Goal: Task Accomplishment & Management: Manage account settings

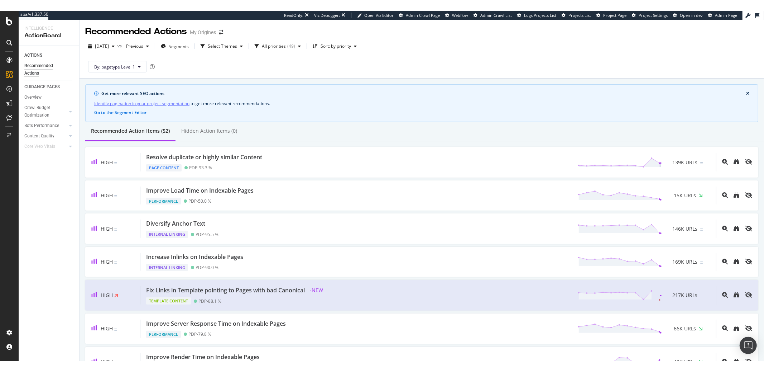
scroll to position [22, 0]
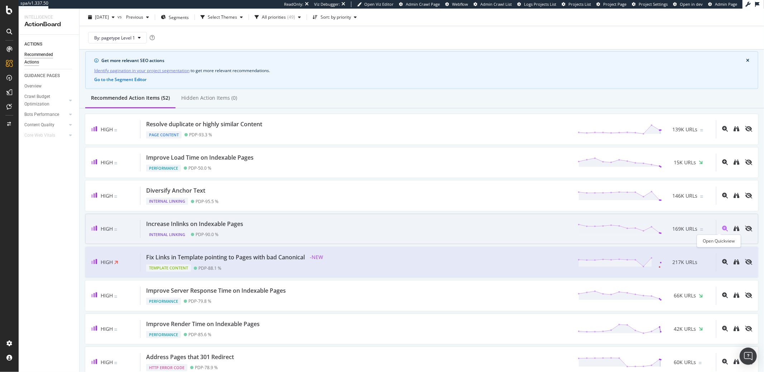
click at [722, 228] on icon "magnifying-glass-plus" at bounding box center [725, 228] width 6 height 6
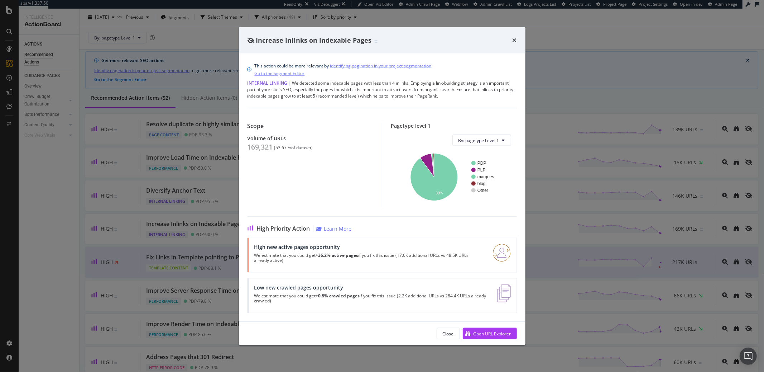
click at [357, 64] on link "identifying pagination in your project segmentation" at bounding box center [380, 66] width 101 height 8
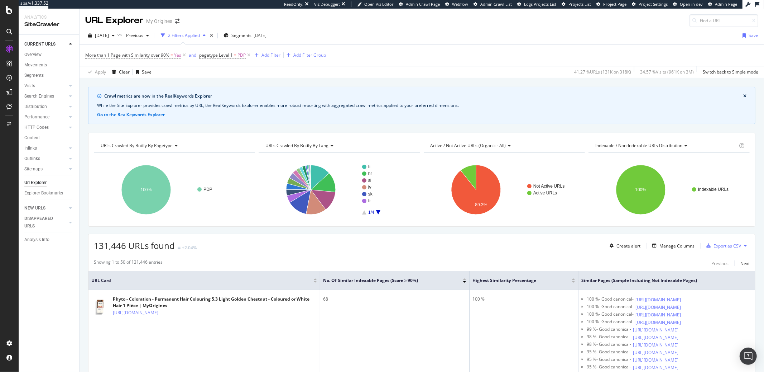
scroll to position [872, 0]
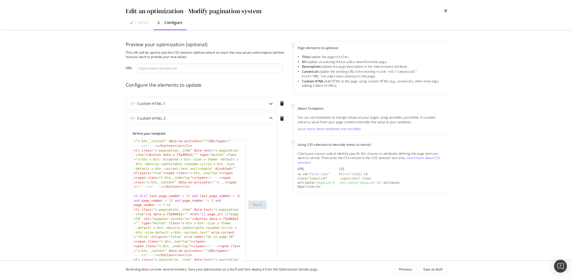
scroll to position [134, 0]
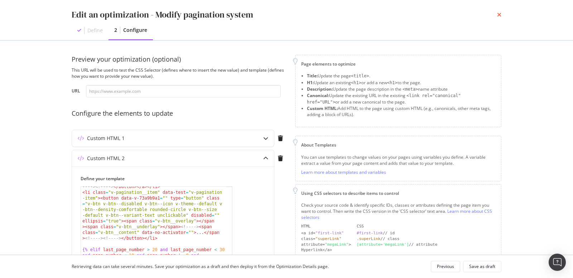
click at [499, 16] on icon "times" at bounding box center [499, 15] width 4 height 6
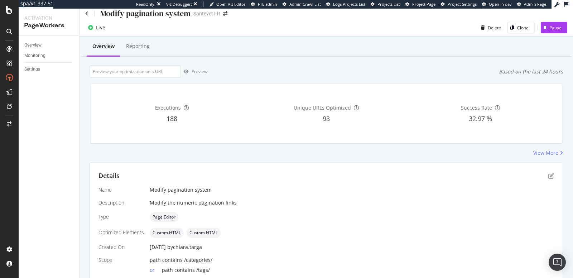
scroll to position [0, 0]
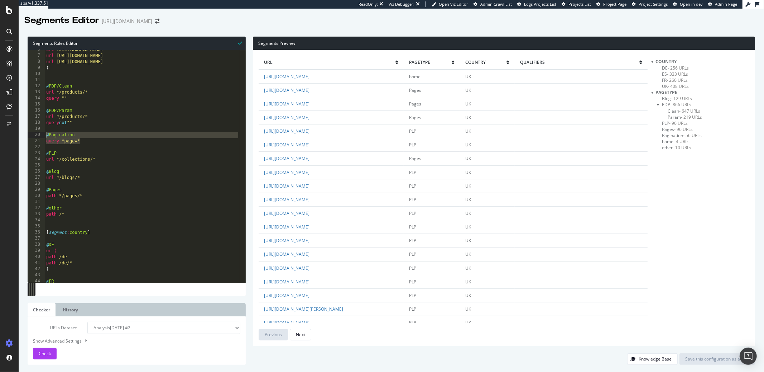
scroll to position [34, 0]
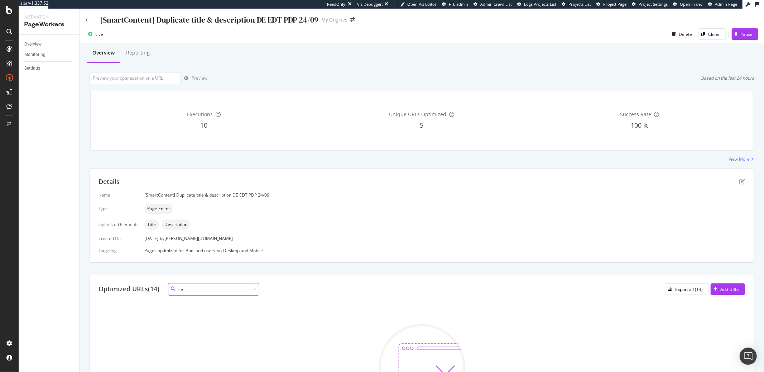
type input "s"
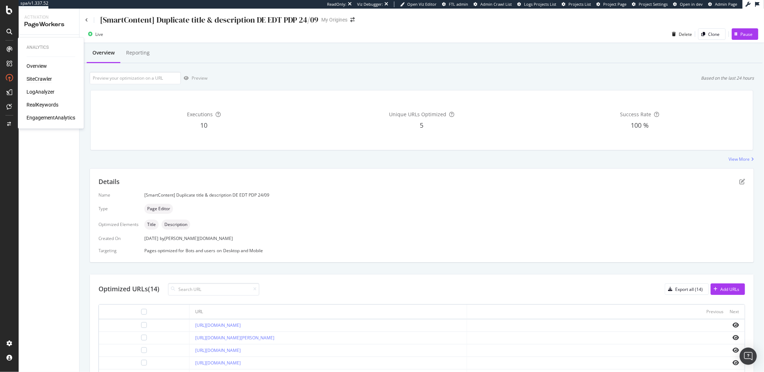
click at [37, 78] on div "SiteCrawler" at bounding box center [39, 79] width 25 height 7
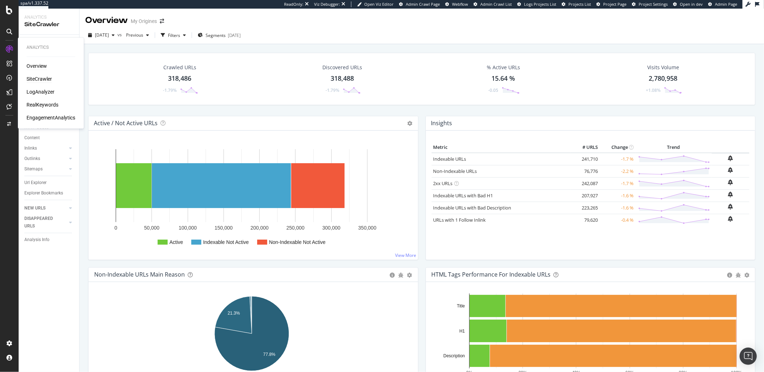
click at [30, 66] on div "Overview" at bounding box center [37, 66] width 20 height 7
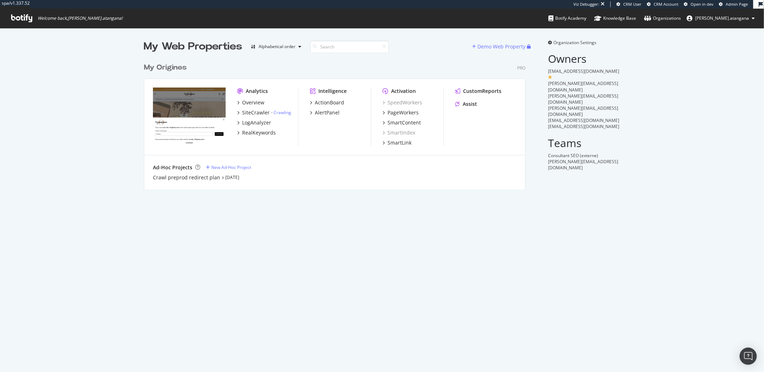
scroll to position [129, 381]
click at [318, 102] on div "ActionBoard" at bounding box center [329, 102] width 29 height 7
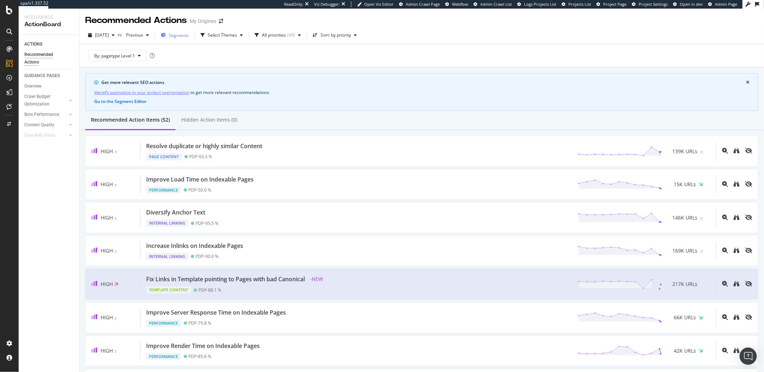
click at [189, 36] on span "Segments" at bounding box center [179, 35] width 20 height 6
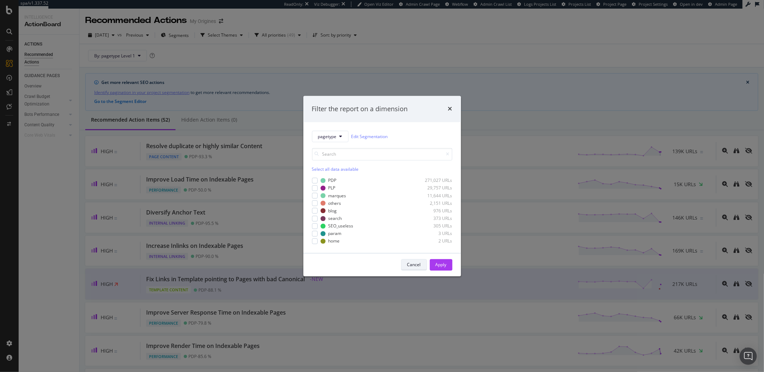
click at [408, 264] on div "Cancel" at bounding box center [414, 264] width 14 height 6
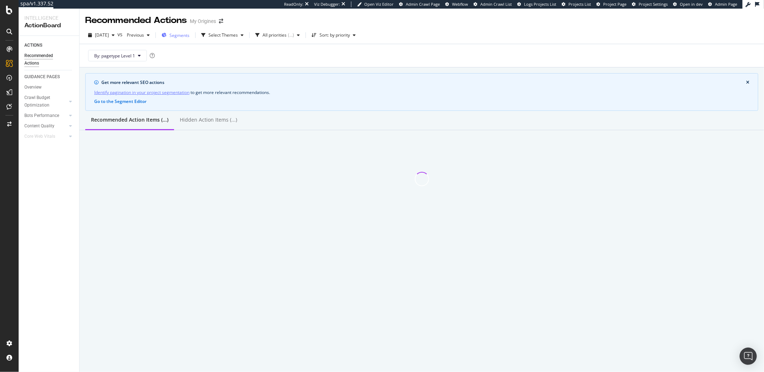
click at [190, 36] on span "Segments" at bounding box center [179, 35] width 20 height 6
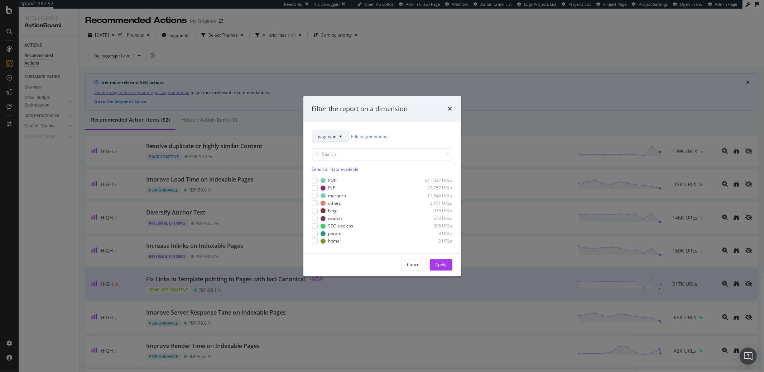
click at [323, 135] on span "pagetype" at bounding box center [327, 136] width 19 height 6
click at [325, 161] on span "pagetype" at bounding box center [341, 162] width 46 height 6
click at [326, 141] on button "pagetype" at bounding box center [330, 136] width 37 height 11
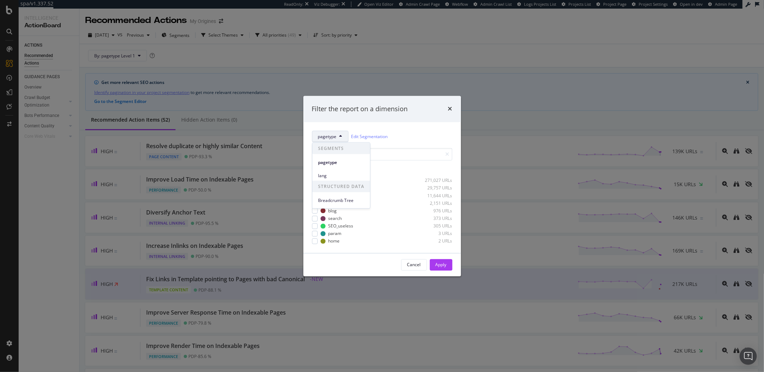
click at [327, 169] on div "lang" at bounding box center [341, 173] width 58 height 13
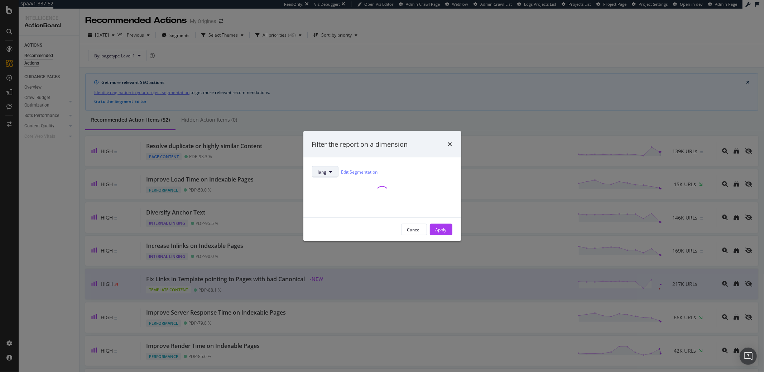
click at [327, 170] on button "lang" at bounding box center [325, 171] width 27 height 11
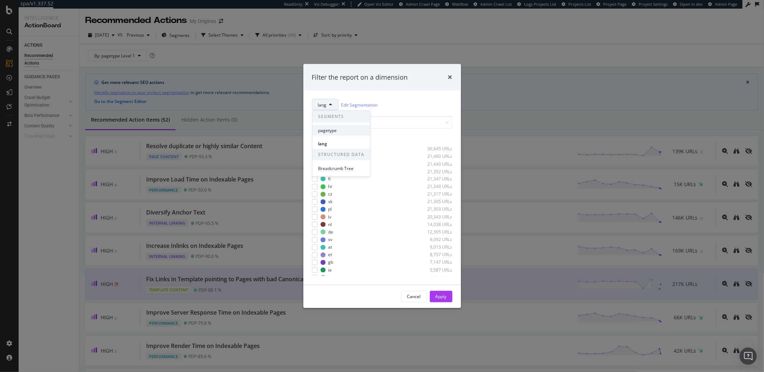
click at [327, 133] on span "pagetype" at bounding box center [341, 130] width 46 height 6
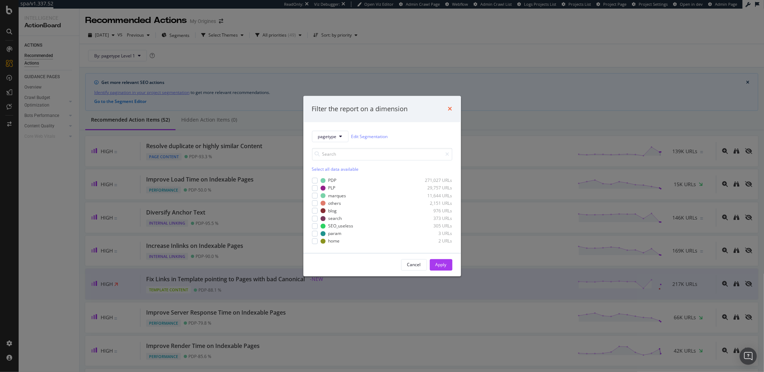
click at [450, 110] on icon "times" at bounding box center [450, 109] width 4 height 6
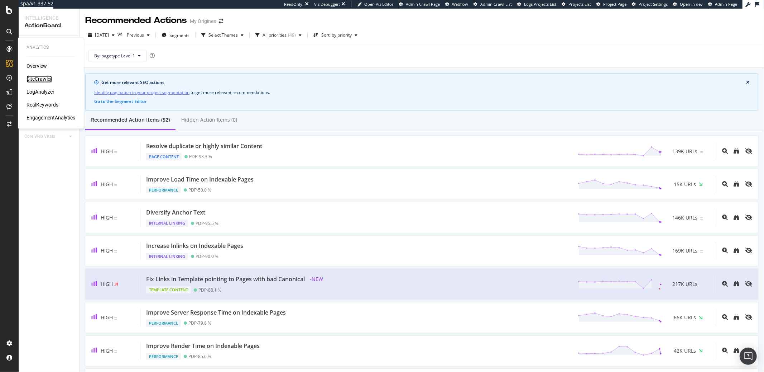
click at [37, 76] on div "SiteCrawler" at bounding box center [39, 79] width 25 height 7
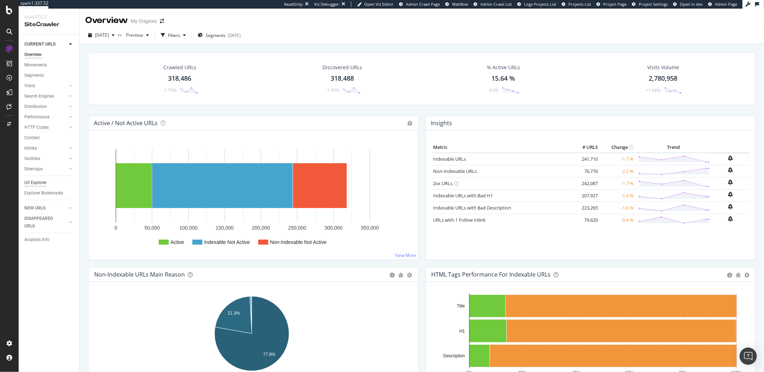
click at [30, 184] on div "Url Explorer" at bounding box center [35, 183] width 22 height 8
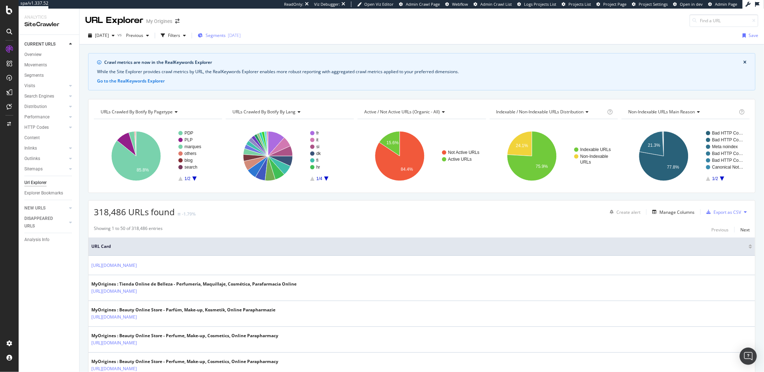
click at [226, 35] on span "Segments" at bounding box center [216, 35] width 20 height 6
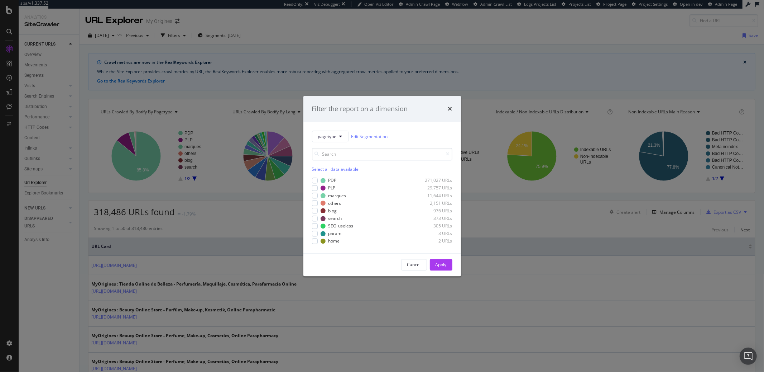
click at [453, 109] on div "Filter the report on a dimension" at bounding box center [382, 109] width 158 height 27
click at [451, 110] on icon "times" at bounding box center [450, 109] width 4 height 6
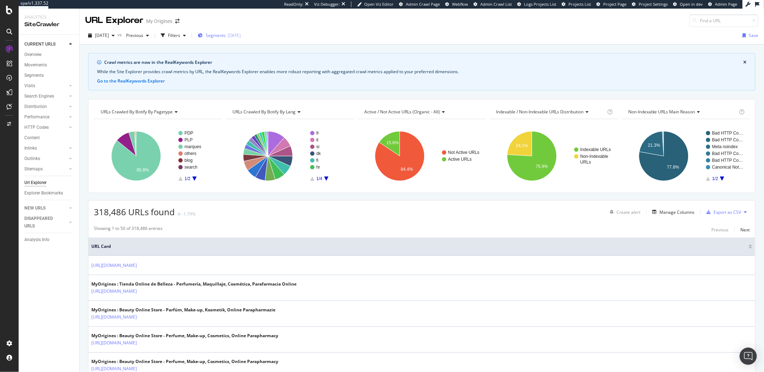
click at [241, 34] on div "[DATE]" at bounding box center [234, 35] width 13 height 6
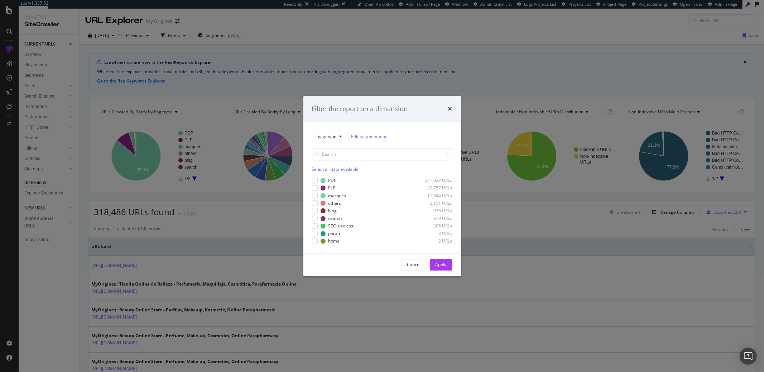
click at [327, 173] on div "Select all data available PDP 271,027 URLs PLP 29,757 URLs marques 11,644 URLs …" at bounding box center [382, 196] width 140 height 96
click at [327, 172] on div "Select all data available" at bounding box center [382, 169] width 140 height 6
click at [327, 172] on div "Unselect all data available" at bounding box center [382, 169] width 140 height 6
click at [364, 138] on link "Edit Segmentation" at bounding box center [370, 137] width 37 height 8
click at [451, 109] on icon "times" at bounding box center [450, 109] width 4 height 6
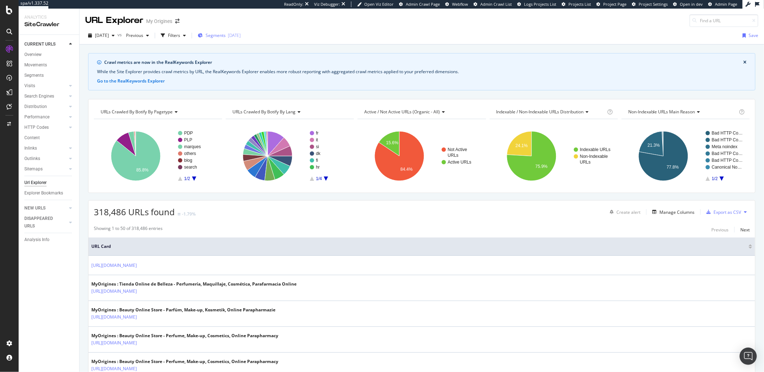
click at [241, 40] on div "Segments 2025-10-01" at bounding box center [219, 35] width 43 height 11
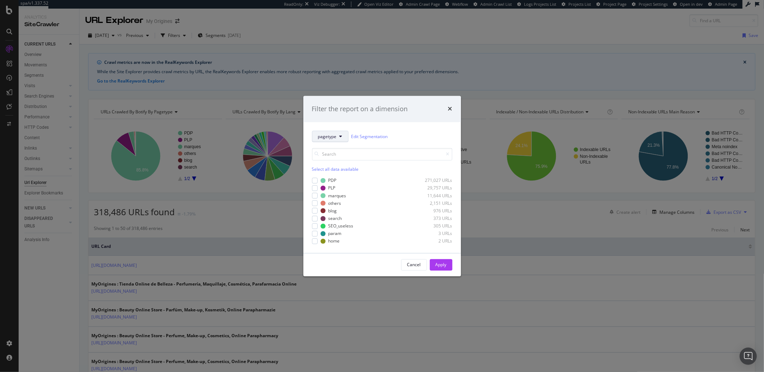
click at [334, 135] on span "pagetype" at bounding box center [327, 136] width 19 height 6
click at [409, 264] on div "Cancel" at bounding box center [414, 264] width 14 height 6
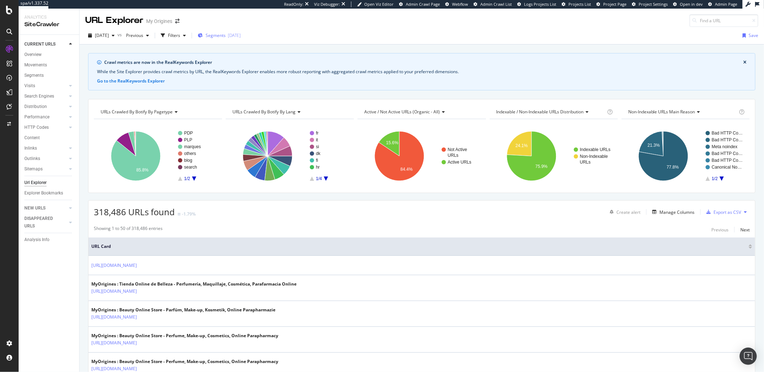
click at [226, 35] on span "Segments" at bounding box center [216, 35] width 20 height 6
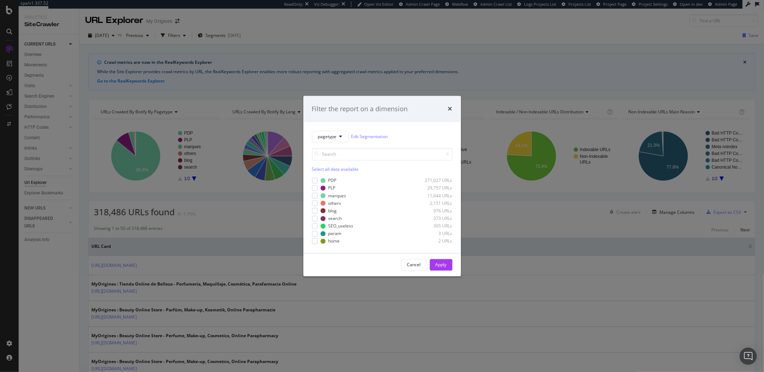
click at [296, 30] on div "Filter the report on a dimension pagetype Edit Segmentation Select all data ava…" at bounding box center [382, 186] width 764 height 372
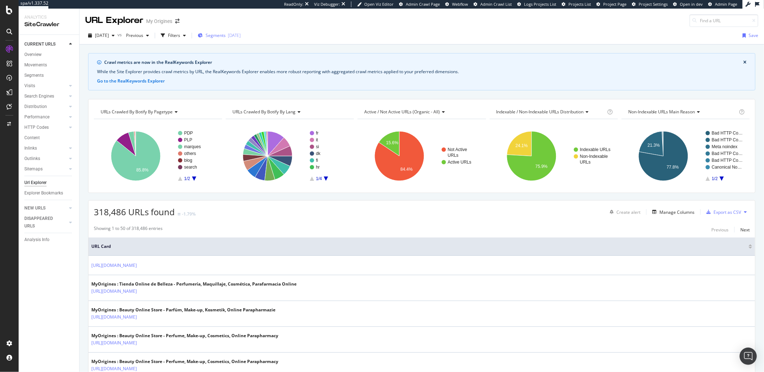
click at [241, 33] on div "2025-10-01" at bounding box center [234, 35] width 13 height 6
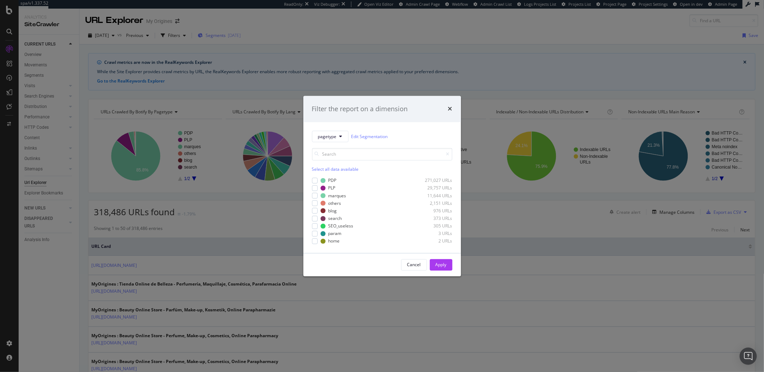
click at [245, 33] on div "Filter the report on a dimension pagetype Edit Segmentation Select all data ava…" at bounding box center [382, 186] width 764 height 372
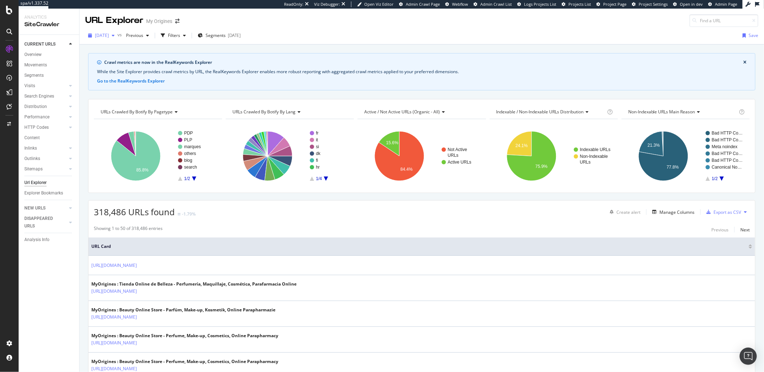
click at [118, 35] on div "button" at bounding box center [113, 35] width 9 height 4
click at [218, 37] on div "Segments 2025-10-01" at bounding box center [219, 35] width 43 height 6
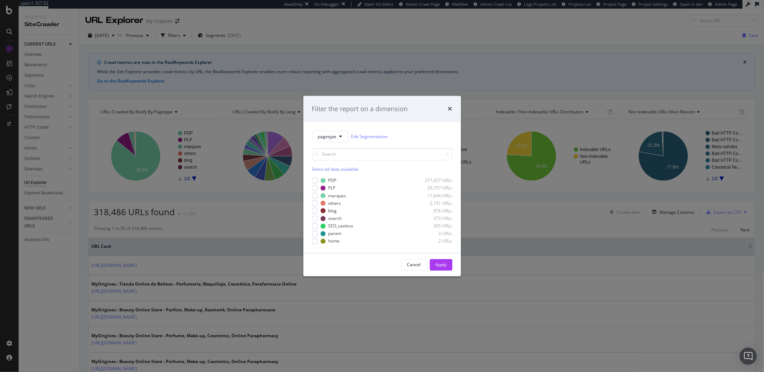
click at [352, 42] on div "Filter the report on a dimension pagetype Edit Segmentation Select all data ava…" at bounding box center [382, 186] width 764 height 372
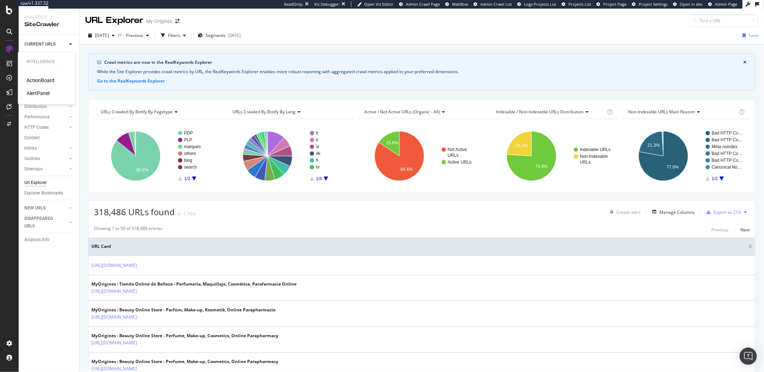
click at [33, 82] on div "ActionBoard" at bounding box center [41, 80] width 28 height 7
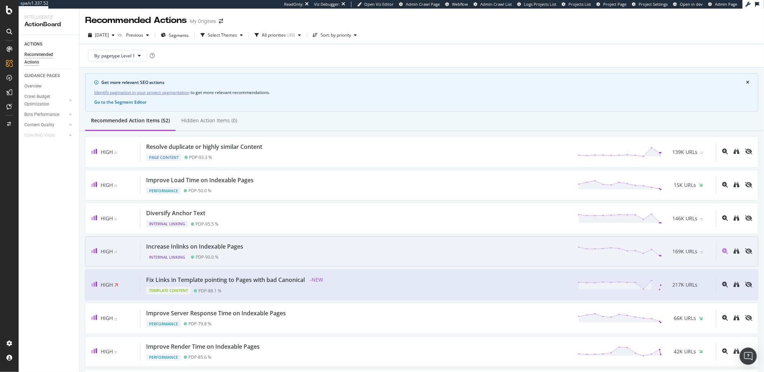
click at [191, 249] on div "Increase Inlinks on Indexable Pages" at bounding box center [194, 246] width 97 height 8
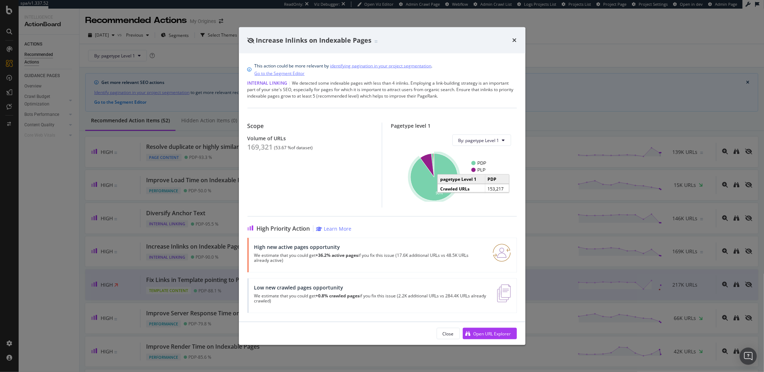
click at [441, 194] on text "90%" at bounding box center [439, 193] width 7 height 4
click at [513, 40] on icon "times" at bounding box center [515, 40] width 4 height 6
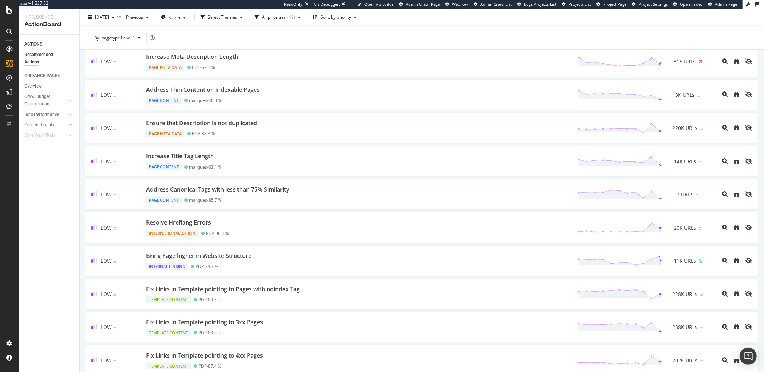
scroll to position [655, 0]
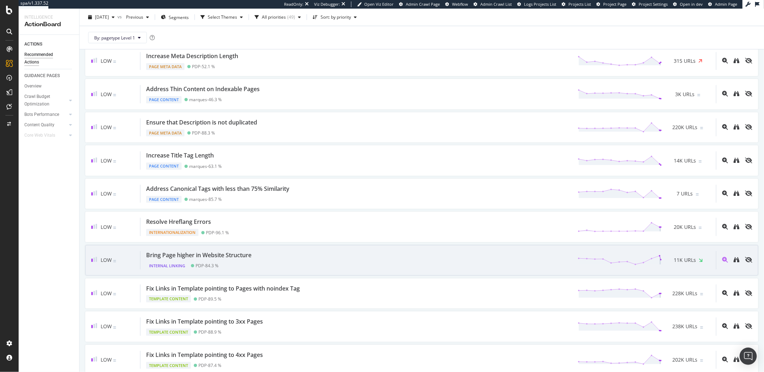
click at [266, 258] on div "Bring Page higher in Website Structure Internal Linking PDP - 84.3 % 11K URLs" at bounding box center [428, 260] width 576 height 18
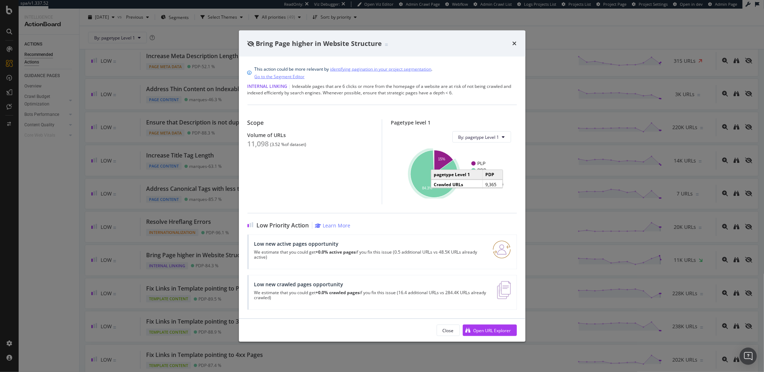
click at [423, 188] on text "84.3%" at bounding box center [427, 188] width 10 height 4
click at [444, 60] on div "This action could be more relevant by identifying pagination in your project se…" at bounding box center [382, 188] width 287 height 262
click at [516, 46] on icon "times" at bounding box center [515, 43] width 4 height 6
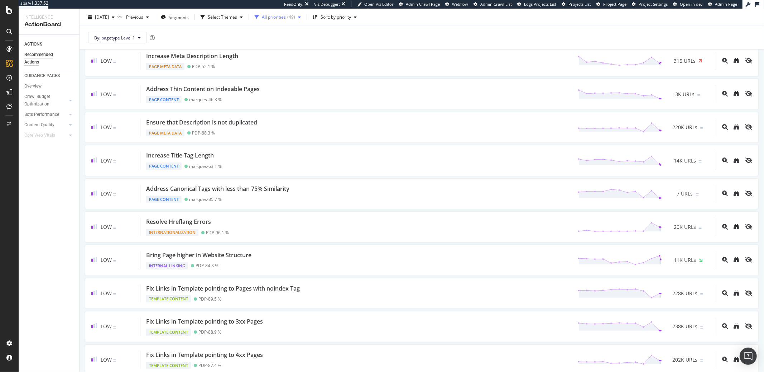
click at [286, 18] on div "All priorities" at bounding box center [274, 17] width 24 height 4
click at [235, 17] on div "Select Themes" at bounding box center [222, 17] width 29 height 4
click at [208, 16] on div "2025 Sep. 18th vs Previous Segments Select Themes All priorities ( 49 ) Sort: b…" at bounding box center [222, 16] width 274 height 11
click at [192, 16] on button "Segments" at bounding box center [175, 16] width 34 height 11
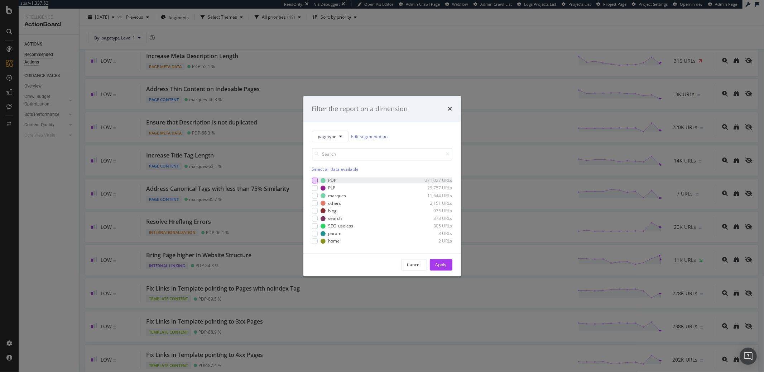
click at [317, 180] on div "modal" at bounding box center [315, 180] width 6 height 6
click at [445, 266] on div "Apply" at bounding box center [441, 264] width 11 height 6
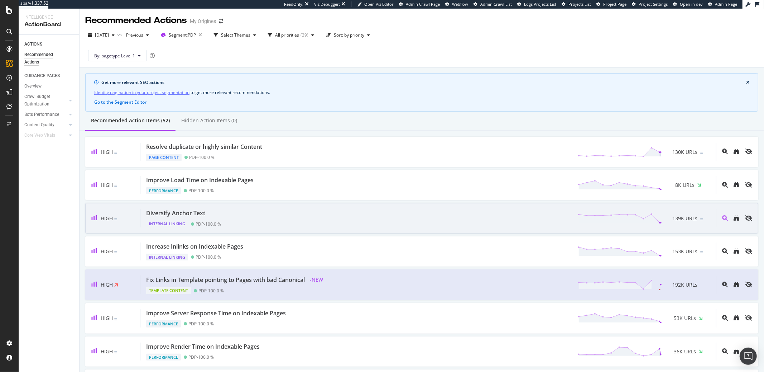
click at [251, 225] on div "Diversify Anchor Text Internal Linking PDP - 100.0 % 139K URLs" at bounding box center [428, 218] width 576 height 18
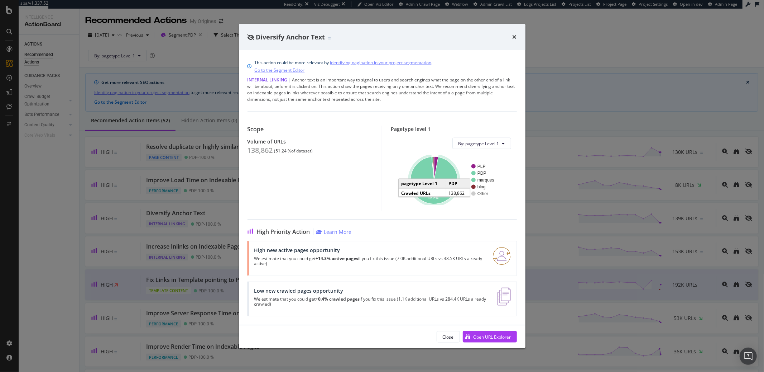
click at [438, 184] on icon "A chart." at bounding box center [434, 180] width 47 height 47
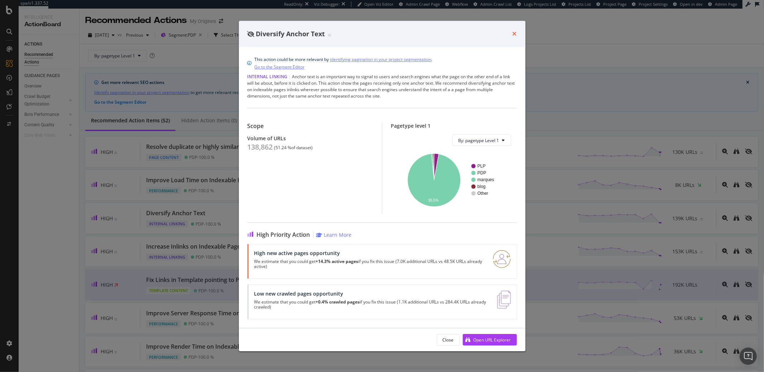
click at [515, 34] on icon "times" at bounding box center [515, 34] width 4 height 6
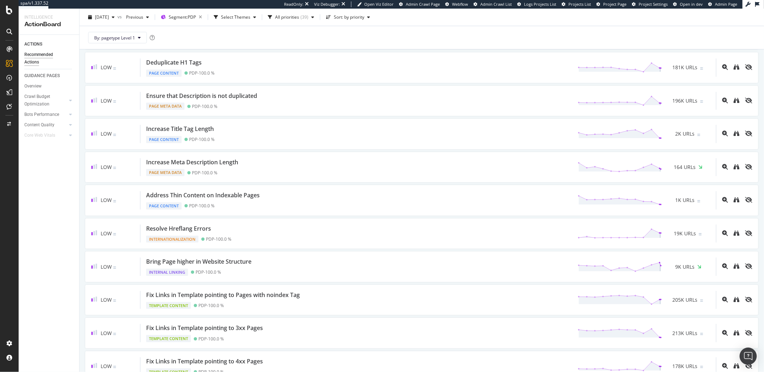
scroll to position [520, 0]
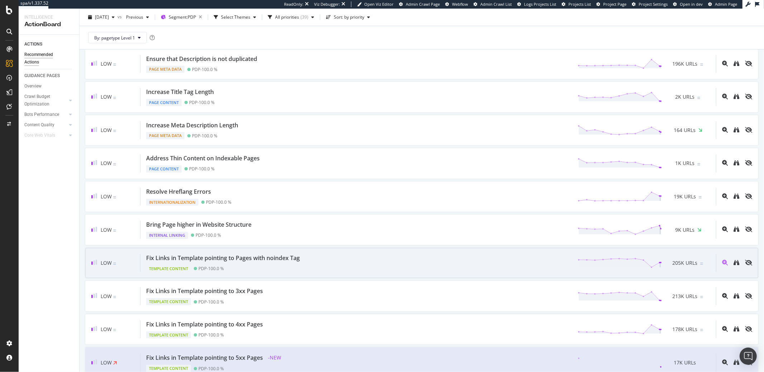
click at [264, 257] on div "Fix Links in Template pointing to Pages with noindex Tag" at bounding box center [223, 258] width 154 height 8
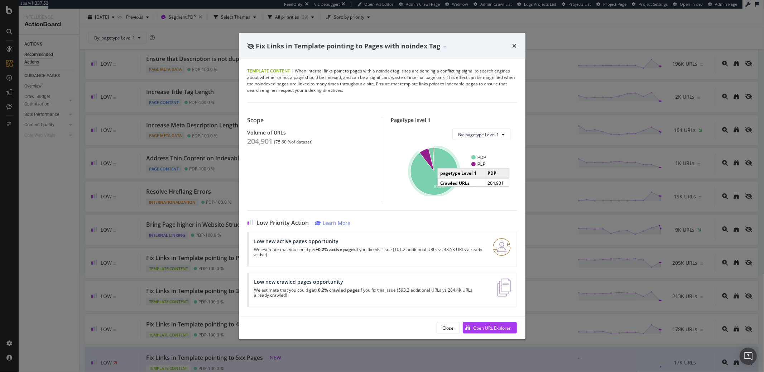
click at [428, 189] on icon "A chart." at bounding box center [434, 171] width 47 height 47
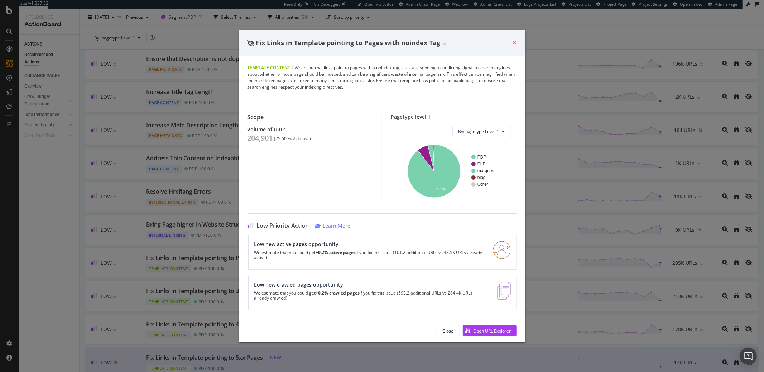
click at [513, 42] on icon "times" at bounding box center [515, 43] width 4 height 6
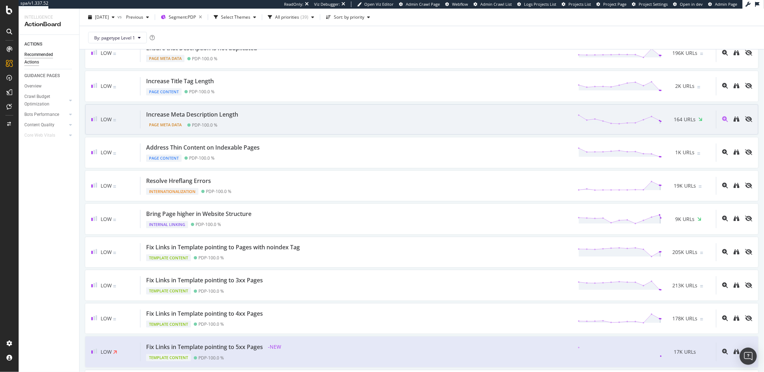
scroll to position [563, 0]
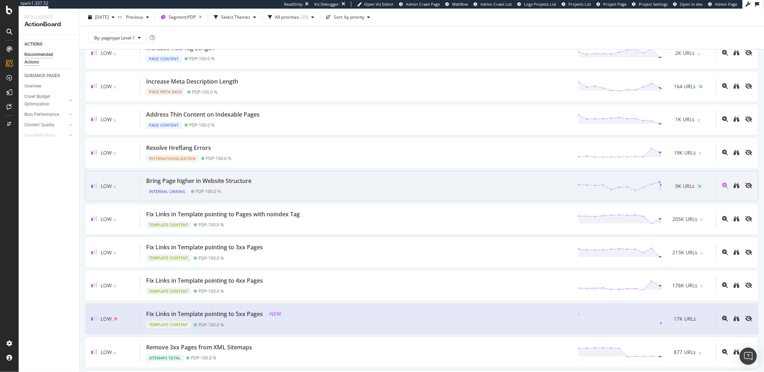
click at [250, 185] on div "Bring Page higher in Website Structure" at bounding box center [198, 181] width 105 height 8
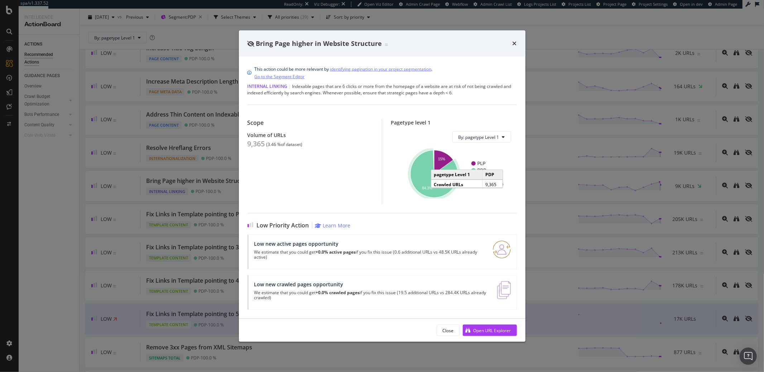
click at [425, 179] on icon "A chart." at bounding box center [434, 173] width 47 height 47
click at [514, 45] on icon "times" at bounding box center [515, 43] width 4 height 6
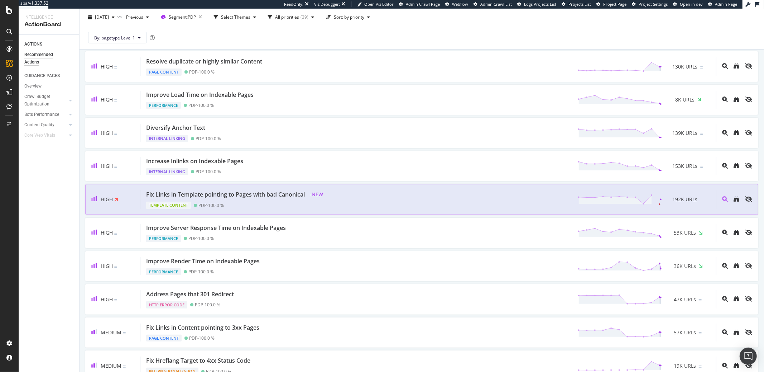
scroll to position [12, 0]
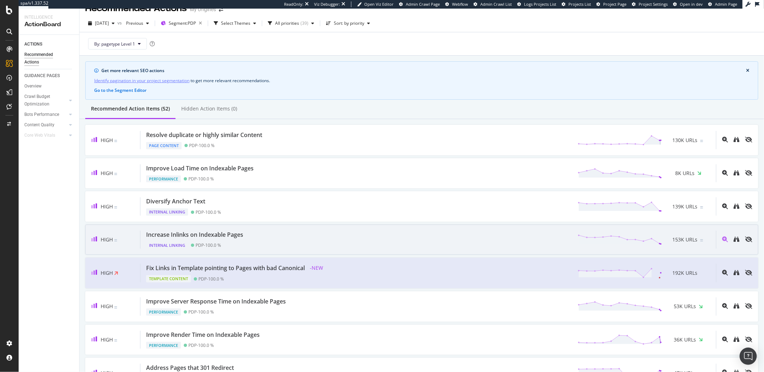
click at [256, 240] on div "Increase Inlinks on Indexable Pages Internal Linking PDP - 100.0 % 153K URLs" at bounding box center [428, 239] width 576 height 18
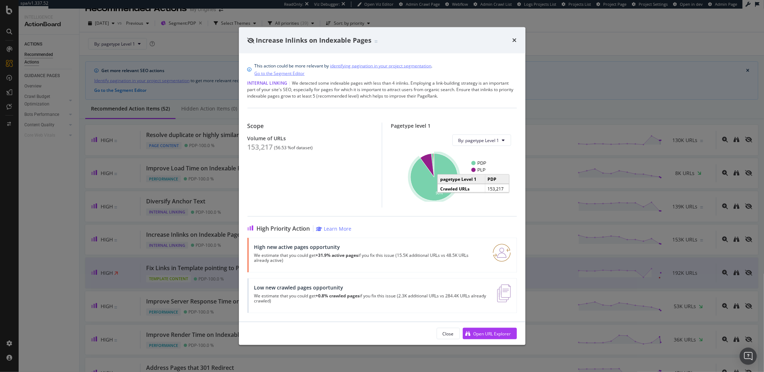
click at [422, 187] on icon "A chart." at bounding box center [434, 176] width 47 height 47
click at [513, 40] on icon "times" at bounding box center [515, 40] width 4 height 6
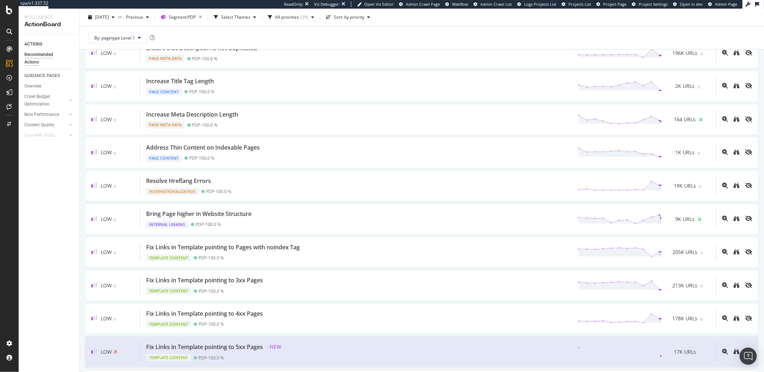
scroll to position [563, 0]
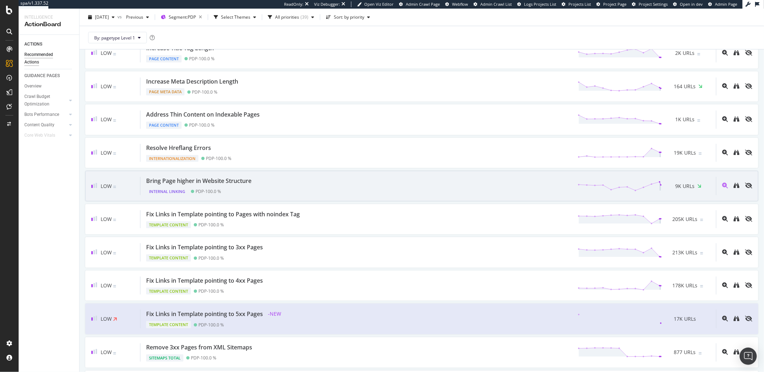
click at [234, 188] on div "Internal Linking PDP - 100.0 %" at bounding box center [200, 190] width 108 height 10
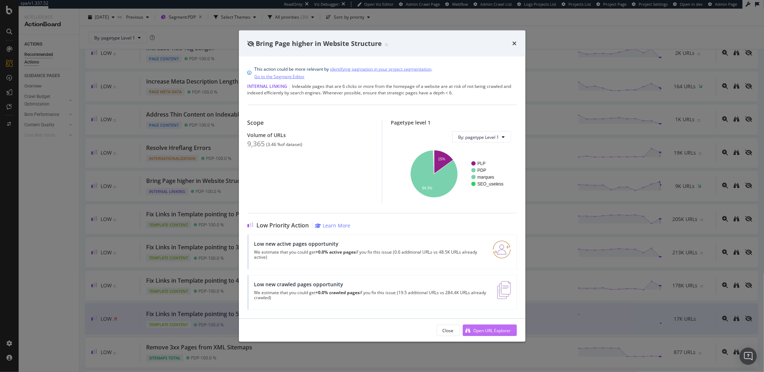
click at [489, 333] on div "Open URL Explorer" at bounding box center [493, 330] width 38 height 6
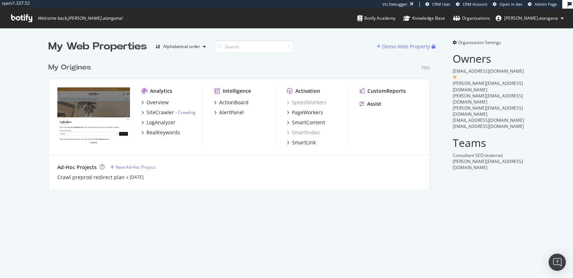
scroll to position [129, 381]
click at [152, 115] on div "SiteCrawler" at bounding box center [161, 112] width 28 height 7
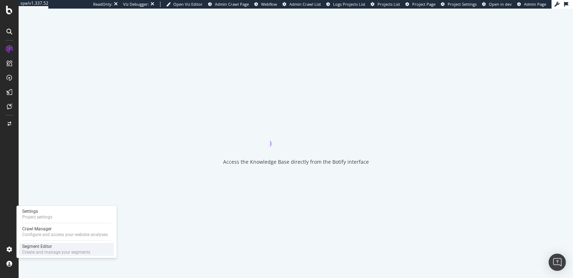
click at [37, 249] on div "Segment Editor" at bounding box center [56, 247] width 68 height 6
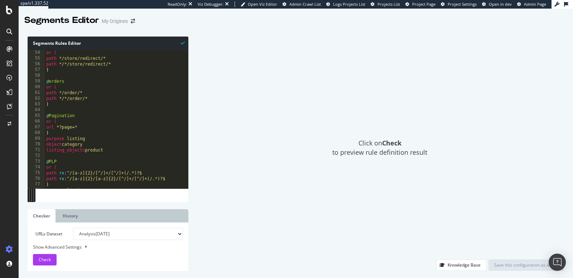
scroll to position [339, 0]
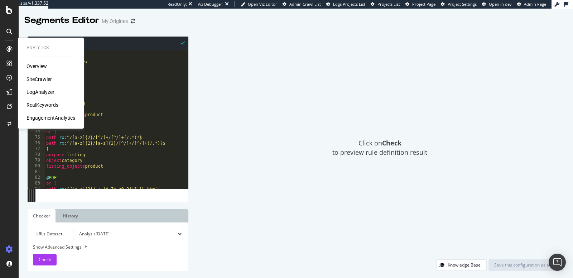
click at [30, 77] on div "SiteCrawler" at bounding box center [39, 79] width 25 height 7
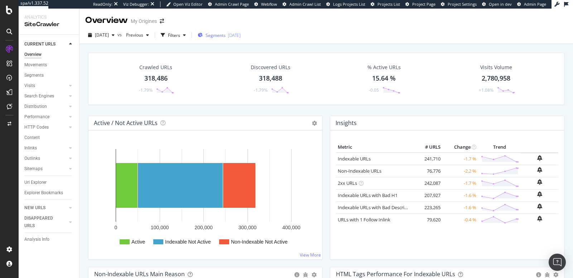
click at [226, 37] on span "Segments" at bounding box center [216, 35] width 20 height 6
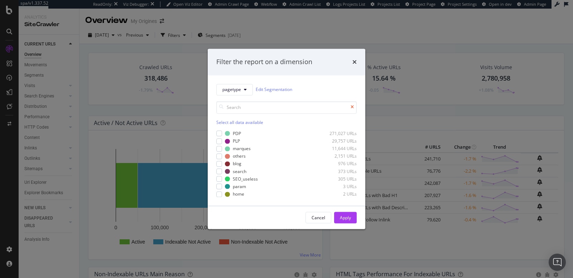
click at [352, 107] on icon "modal" at bounding box center [352, 107] width 3 height 4
click at [240, 111] on input "modal" at bounding box center [286, 107] width 140 height 13
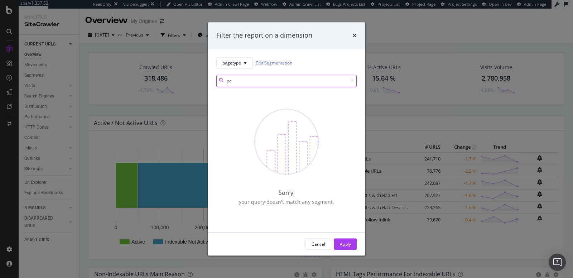
type input "p"
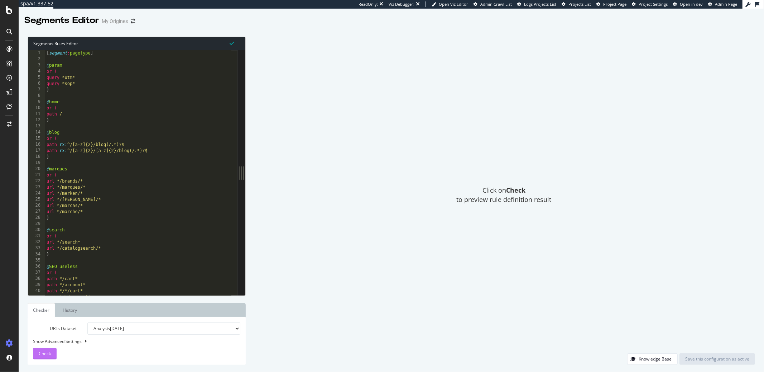
click at [40, 357] on div "Check" at bounding box center [45, 353] width 12 height 11
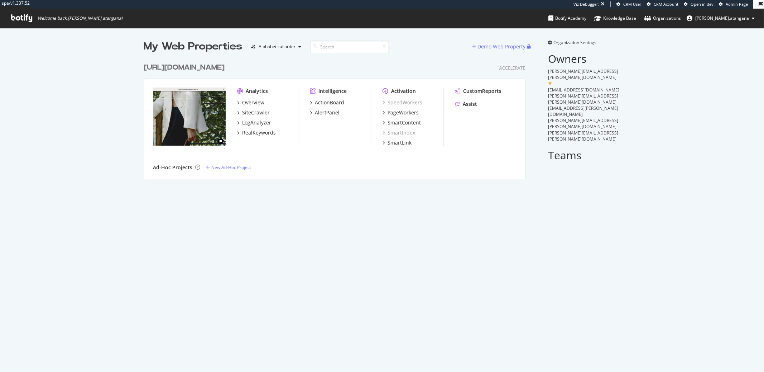
scroll to position [119, 381]
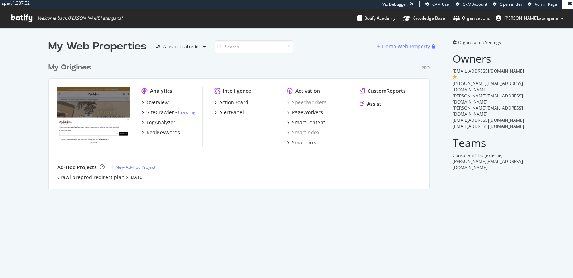
scroll to position [129, 381]
click at [151, 108] on div "Overview SiteCrawler - Crawling LogAnalyzer RealKeywords" at bounding box center [172, 117] width 61 height 37
click at [151, 110] on div "SiteCrawler" at bounding box center [161, 112] width 28 height 7
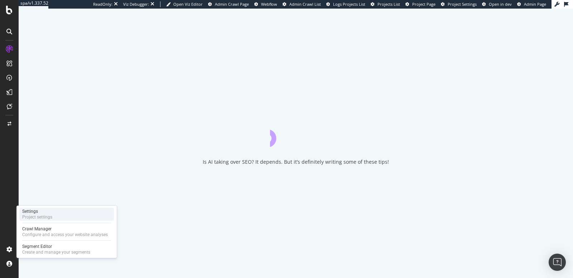
click at [30, 214] on div "Project settings" at bounding box center [37, 217] width 30 height 6
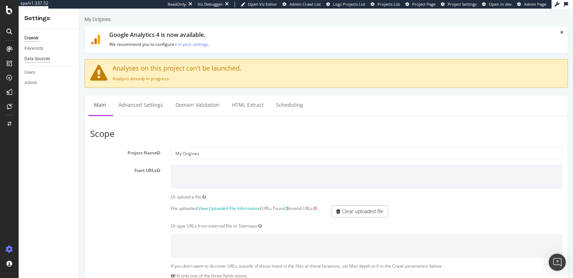
click at [43, 62] on div "Data Sources" at bounding box center [37, 59] width 26 height 8
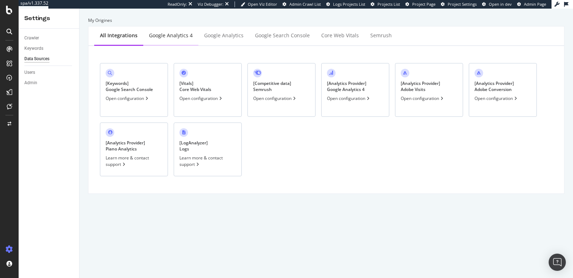
click at [185, 39] on div "Google Analytics 4" at bounding box center [170, 36] width 55 height 20
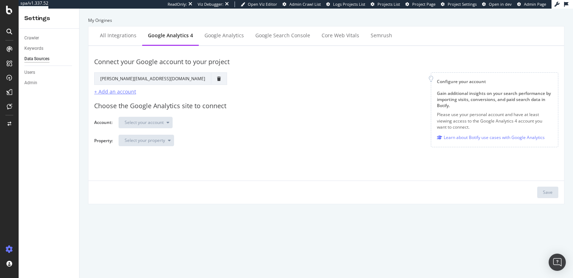
click at [95, 94] on div "+ Add an account" at bounding box center [115, 91] width 42 height 7
click at [451, 137] on div "Learn about Botify use cases with Google Analytics" at bounding box center [491, 138] width 108 height 8
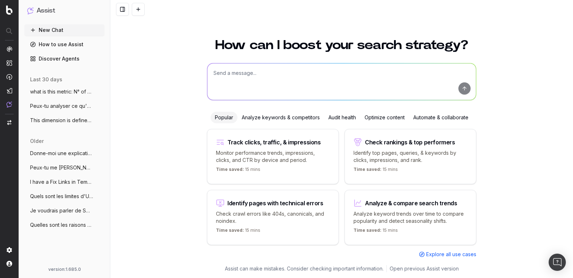
click at [315, 81] on textarea at bounding box center [341, 81] width 269 height 37
type textarea "Can we add several accounts into the Google Analytics 4 platform in data sources"
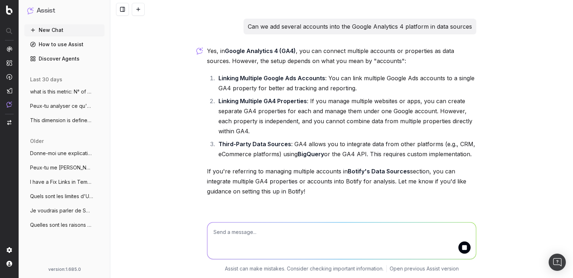
scroll to position [14, 0]
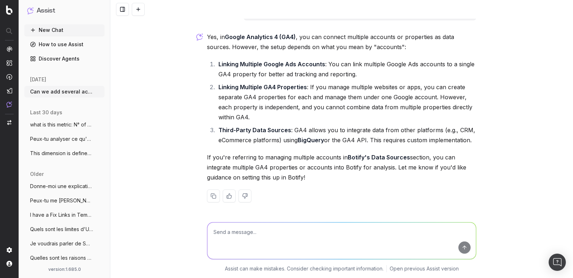
click at [217, 233] on textarea at bounding box center [341, 241] width 269 height 37
type textarea "in Google Analytics 4 only"
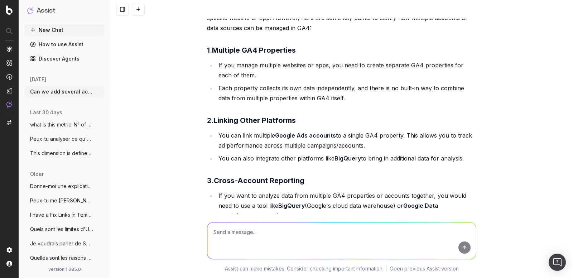
scroll to position [194, 0]
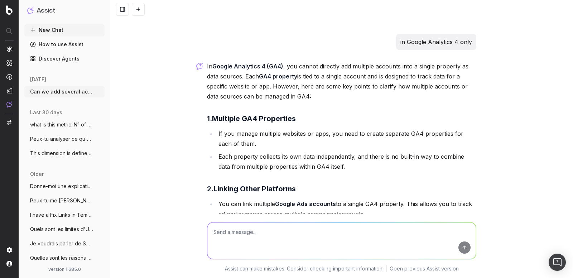
drag, startPoint x: 223, startPoint y: 242, endPoint x: 224, endPoint y: 237, distance: 4.8
click at [223, 241] on textarea at bounding box center [341, 241] width 269 height 37
type textarea "W"
click at [298, 233] on textarea "So one account by Google Analytics Data sources ?" at bounding box center [341, 241] width 269 height 37
type textarea "So one account by Google Analytics 4Data sources ?"
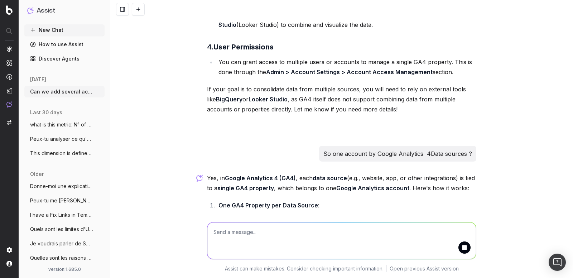
scroll to position [467, 0]
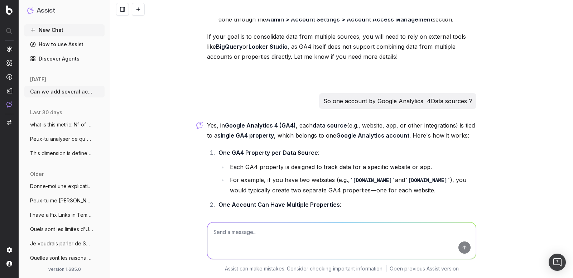
drag, startPoint x: 406, startPoint y: 206, endPoint x: 411, endPoint y: 197, distance: 9.8
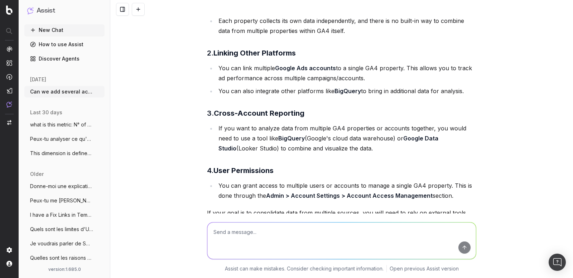
scroll to position [262, 0]
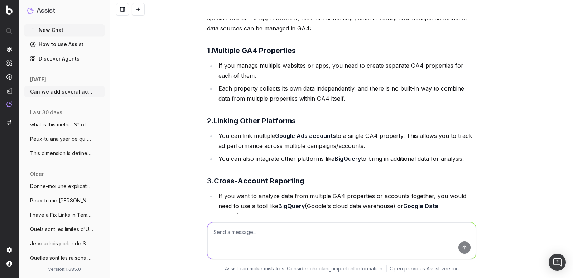
click at [231, 230] on textarea at bounding box center [341, 241] width 269 height 37
type textarea "what could be possibly causing an error?"
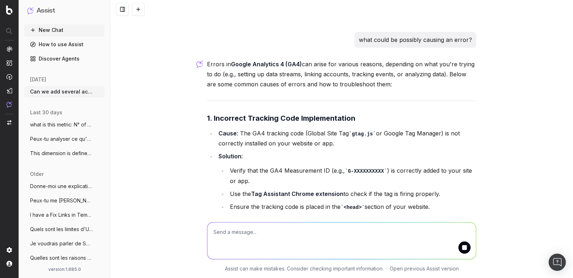
scroll to position [986, 0]
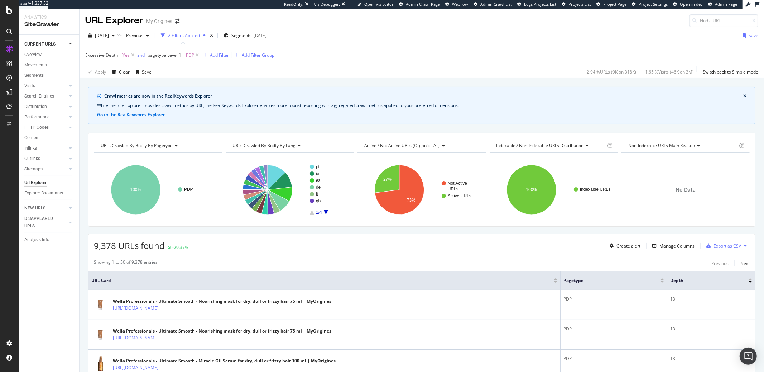
click at [224, 53] on div "Add Filter" at bounding box center [219, 55] width 19 height 6
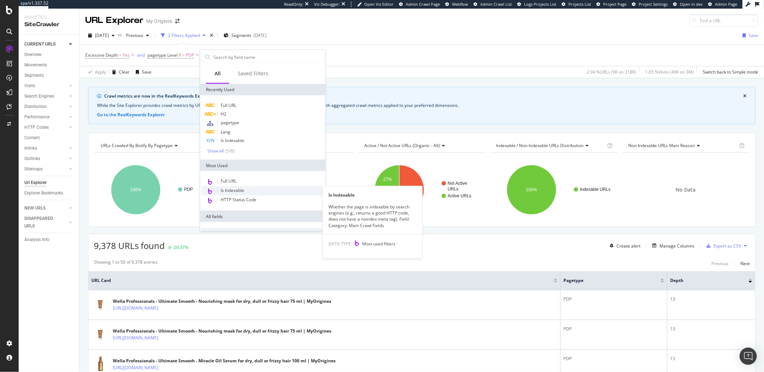
click at [236, 191] on span "Is Indexable" at bounding box center [233, 190] width 24 height 6
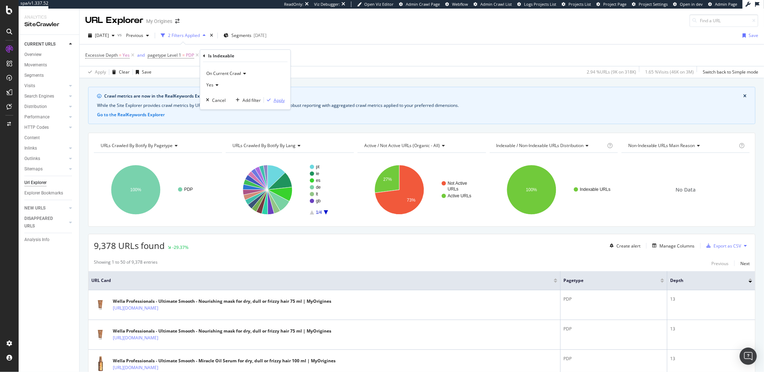
click at [277, 98] on div "Apply" at bounding box center [279, 100] width 11 height 6
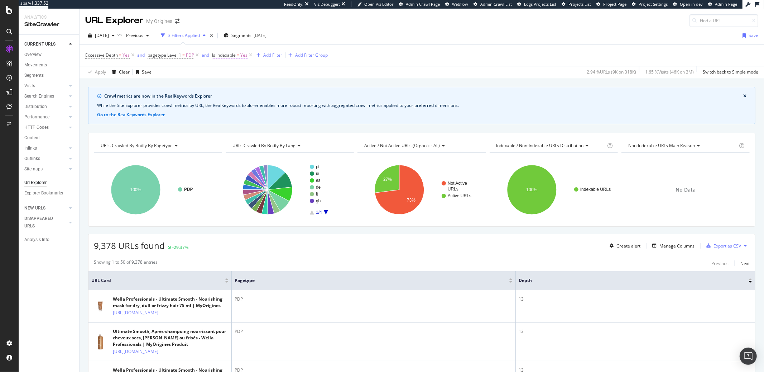
click at [238, 56] on span "=" at bounding box center [238, 55] width 3 height 6
click at [225, 98] on div "Cancel" at bounding box center [231, 99] width 14 height 6
click at [249, 56] on icon at bounding box center [251, 55] width 6 height 7
click at [224, 57] on div "Add Filter" at bounding box center [219, 55] width 19 height 6
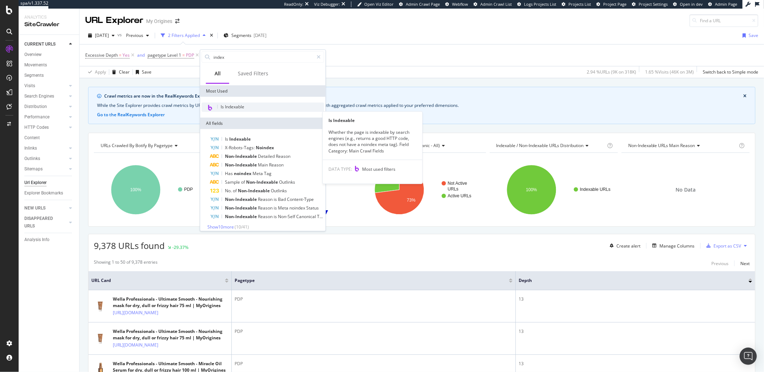
scroll to position [34, 0]
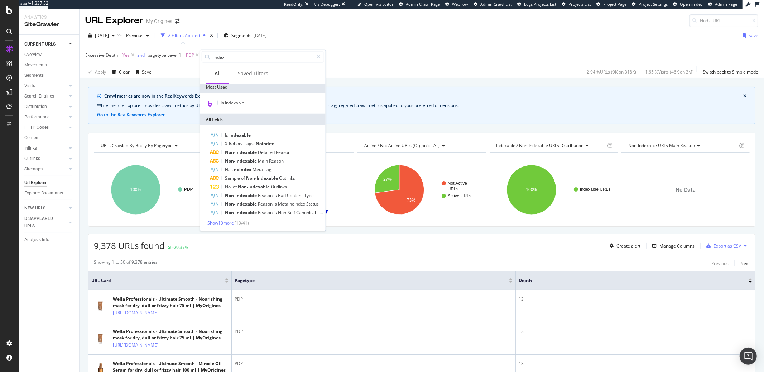
type input "index"
click at [227, 220] on span "Show 10 more" at bounding box center [220, 223] width 27 height 6
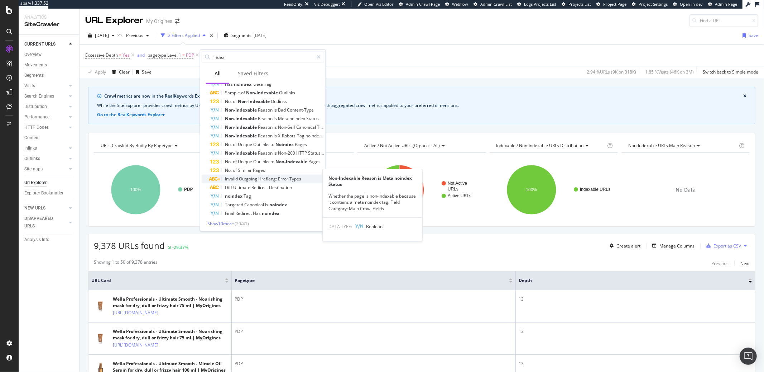
scroll to position [120, 0]
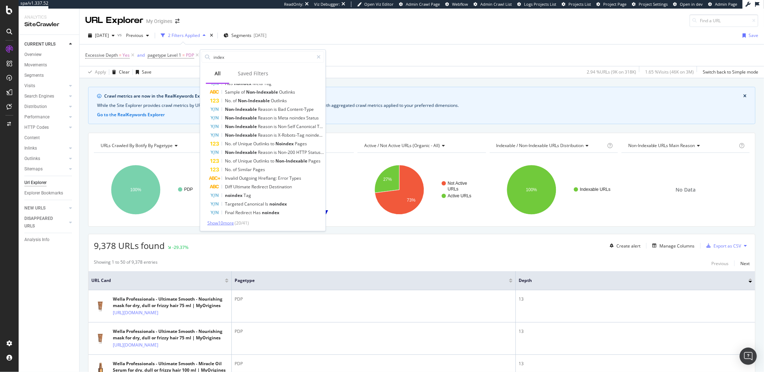
click at [220, 221] on span "Show 10 more" at bounding box center [220, 223] width 27 height 6
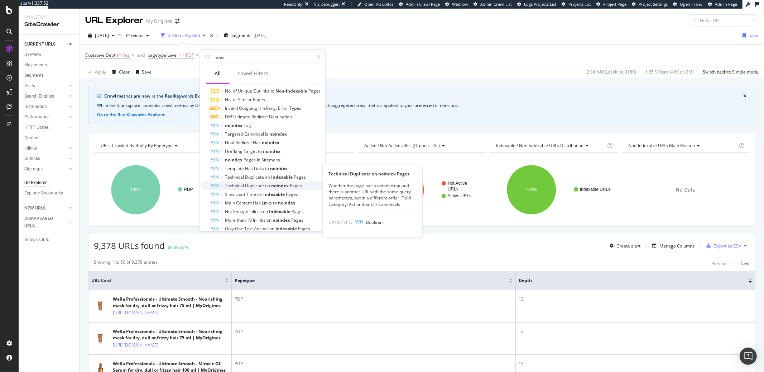
scroll to position [206, 0]
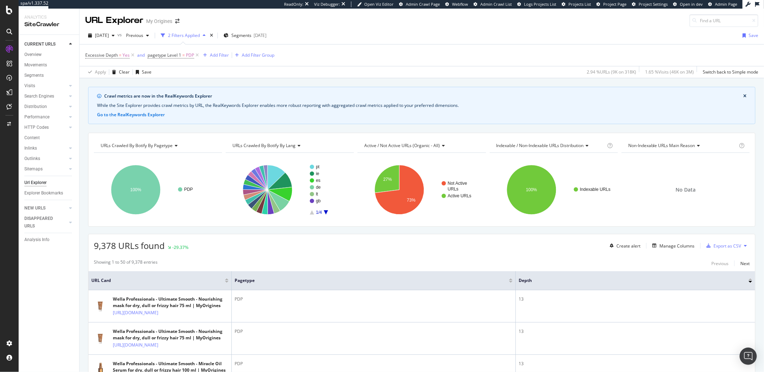
click at [414, 54] on div "Excessive Depth = Yes and pagetype Level 1 = PDP Add Filter Add Filter Group" at bounding box center [421, 54] width 673 height 21
click at [131, 55] on icon at bounding box center [133, 55] width 6 height 7
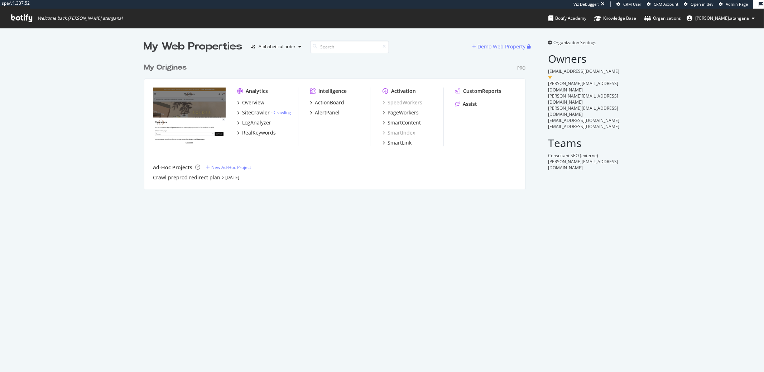
scroll to position [129, 381]
click at [259, 110] on div "SiteCrawler" at bounding box center [256, 112] width 28 height 7
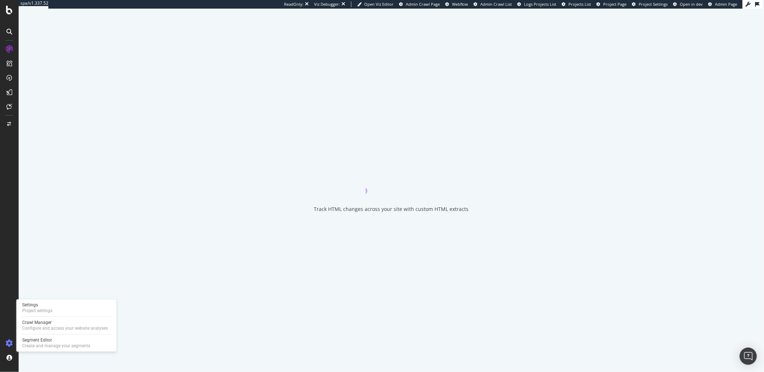
click at [8, 342] on icon at bounding box center [9, 342] width 7 height 7
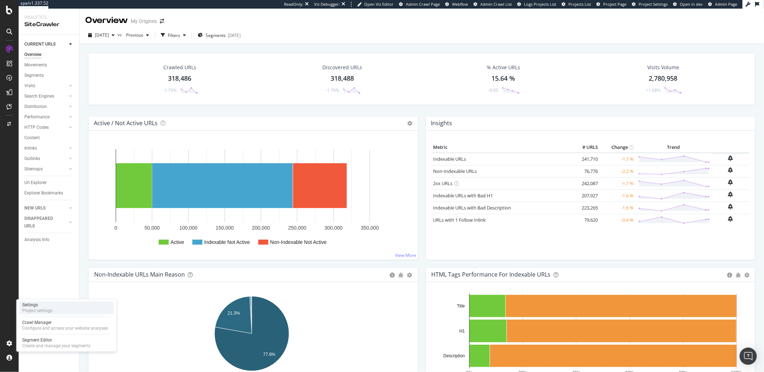
click at [37, 307] on div "Settings" at bounding box center [37, 305] width 30 height 6
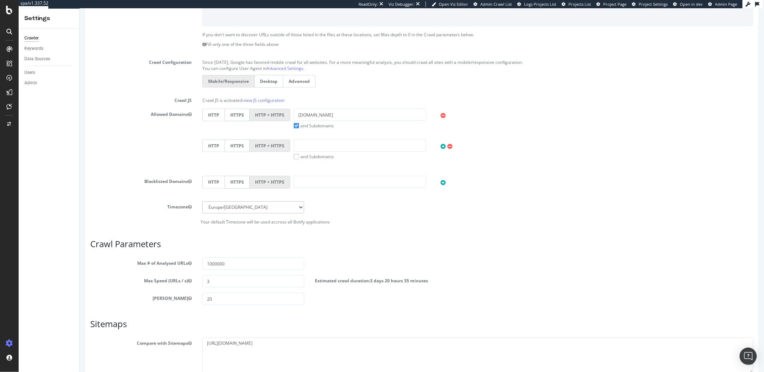
scroll to position [292, 0]
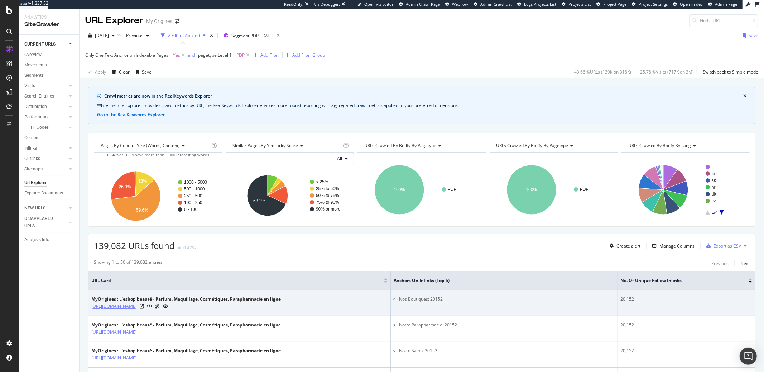
drag, startPoint x: 192, startPoint y: 307, endPoint x: 156, endPoint y: 309, distance: 36.2
click at [156, 309] on div "[URL][DOMAIN_NAME]" at bounding box center [186, 306] width 190 height 8
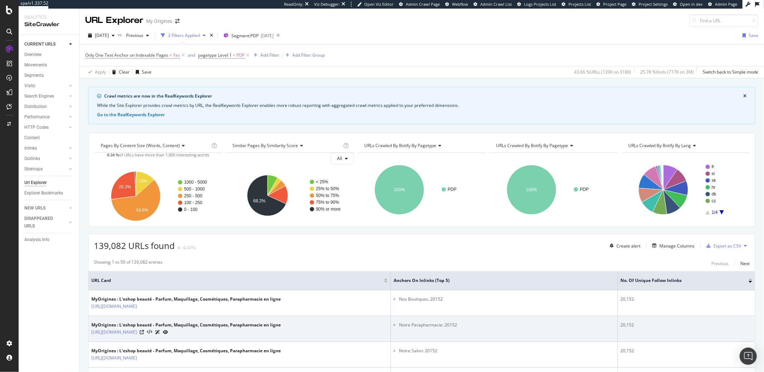
copy link "/find-a-store.html"
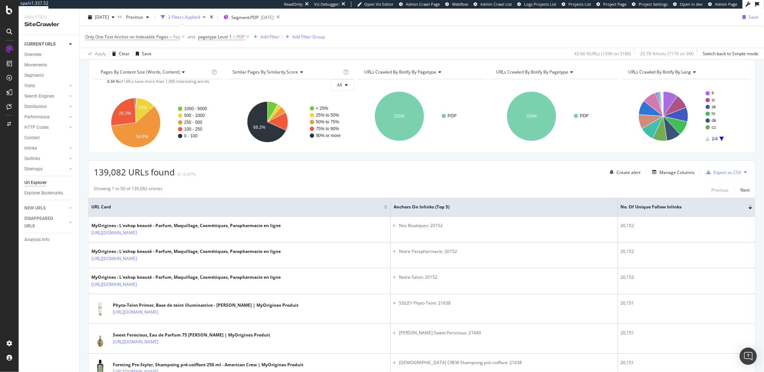
scroll to position [96, 0]
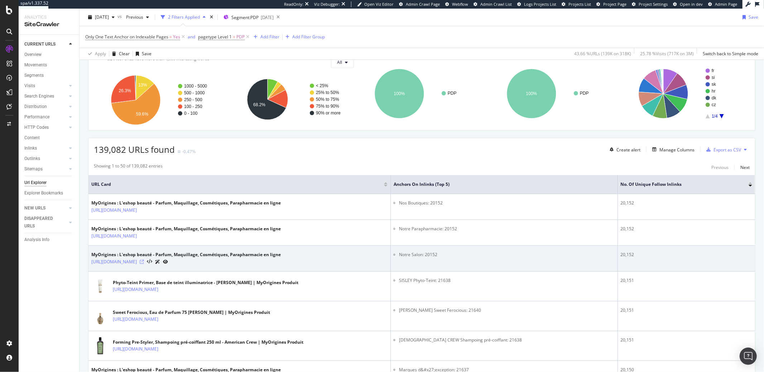
click at [144, 263] on icon at bounding box center [142, 261] width 4 height 4
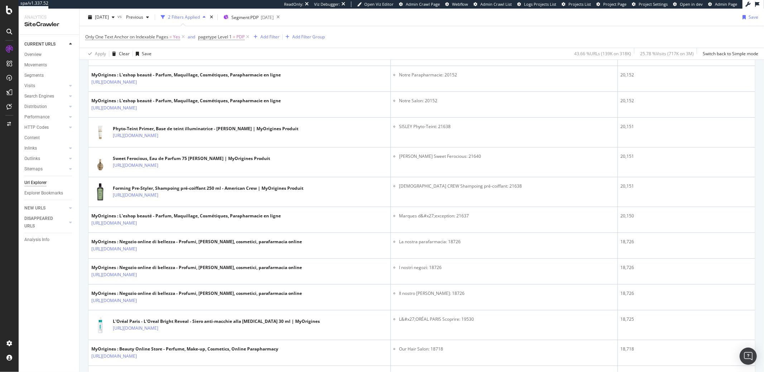
scroll to position [284, 0]
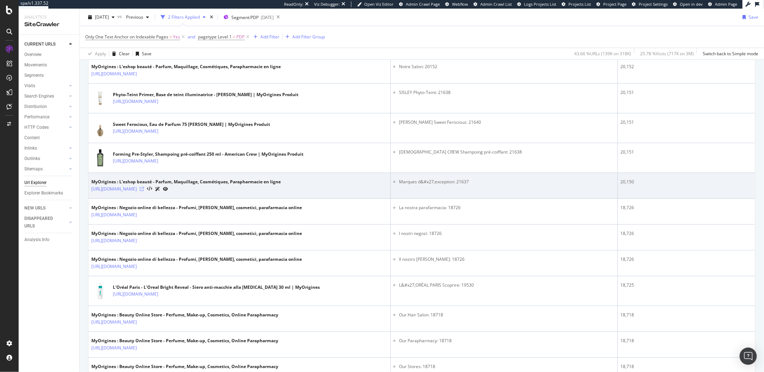
click at [144, 189] on icon at bounding box center [142, 189] width 4 height 4
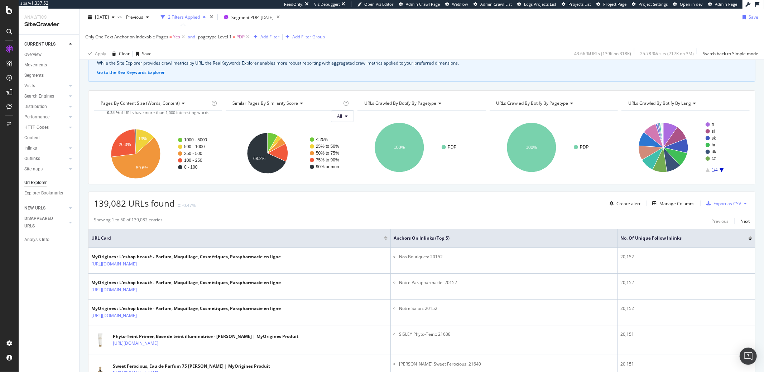
scroll to position [0, 0]
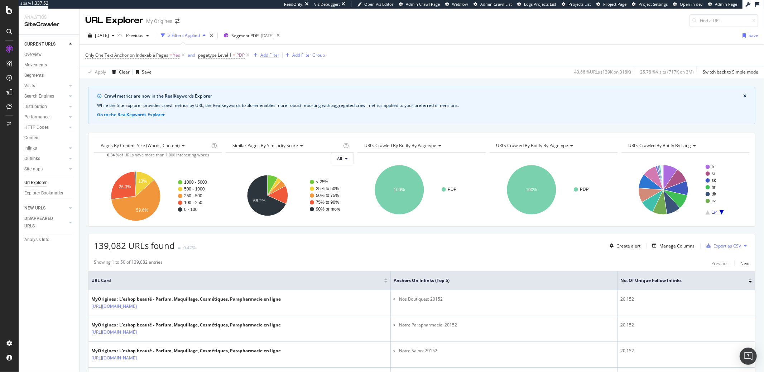
click at [269, 57] on div "Add Filter" at bounding box center [270, 55] width 19 height 6
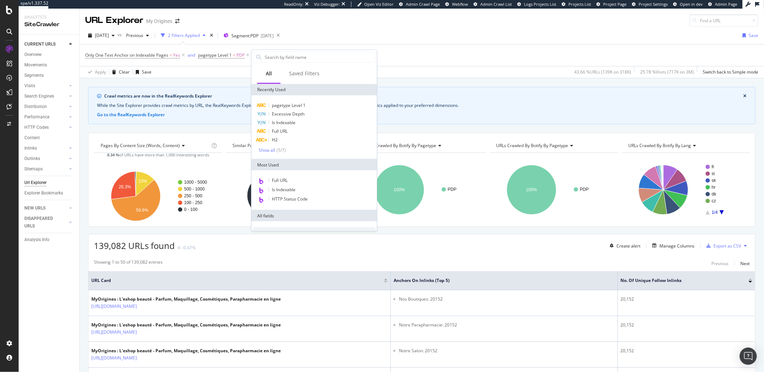
click at [236, 65] on div "Only One Text Anchor on Indexable Pages = Yes and pagetype Level 1 = PDP Add Fi…" at bounding box center [421, 54] width 673 height 21
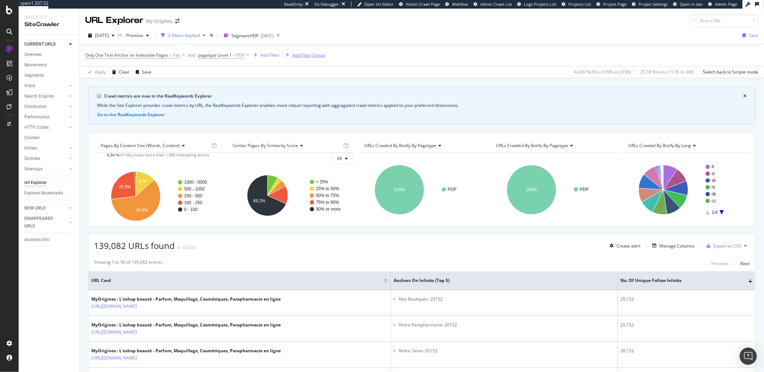
click at [297, 57] on div "Add Filter Group" at bounding box center [308, 55] width 33 height 6
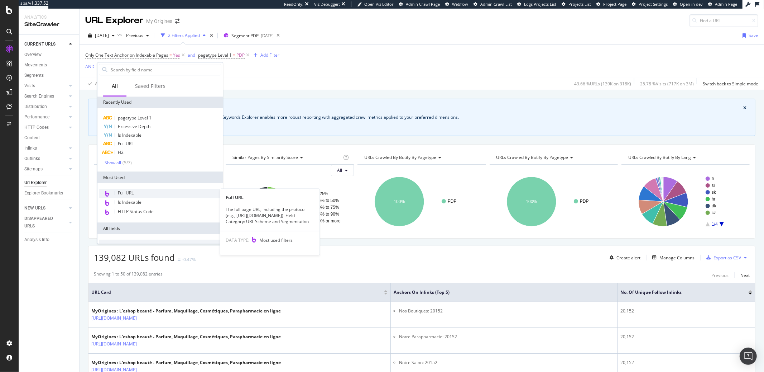
click at [121, 190] on span "Full URL" at bounding box center [126, 193] width 16 height 6
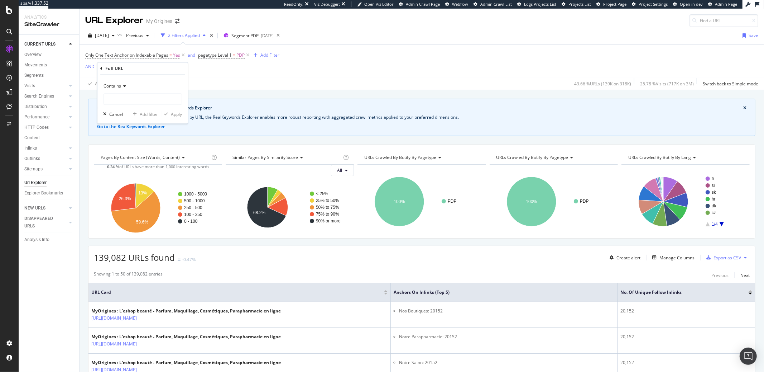
click at [117, 85] on span "Contains" at bounding box center [113, 86] width 18 height 6
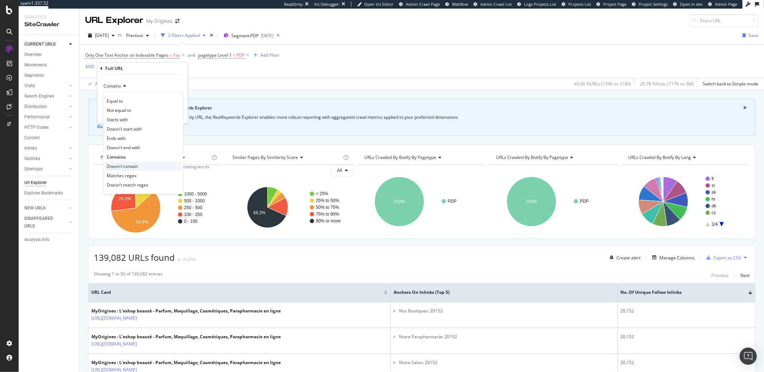
click at [123, 164] on span "Doesn't contain" at bounding box center [122, 166] width 31 height 6
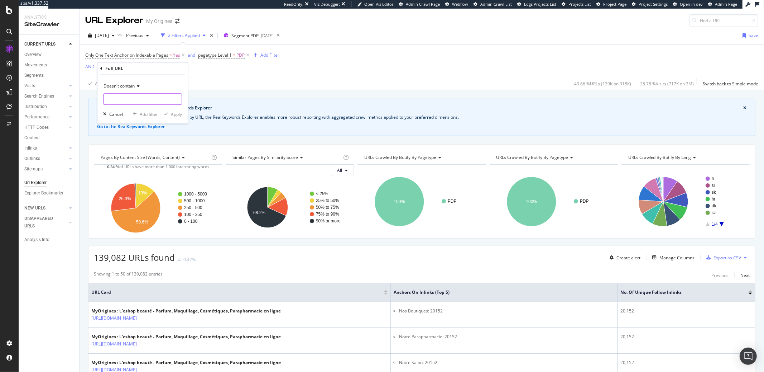
click at [123, 98] on input "text" at bounding box center [143, 98] width 78 height 11
type input "find-a-store"
click at [171, 115] on div "Apply" at bounding box center [176, 114] width 11 height 6
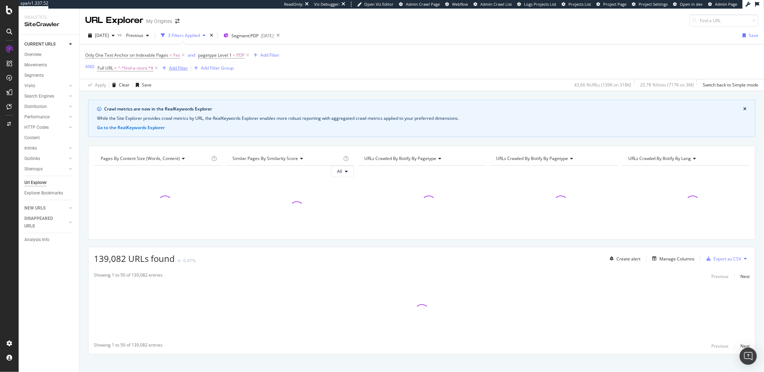
click at [171, 71] on div "Add Filter" at bounding box center [178, 68] width 19 height 6
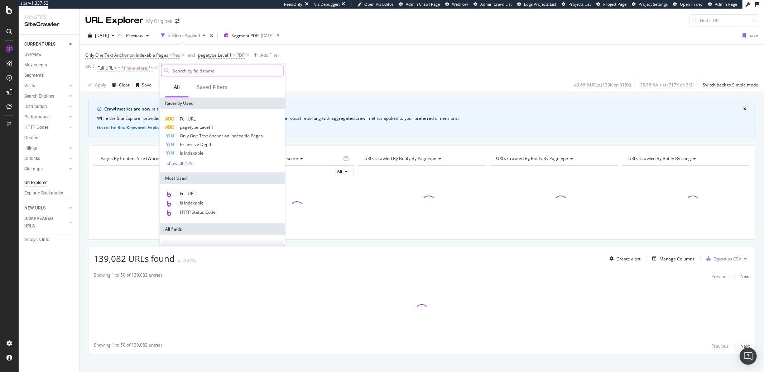
click at [173, 73] on input "text" at bounding box center [227, 70] width 111 height 11
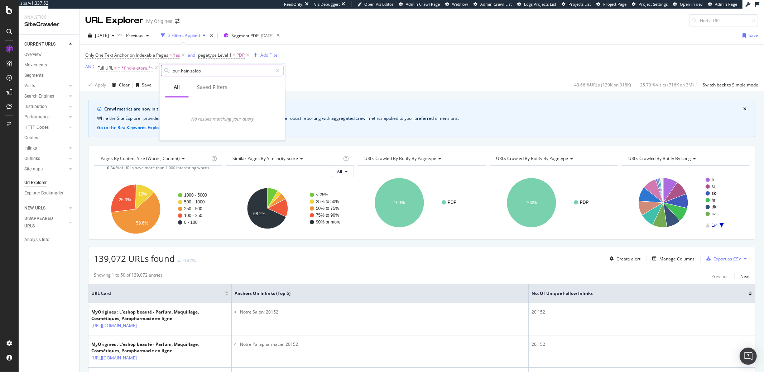
type input "our-hair-saloon"
click at [177, 73] on input "our-hair-saloon" at bounding box center [222, 70] width 101 height 11
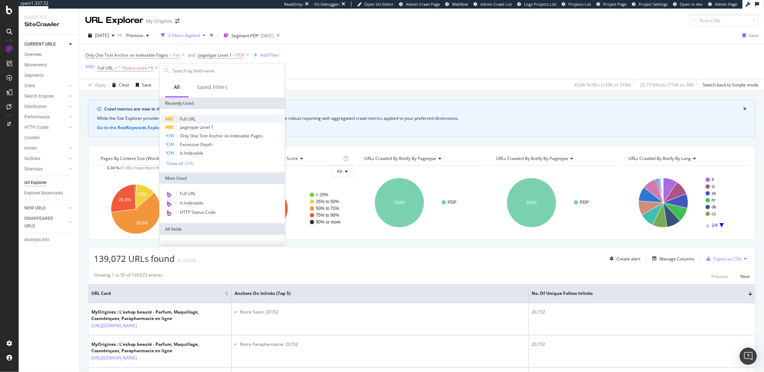
click at [185, 118] on span "Full URL" at bounding box center [188, 119] width 16 height 6
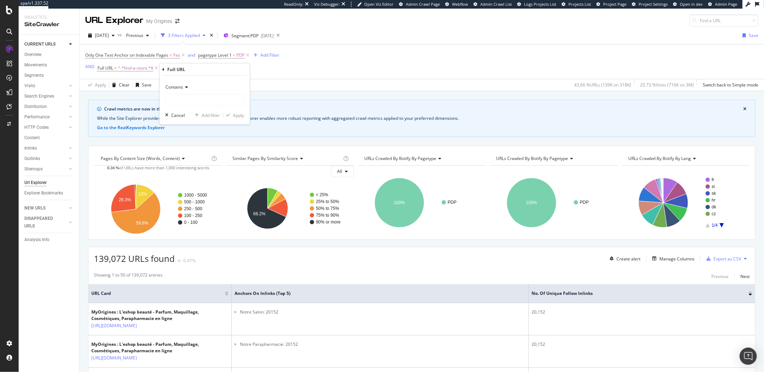
click at [183, 91] on div "Contains" at bounding box center [204, 86] width 79 height 11
click at [188, 167] on span "Doesn't contain" at bounding box center [184, 167] width 31 height 6
click at [187, 100] on input "text" at bounding box center [205, 99] width 78 height 11
paste input "our-hair-saloon"
type input "our-hair-saloon"
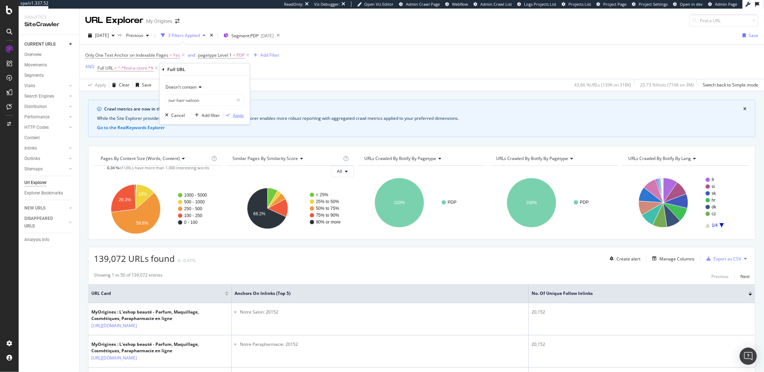
click at [230, 113] on icon "button" at bounding box center [228, 115] width 4 height 4
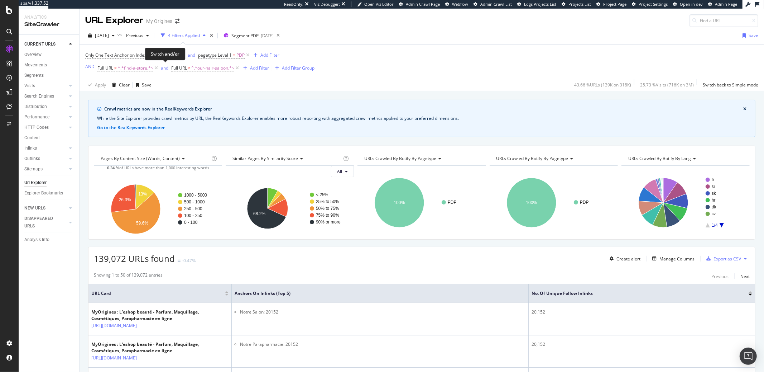
click at [166, 69] on div "and" at bounding box center [165, 68] width 8 height 6
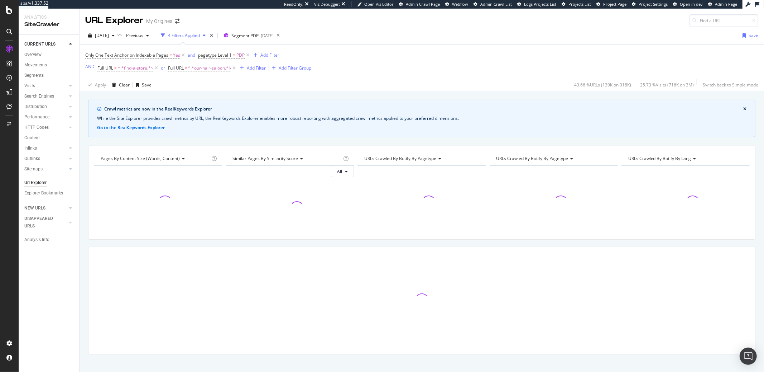
click at [250, 70] on div "Add Filter" at bounding box center [256, 68] width 19 height 6
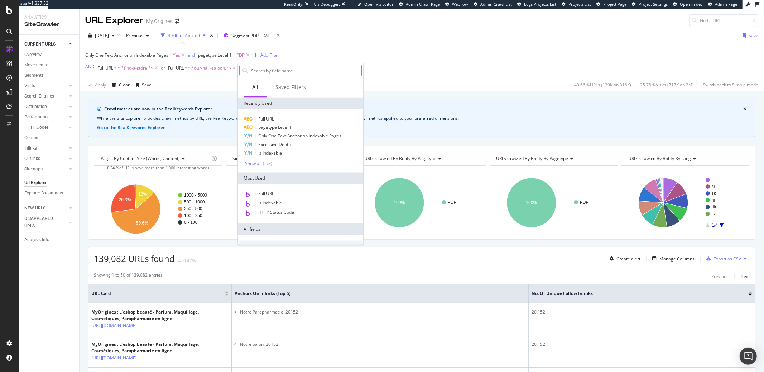
click at [250, 71] on input "text" at bounding box center [305, 70] width 111 height 11
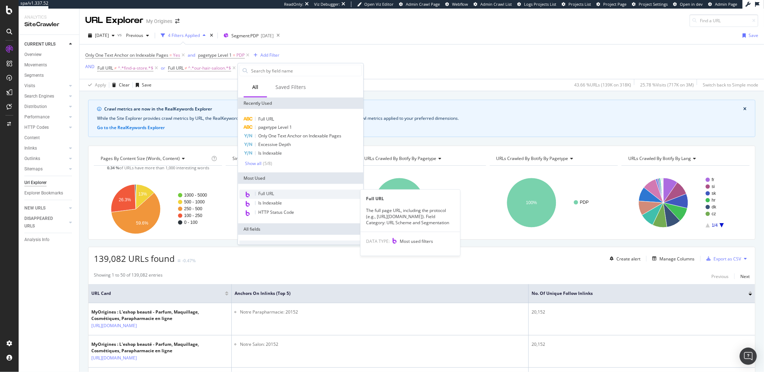
click at [268, 195] on span "Full URL" at bounding box center [266, 194] width 16 height 6
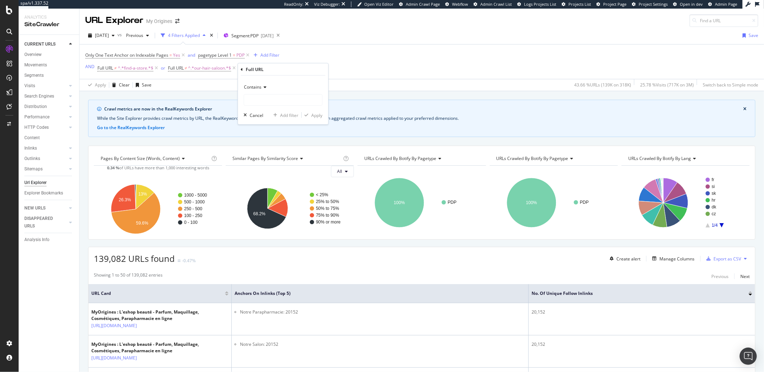
click at [261, 81] on div "Contains" at bounding box center [283, 86] width 79 height 11
click at [260, 167] on span "Doesn't contain" at bounding box center [262, 167] width 31 height 6
click at [258, 99] on input "text" at bounding box center [283, 99] width 78 height 11
type input "our-parapharmacy"
click at [310, 114] on div "button" at bounding box center [307, 115] width 10 height 4
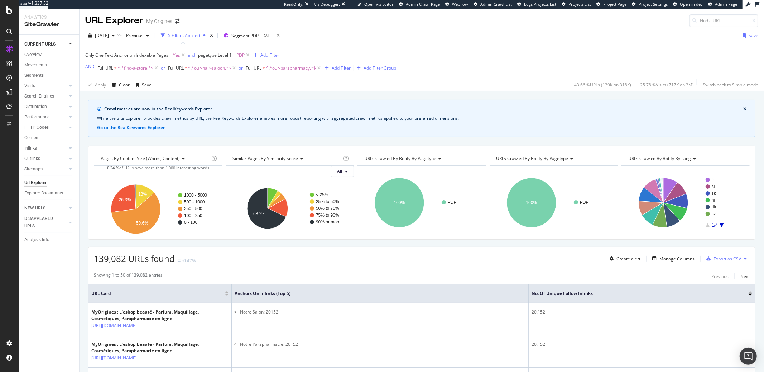
click at [223, 70] on span "^.*our-hair-saloon.*$" at bounding box center [209, 68] width 43 height 10
click at [204, 100] on input "our-hair-saloon" at bounding box center [209, 98] width 68 height 11
type input "our-hair-salon"
click at [240, 112] on div "button" at bounding box center [237, 113] width 10 height 4
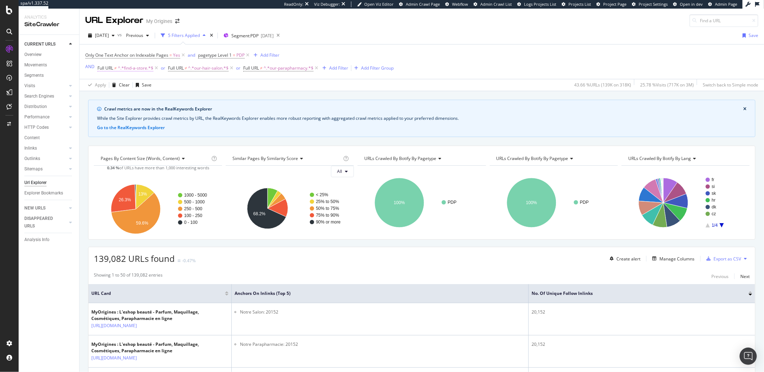
click at [139, 68] on span "^.*find-a-store.*$" at bounding box center [135, 68] width 35 height 10
click at [208, 71] on span "^.*our-hair-salon.*$" at bounding box center [208, 68] width 40 height 10
click at [284, 71] on span "^.*our-parapharmacy.*$" at bounding box center [289, 68] width 50 height 10
click at [349, 39] on div "2025 Sep. 18th vs Previous 5 Filters Applied Segment: PDP 2025-10-01 Save" at bounding box center [422, 37] width 685 height 14
click at [240, 68] on div "or" at bounding box center [238, 68] width 4 height 6
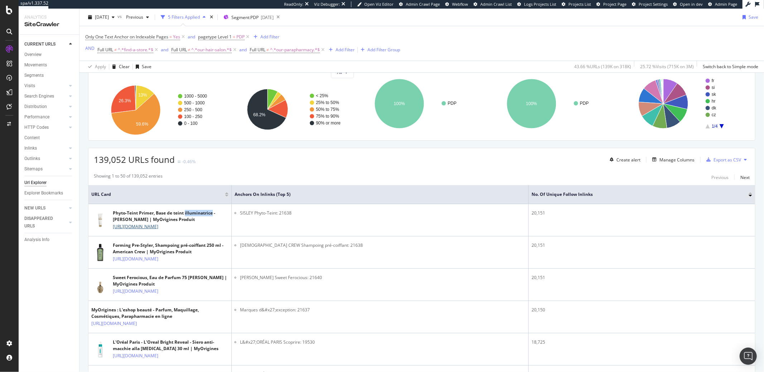
scroll to position [99, 0]
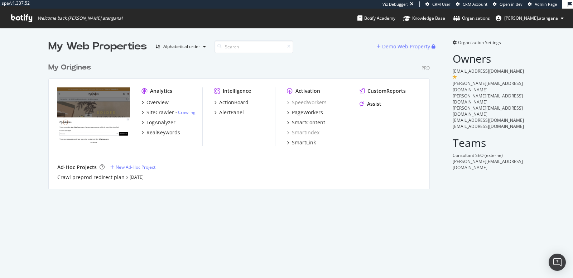
scroll to position [129, 381]
click at [148, 104] on div "Overview" at bounding box center [158, 102] width 22 height 7
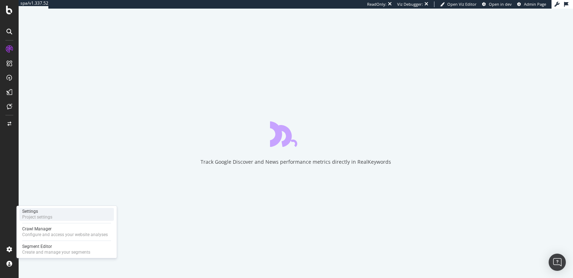
click at [30, 216] on div "Project settings" at bounding box center [37, 217] width 30 height 6
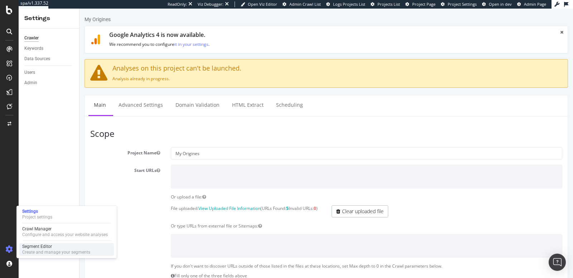
click at [43, 248] on div "Segment Editor" at bounding box center [56, 247] width 68 height 6
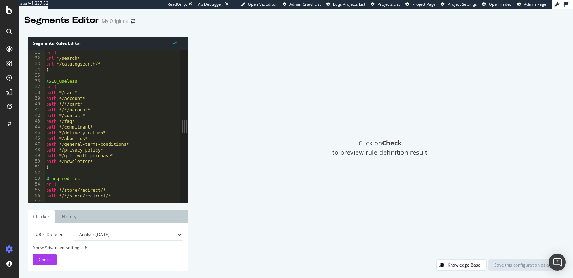
scroll to position [172, 0]
type textarea "path */newsletter*"
click at [91, 161] on div "@ search or ( url */search* url */catalogsearch/* ) @ SEO_useless or ( path */c…" at bounding box center [114, 123] width 139 height 158
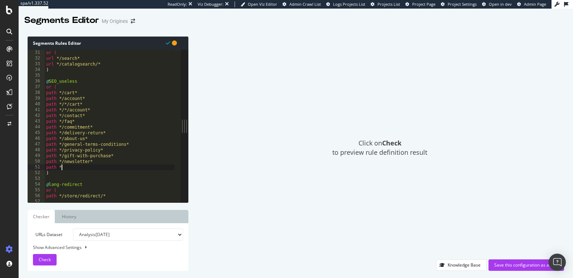
paste textarea "/find-a-store.html"
type textarea "path */find-a-store*"
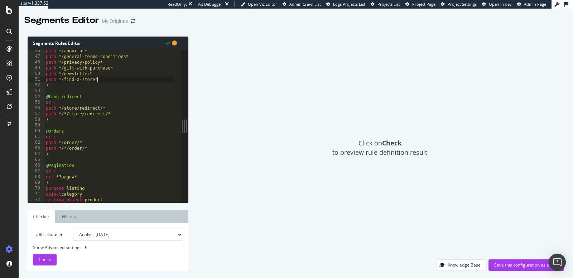
scroll to position [238, 0]
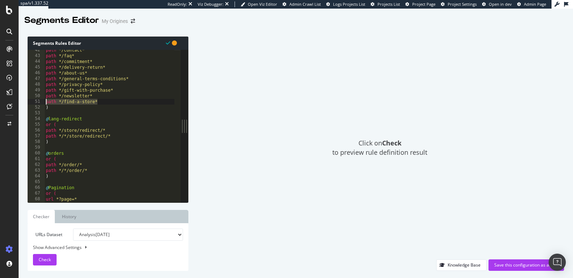
drag, startPoint x: 100, startPoint y: 101, endPoint x: 42, endPoint y: 102, distance: 57.3
click at [42, 102] on div "path */find-a-store* 42 43 44 45 46 47 48 49 50 51 52 53 54 55 56 57 58 59 60 6…" at bounding box center [104, 126] width 153 height 153
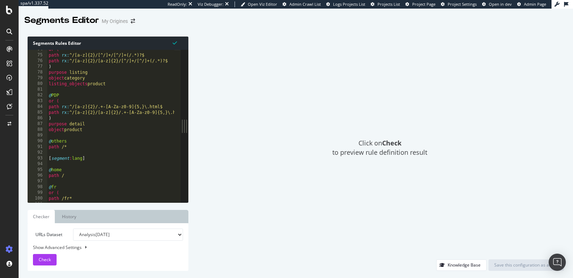
scroll to position [421, 0]
click at [71, 146] on div "or ( path rx : ^/[a-z]{2}/[^/]+/[^/]+(/.*)?$ path rx : ^/[a-z]{2}/[a-z]{2}/[^/]…" at bounding box center [116, 126] width 139 height 158
type textarea "path /*"
type textarea "â"
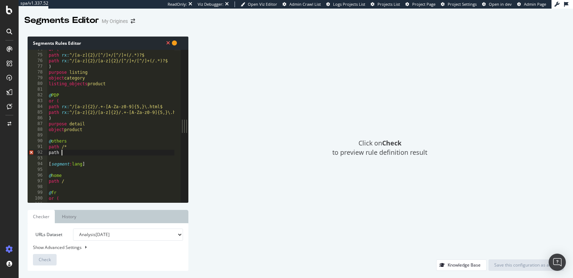
scroll to position [0, 0]
paste textarea "path */find-a-store*"
drag, startPoint x: 61, startPoint y: 156, endPoint x: 46, endPoint y: 155, distance: 14.3
click at [46, 155] on div "path path */find-a-store* 74 75 76 77 78 79 80 81 82 83 84 85 86 87 88 89 90 91…" at bounding box center [104, 126] width 153 height 153
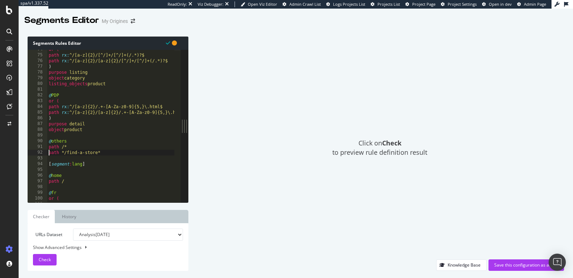
type textarea "path */find-a-store*"
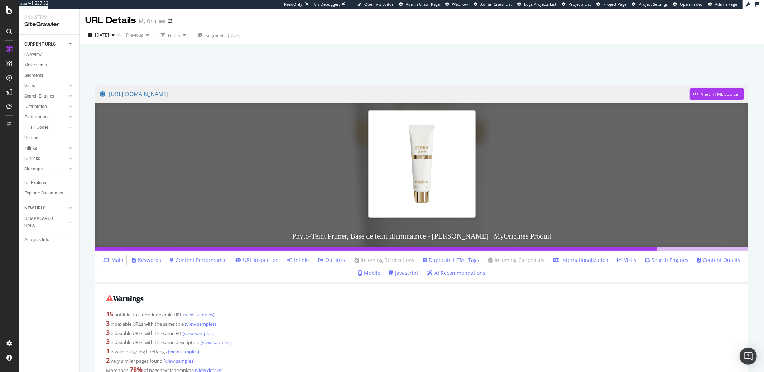
click at [298, 260] on link "Inlinks" at bounding box center [298, 259] width 23 height 7
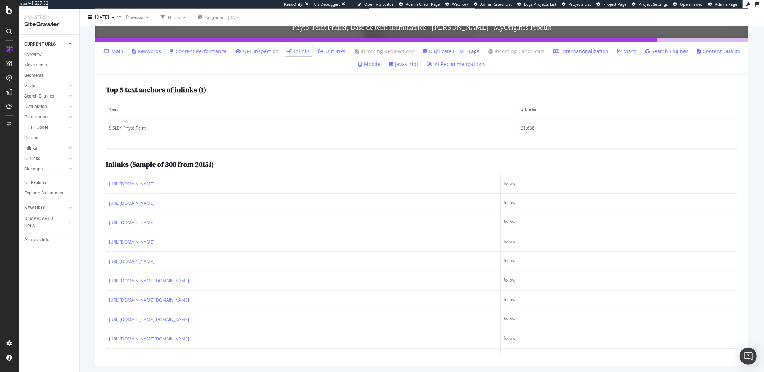
scroll to position [155, 0]
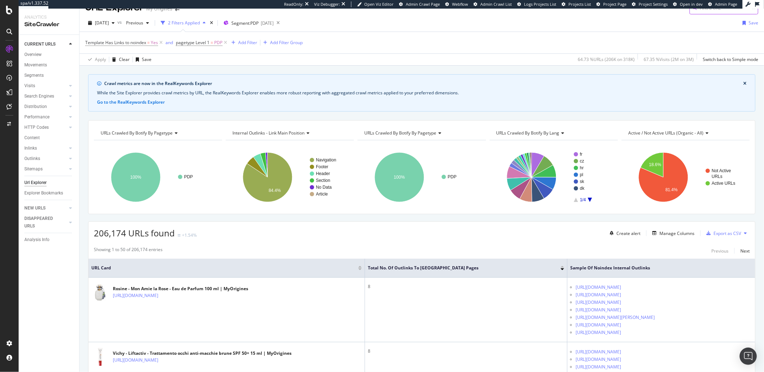
scroll to position [14, 0]
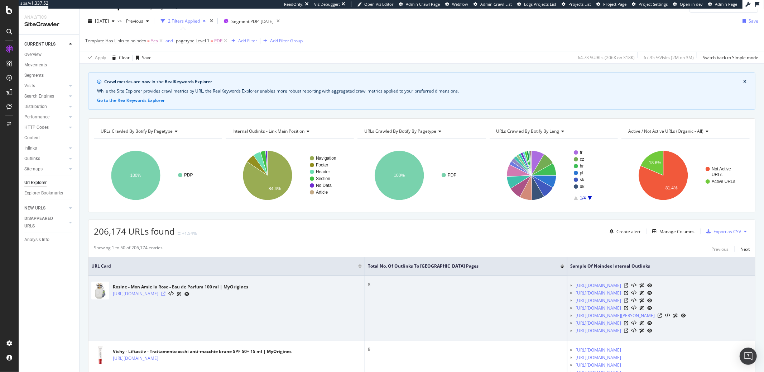
click at [166, 296] on icon at bounding box center [163, 293] width 4 height 4
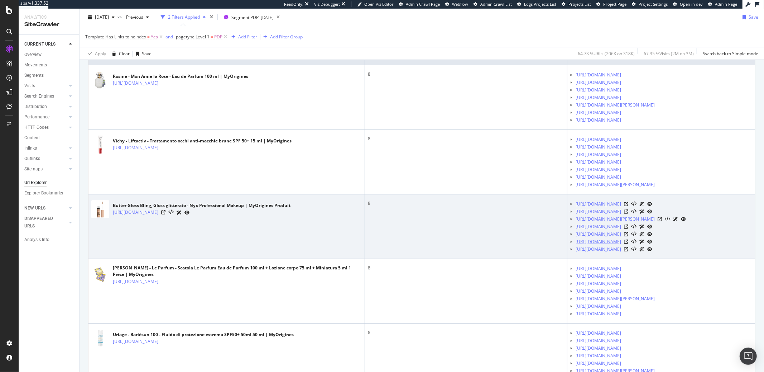
scroll to position [83, 0]
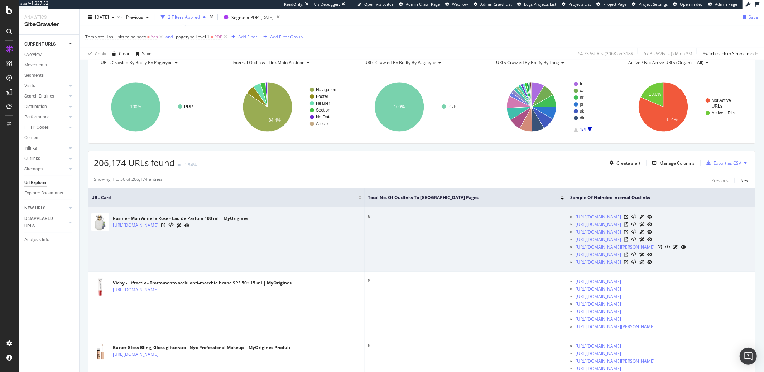
click at [158, 228] on link "[URL][DOMAIN_NAME]" at bounding box center [136, 224] width 46 height 7
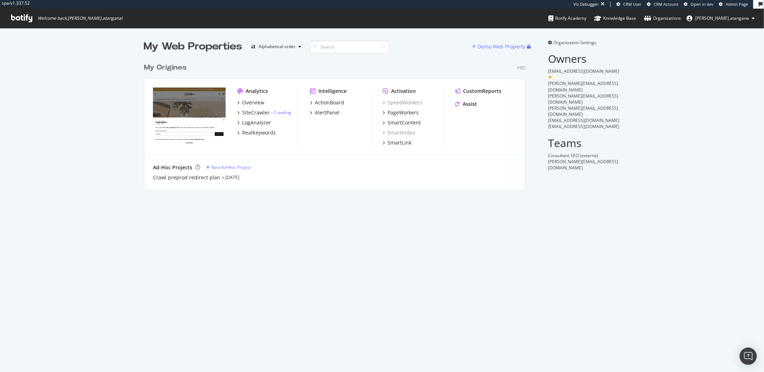
scroll to position [129, 381]
click at [259, 122] on div "LogAnalyzer" at bounding box center [256, 122] width 29 height 7
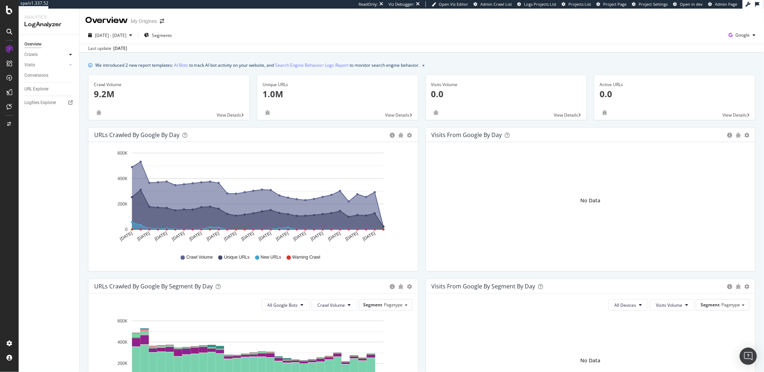
click at [70, 57] on icon at bounding box center [70, 54] width 3 height 4
click at [52, 66] on div "Daily Distribution" at bounding box center [44, 65] width 33 height 8
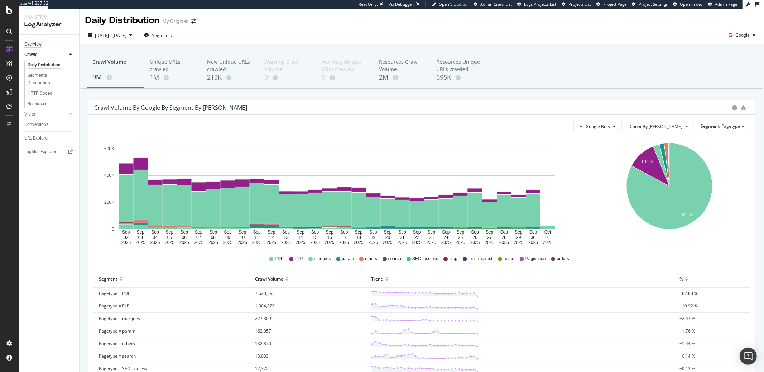
click at [34, 45] on div "Overview" at bounding box center [32, 44] width 17 height 8
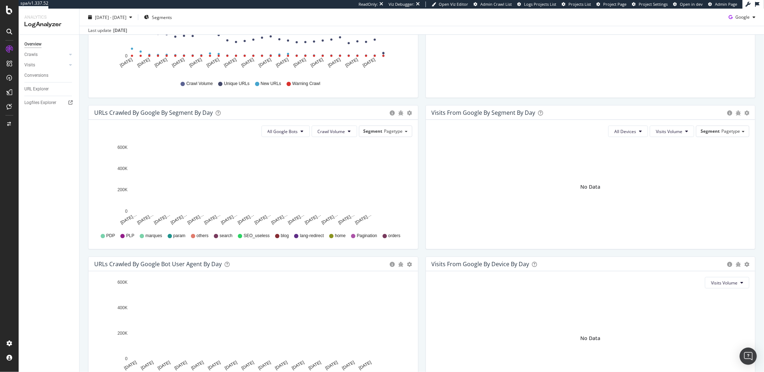
scroll to position [135, 0]
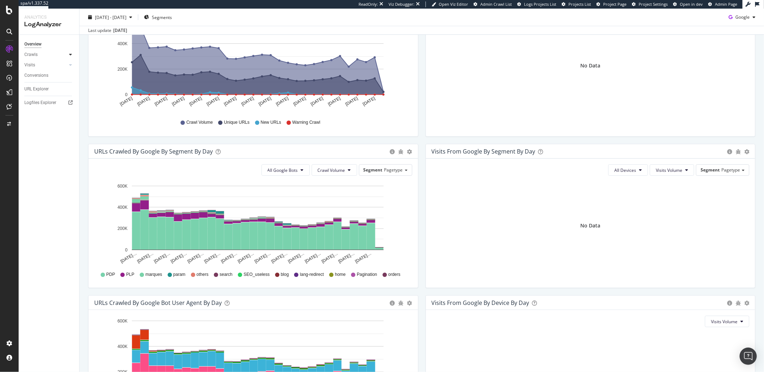
click at [72, 53] on div at bounding box center [70, 54] width 7 height 7
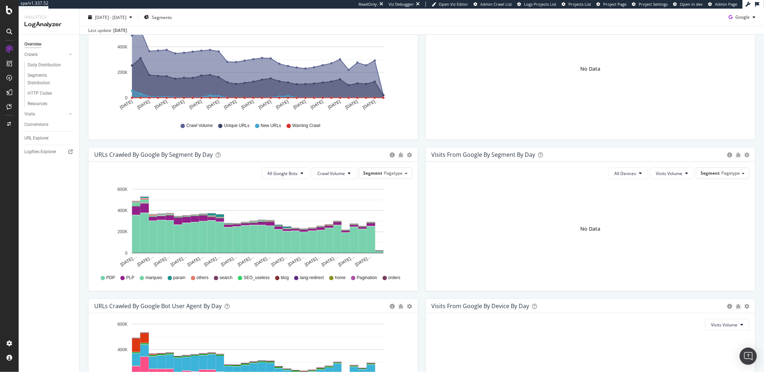
scroll to position [136, 0]
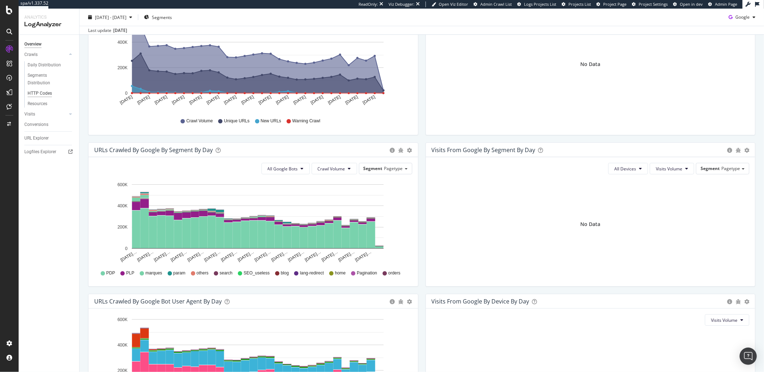
click at [39, 93] on div "HTTP Codes" at bounding box center [40, 94] width 24 height 8
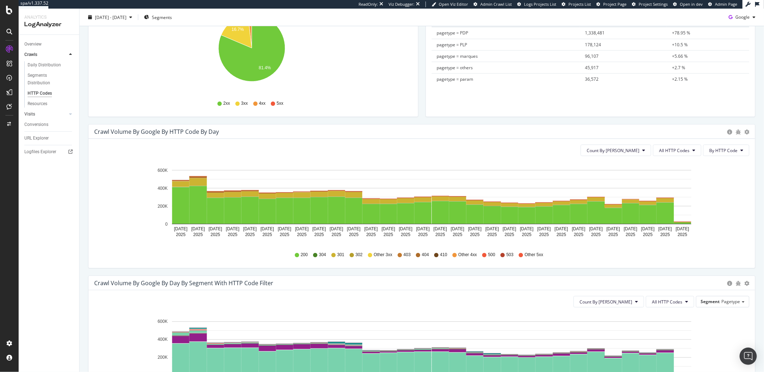
scroll to position [44, 0]
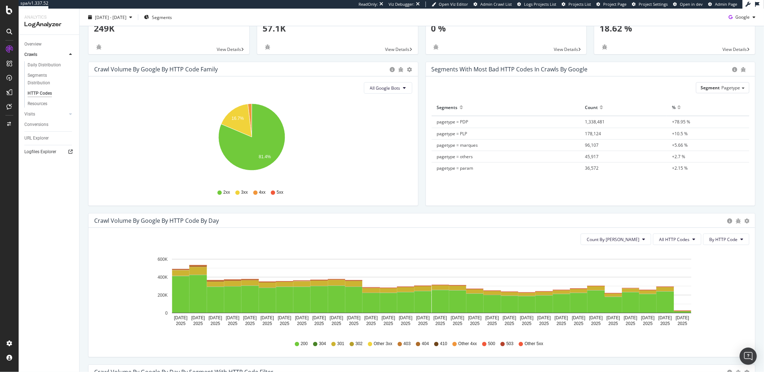
click at [69, 153] on icon at bounding box center [70, 151] width 4 height 4
click at [37, 63] on div "Daily Distribution" at bounding box center [44, 65] width 33 height 8
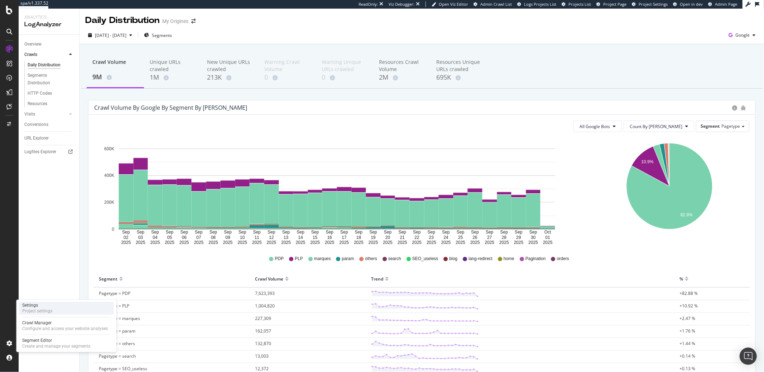
click at [46, 306] on div "Settings" at bounding box center [37, 305] width 30 height 6
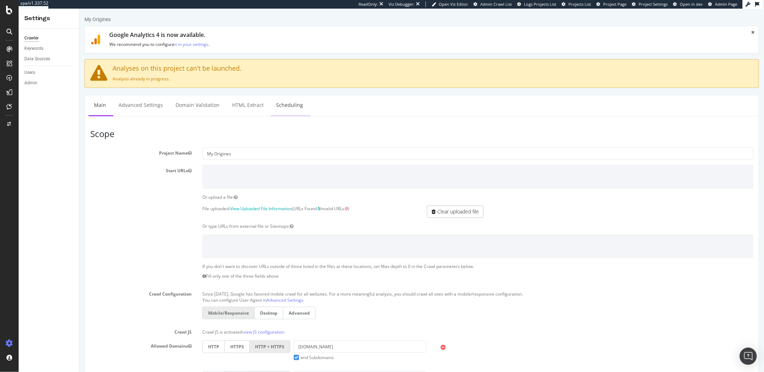
click at [287, 106] on link "Scheduling" at bounding box center [290, 105] width 38 height 20
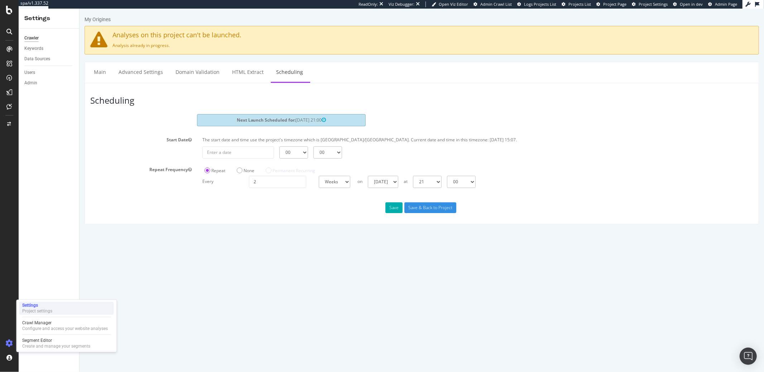
click at [36, 311] on div "Project settings" at bounding box center [37, 311] width 30 height 6
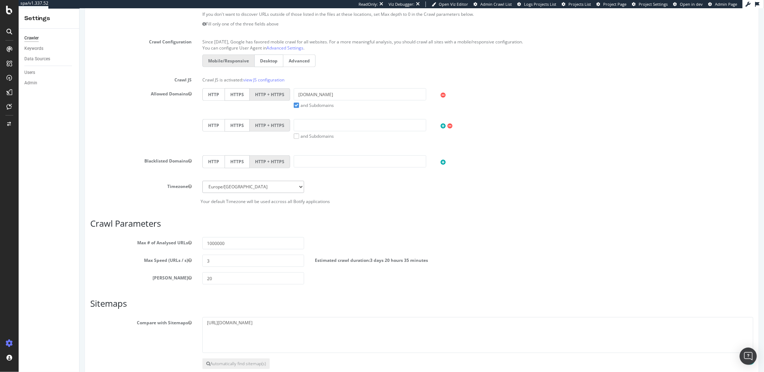
scroll to position [292, 0]
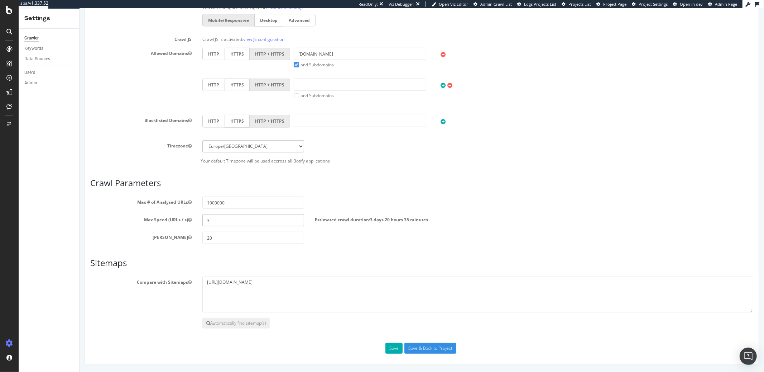
click at [214, 224] on input "3" at bounding box center [252, 220] width 101 height 12
drag, startPoint x: 214, startPoint y: 224, endPoint x: 205, endPoint y: 221, distance: 9.1
click at [205, 221] on input "3" at bounding box center [252, 220] width 101 height 12
type input "5"
click at [145, 263] on h3 "Sitemaps" at bounding box center [421, 262] width 663 height 9
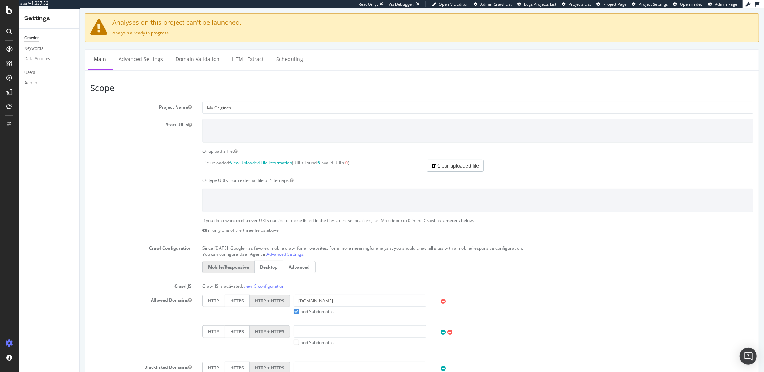
scroll to position [0, 0]
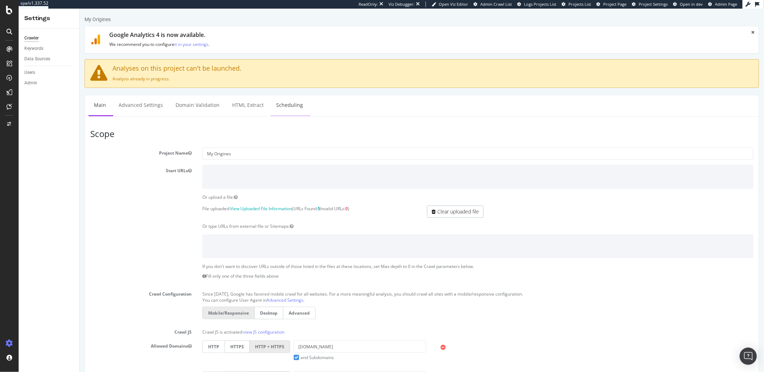
click at [288, 105] on link "Scheduling" at bounding box center [290, 105] width 38 height 20
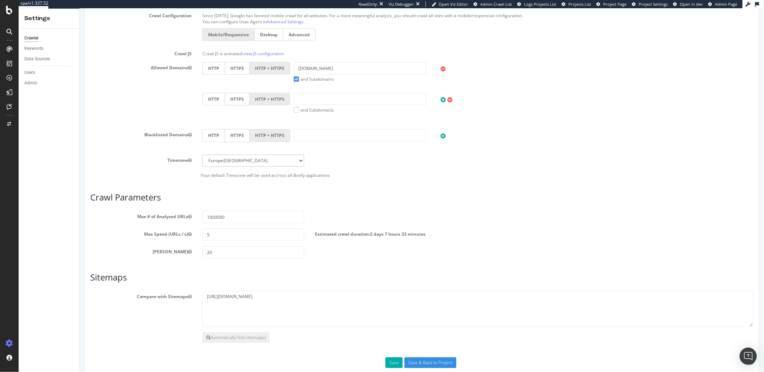
scroll to position [292, 0]
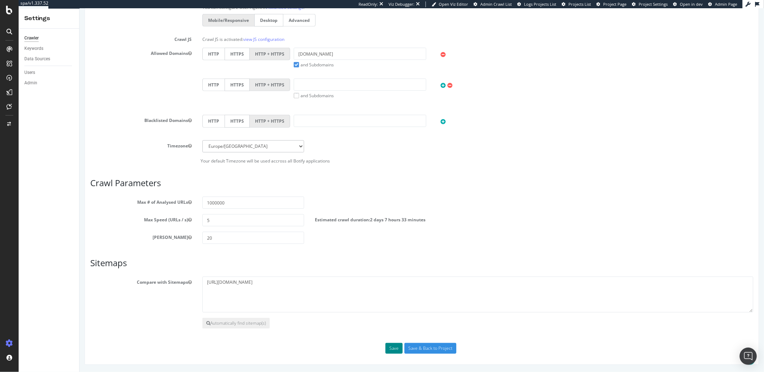
click at [395, 346] on button "Save" at bounding box center [393, 348] width 17 height 11
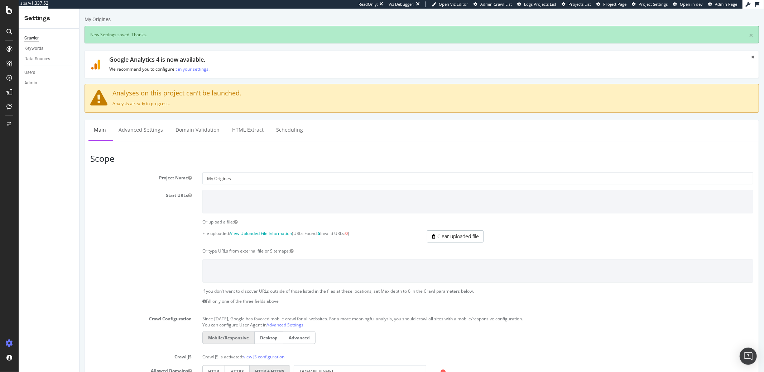
scroll to position [0, 0]
click at [290, 130] on link "Scheduling" at bounding box center [290, 130] width 38 height 20
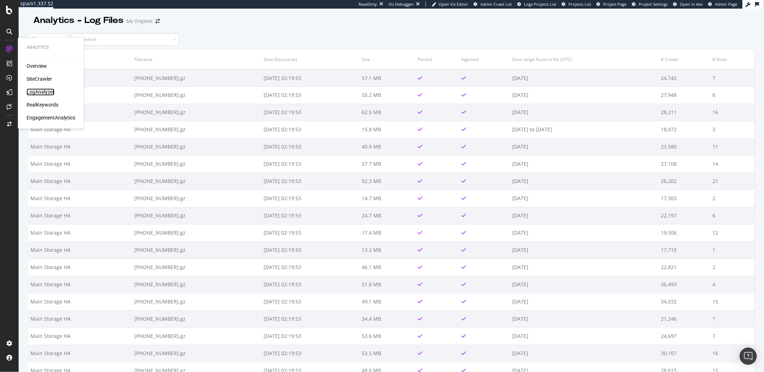
click at [38, 90] on div "LogAnalyzer" at bounding box center [41, 92] width 28 height 7
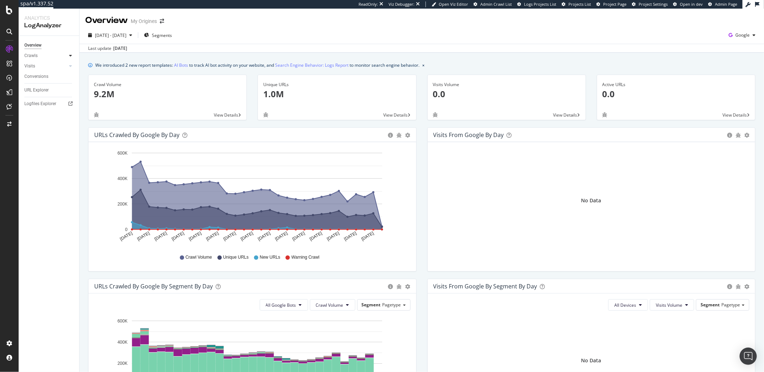
click at [70, 53] on icon at bounding box center [70, 55] width 3 height 4
click at [53, 66] on div "Daily Distribution" at bounding box center [44, 66] width 33 height 8
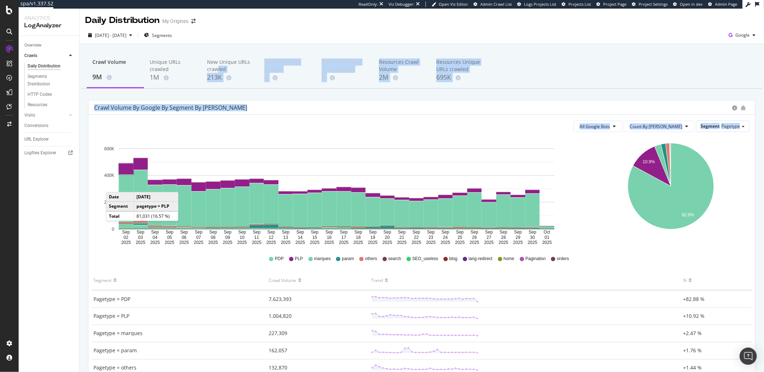
drag, startPoint x: 217, startPoint y: 70, endPoint x: 105, endPoint y: 191, distance: 165.0
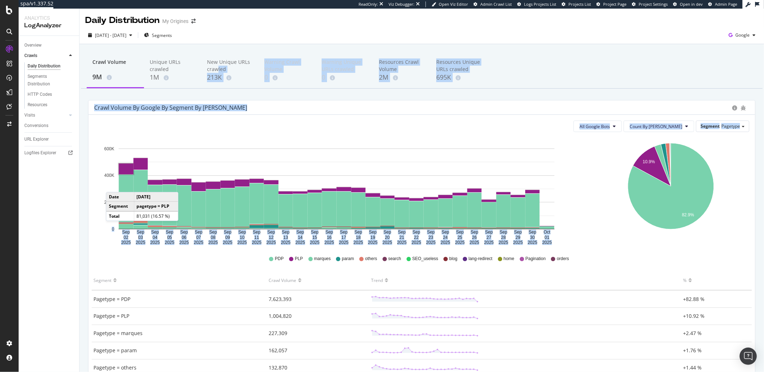
click at [105, 191] on div "Crawl Volume 9M Unique URLs crawled 1M New Unique URLs crawled 213K Warning Cra…" at bounding box center [422, 299] width 685 height 510
click at [88, 193] on div "Crawl Volume by google by Segment by Day All Google Bots Count By Day Segment P…" at bounding box center [422, 311] width 668 height 422
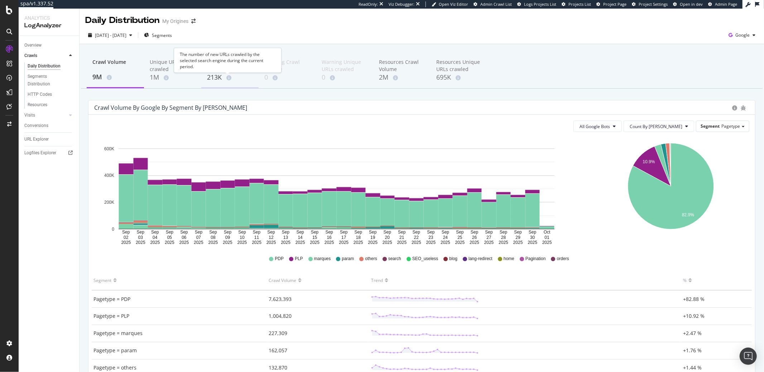
click at [226, 72] on div at bounding box center [227, 72] width 3 height 3
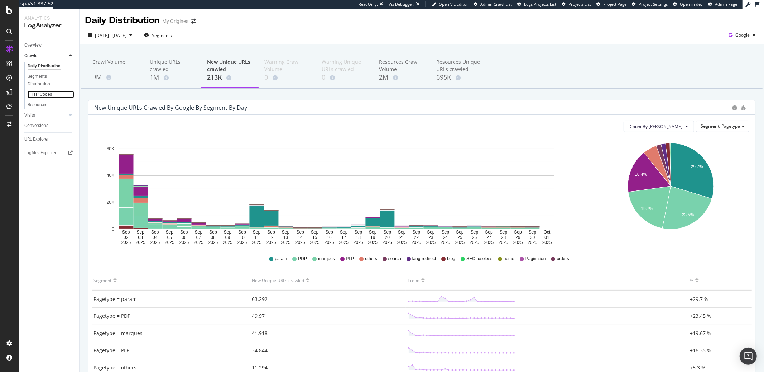
click at [38, 95] on div "HTTP Codes" at bounding box center [40, 95] width 24 height 8
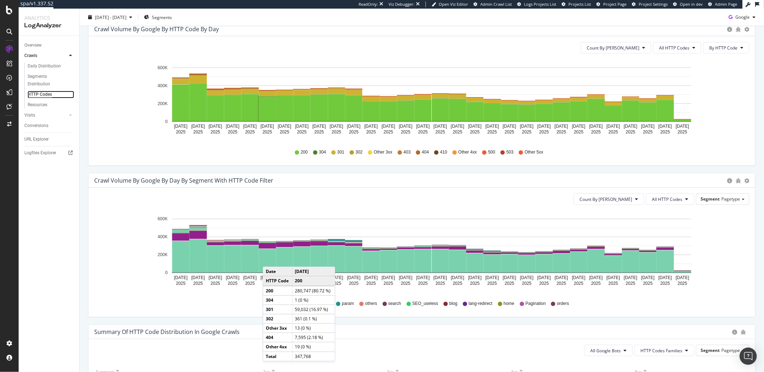
scroll to position [328, 0]
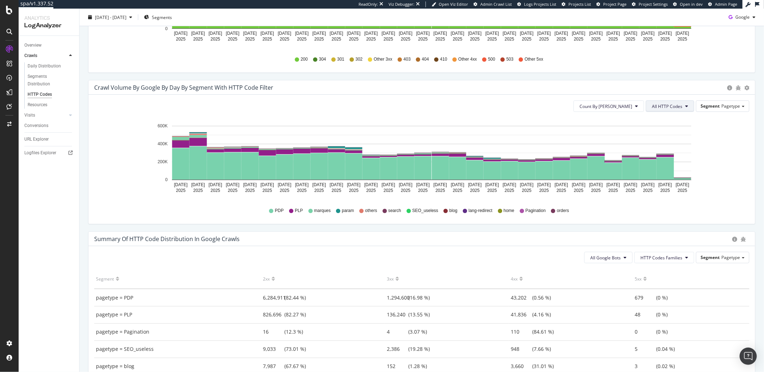
click at [676, 108] on span "All HTTP Codes" at bounding box center [667, 106] width 30 height 6
click at [653, 171] on span "Bad HTTP Codes" at bounding box center [665, 173] width 36 height 6
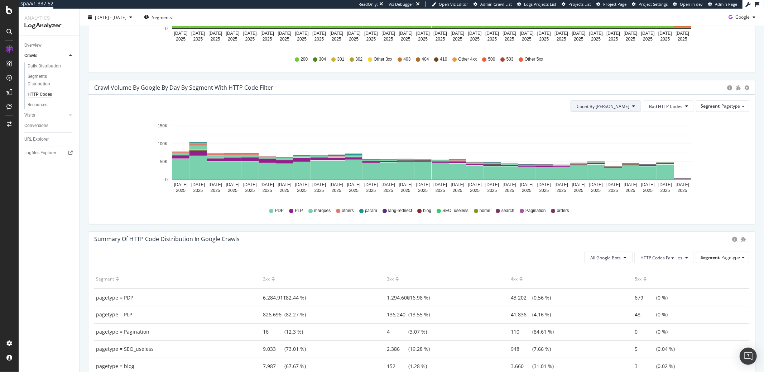
click at [616, 107] on span "Count By [PERSON_NAME]" at bounding box center [603, 106] width 53 height 6
click at [623, 137] on span "Cumulated (all codes)" at bounding box center [625, 133] width 54 height 6
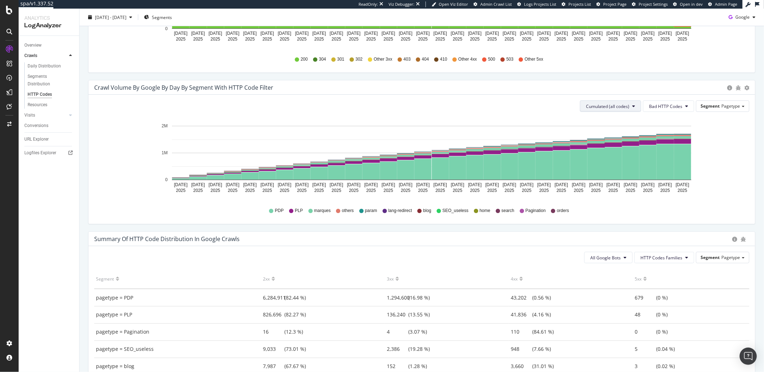
click at [615, 108] on span "Cumulated (all codes)" at bounding box center [607, 106] width 43 height 6
click at [616, 119] on span "Count By [PERSON_NAME]" at bounding box center [608, 120] width 53 height 6
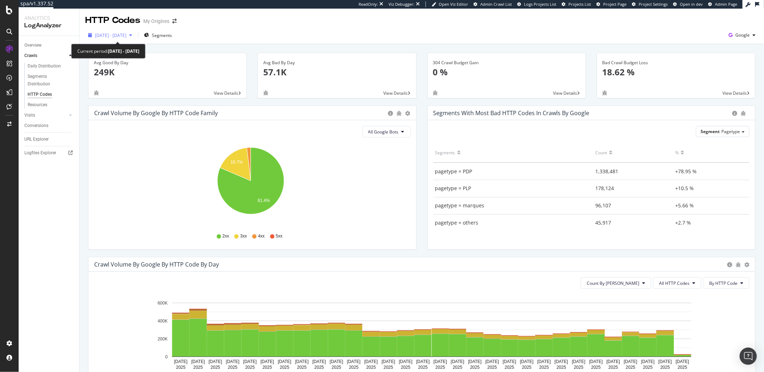
click at [126, 33] on span "[DATE] - [DATE]" at bounding box center [111, 35] width 32 height 6
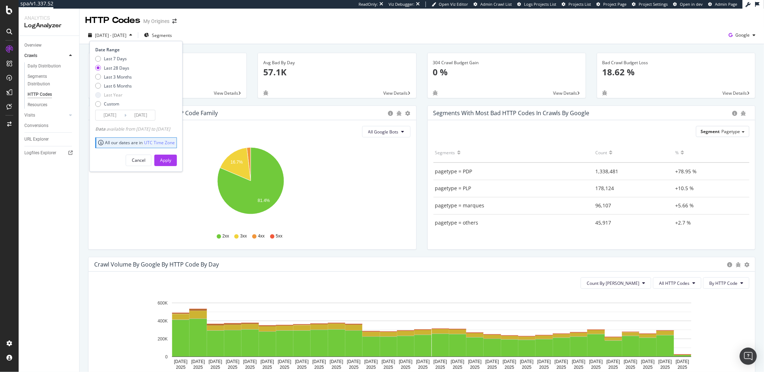
click at [126, 33] on span "[DATE] - [DATE]" at bounding box center [111, 35] width 32 height 6
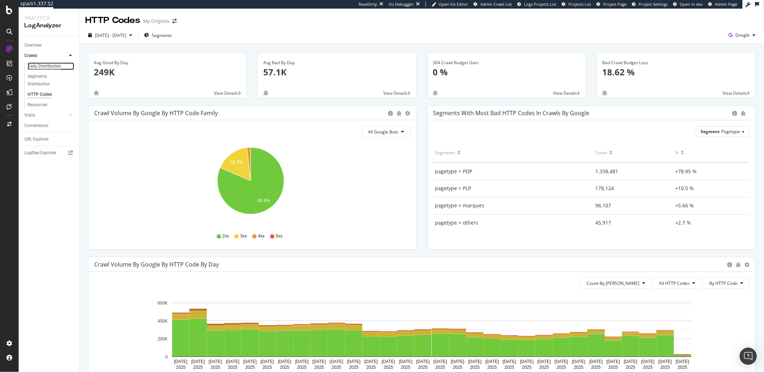
click at [45, 69] on div "Daily Distribution" at bounding box center [44, 66] width 33 height 8
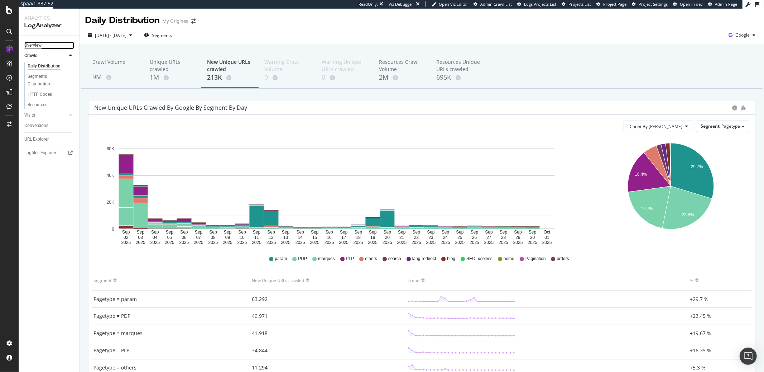
click at [33, 46] on div "Overview" at bounding box center [32, 46] width 17 height 8
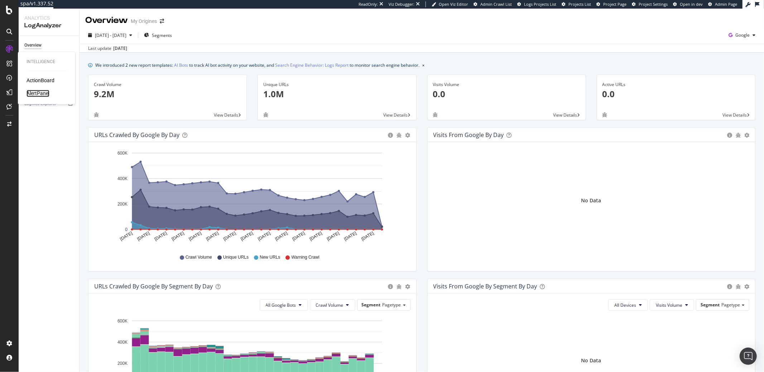
click at [33, 92] on div "AlertPanel" at bounding box center [38, 93] width 23 height 7
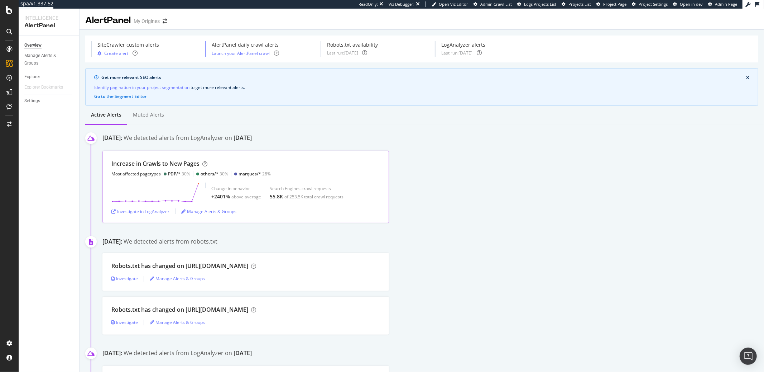
scroll to position [1, 0]
click at [32, 90] on div "LogAnalyzer" at bounding box center [41, 92] width 28 height 7
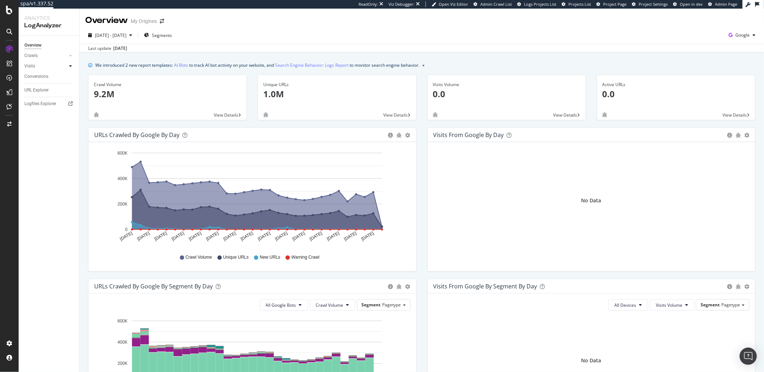
click at [72, 63] on div at bounding box center [70, 65] width 7 height 7
click at [48, 103] on div "HTTP Codes" at bounding box center [40, 105] width 24 height 8
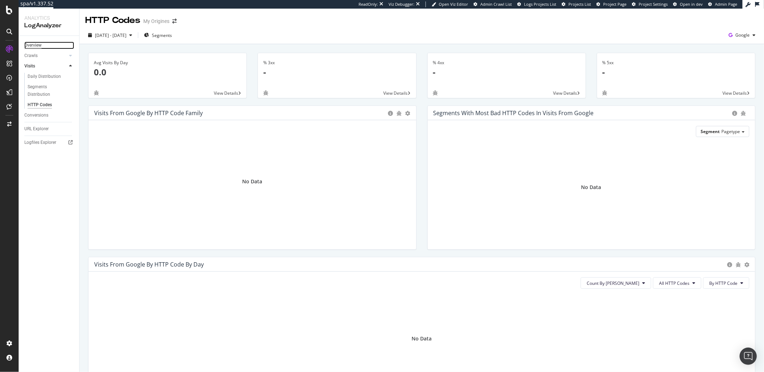
click at [35, 46] on div "Overview" at bounding box center [32, 46] width 17 height 8
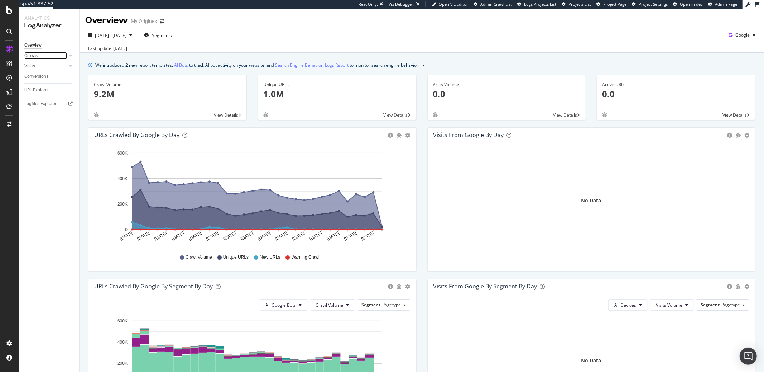
click at [45, 53] on link "Crawls" at bounding box center [45, 56] width 43 height 8
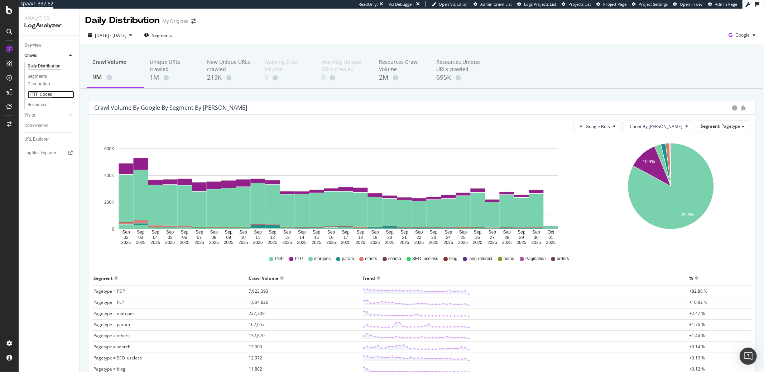
click at [44, 93] on div "HTTP Codes" at bounding box center [40, 95] width 24 height 8
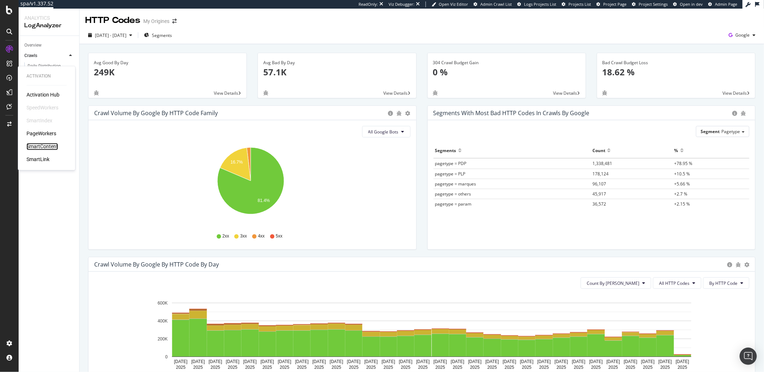
click at [50, 147] on div "SmartContent" at bounding box center [43, 146] width 32 height 7
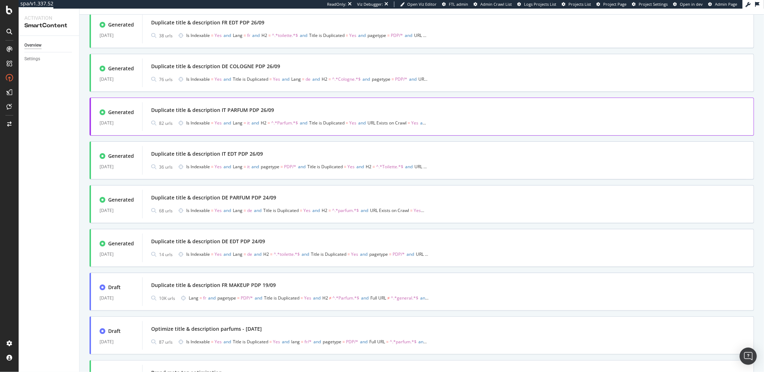
scroll to position [579, 0]
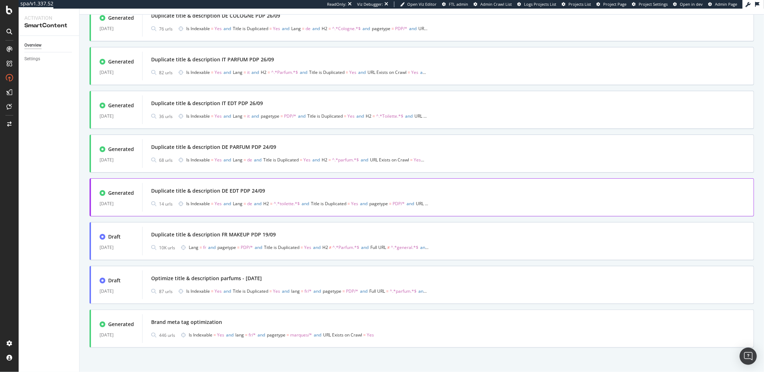
click at [197, 199] on span "Is Indexable = Yes and Lang = de and H2 = ^.*toilette.*$ and Title is Duplicate…" at bounding box center [307, 204] width 242 height 10
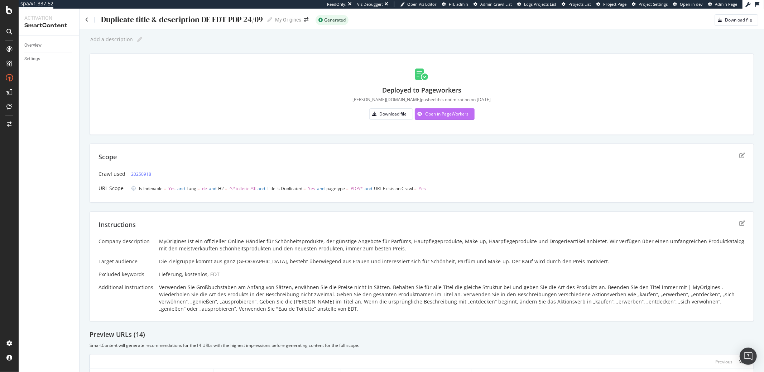
click at [441, 111] on div "Open in PageWorkers" at bounding box center [447, 114] width 43 height 6
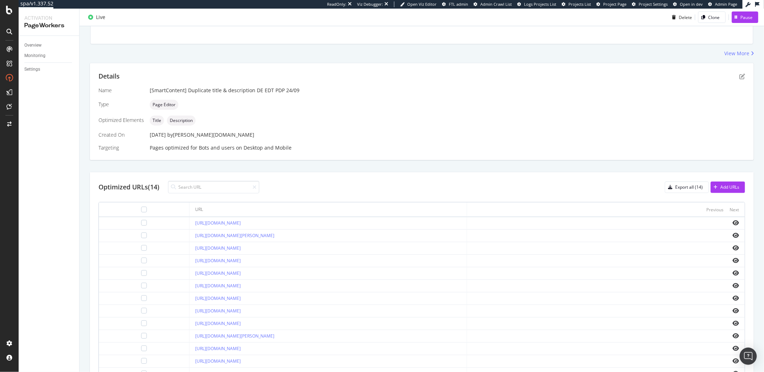
scroll to position [104, 0]
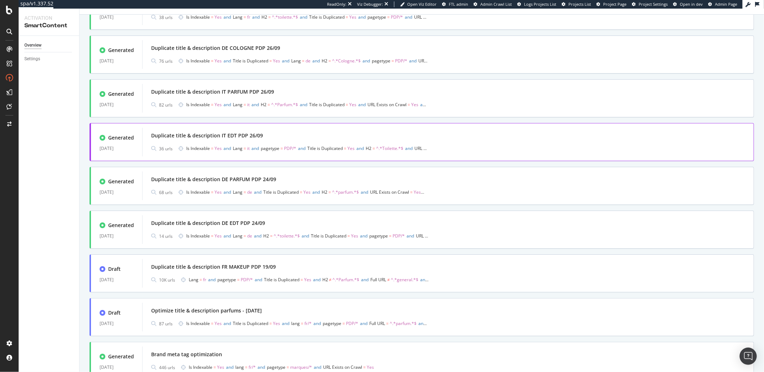
scroll to position [537, 0]
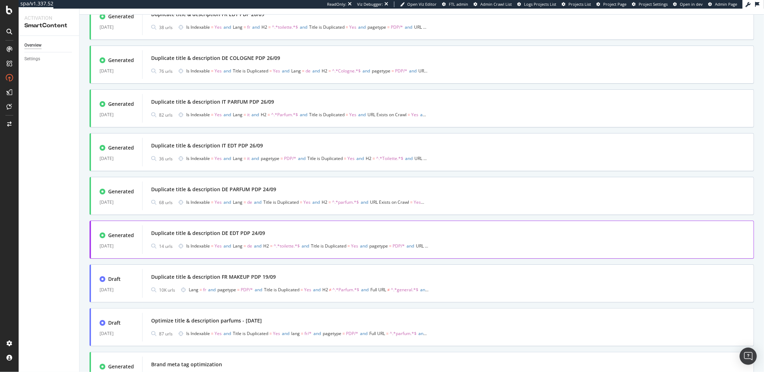
click at [235, 231] on div "Duplicate title & description DE EDT PDP 24/09" at bounding box center [208, 232] width 114 height 7
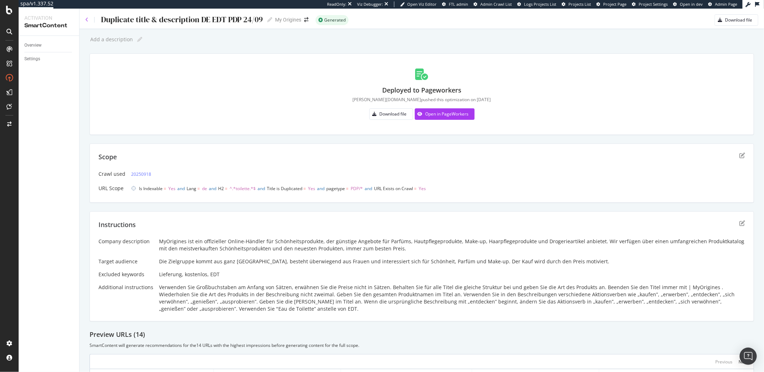
click at [86, 17] on div "Duplicate title & description DE EDT PDP 24/09 Duplicate title & description DE…" at bounding box center [178, 19] width 187 height 11
click at [88, 21] on icon at bounding box center [86, 19] width 3 height 5
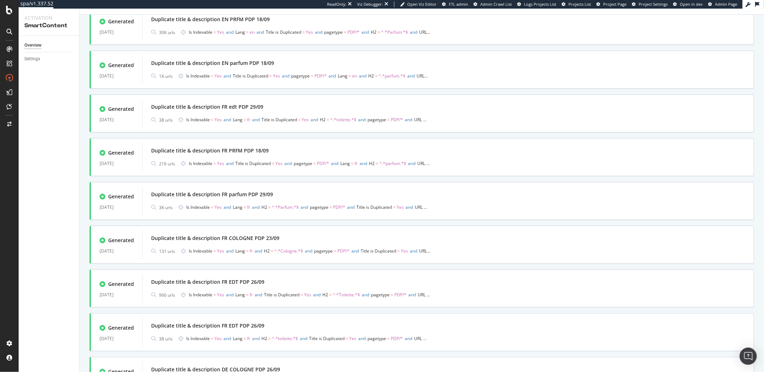
scroll to position [207, 0]
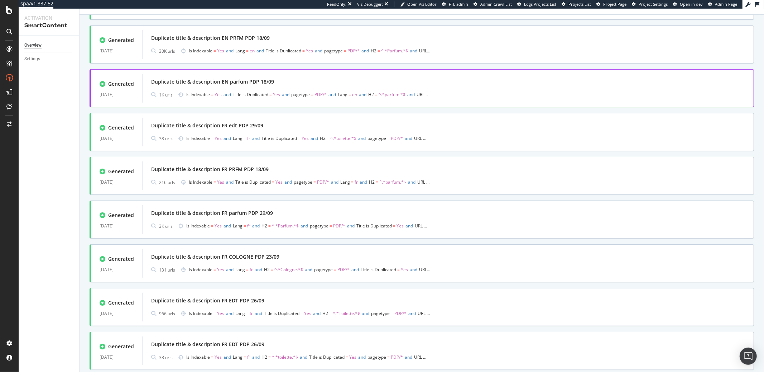
click at [214, 100] on div "Duplicate title & description EN parfum PDP 18/09 1K urls Is Indexable = Yes an…" at bounding box center [448, 88] width 612 height 29
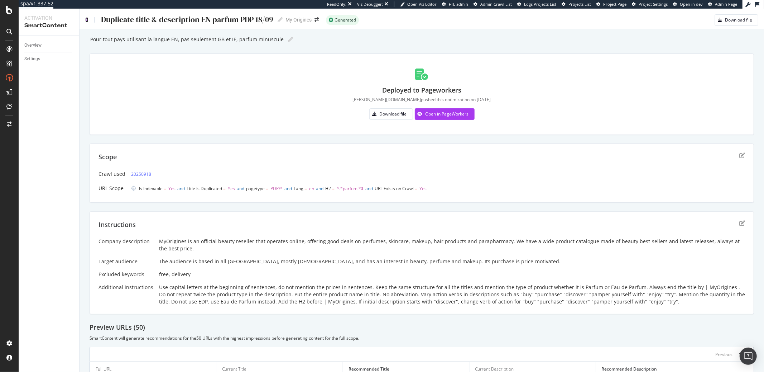
click at [86, 19] on icon at bounding box center [86, 19] width 3 height 5
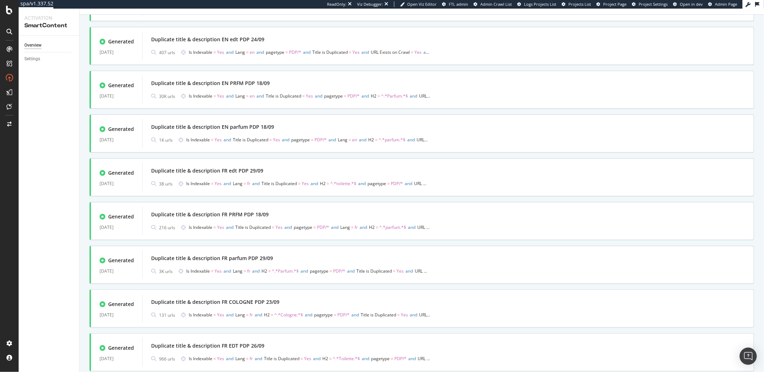
scroll to position [95, 0]
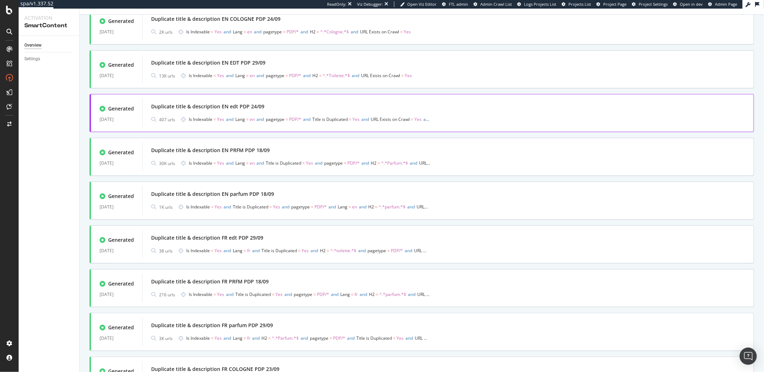
click at [283, 103] on div "Duplicate title & description EN edt PDP 24/09" at bounding box center [448, 106] width 594 height 10
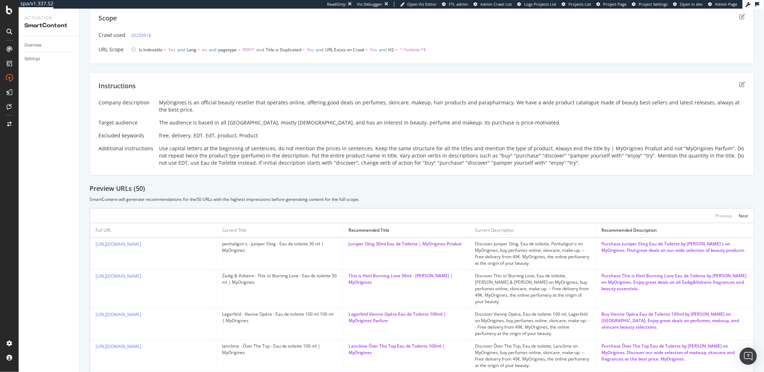
scroll to position [155, 0]
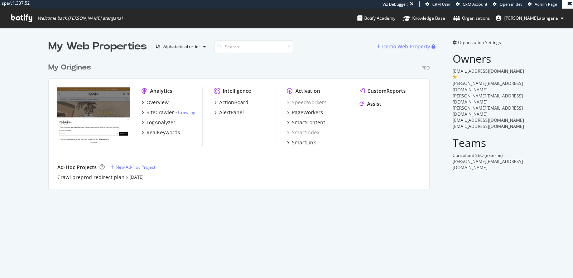
scroll to position [129, 381]
click at [294, 113] on div "PageWorkers" at bounding box center [307, 112] width 31 height 7
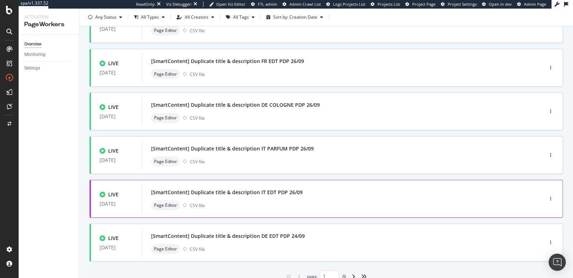
scroll to position [273, 0]
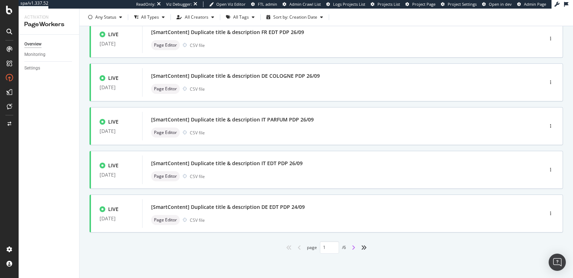
click at [352, 247] on icon "angle-right" at bounding box center [354, 248] width 4 height 6
type input "2"
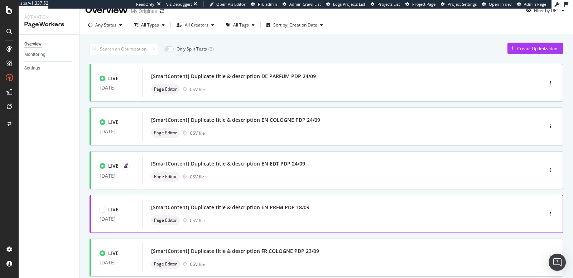
scroll to position [0, 0]
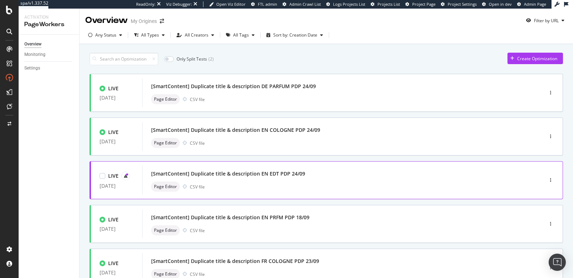
click at [302, 172] on div "[SmartContent] Duplicate title & description EN EDT PDP 24/09" at bounding box center [332, 174] width 362 height 10
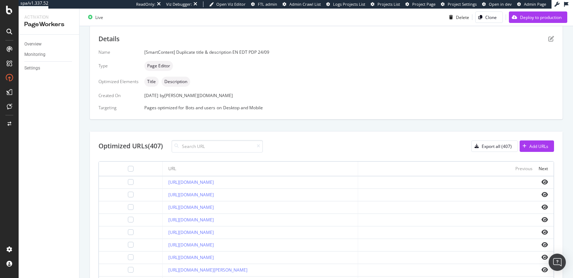
scroll to position [97, 0]
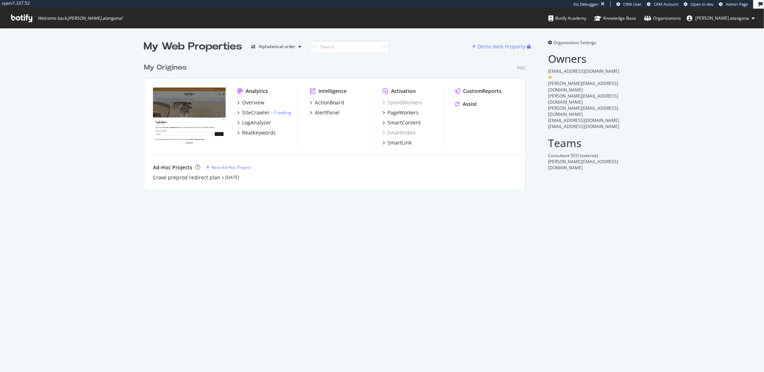
scroll to position [129, 381]
click at [249, 110] on div "SiteCrawler" at bounding box center [256, 112] width 28 height 7
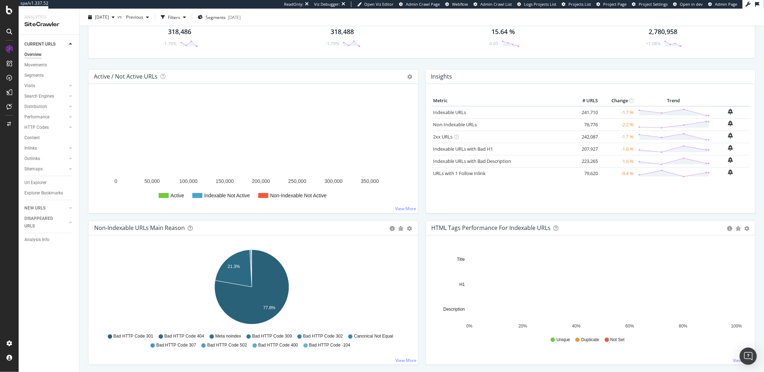
scroll to position [53, 0]
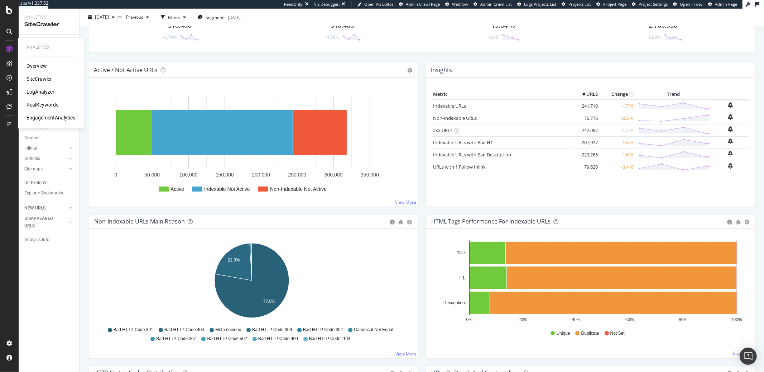
click at [39, 92] on div "LogAnalyzer" at bounding box center [41, 92] width 28 height 7
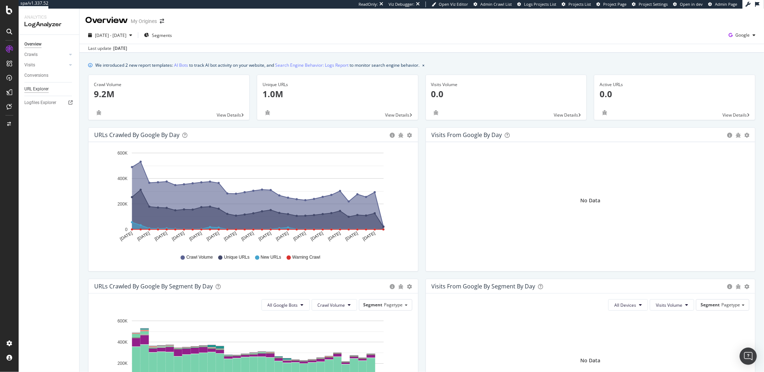
click at [31, 86] on div "URL Explorer" at bounding box center [36, 89] width 24 height 8
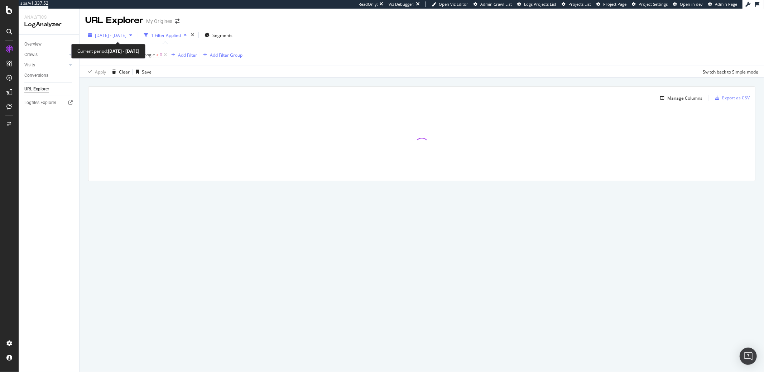
click at [123, 36] on span "2025 Sep. 2nd - Oct. 1st" at bounding box center [111, 35] width 32 height 6
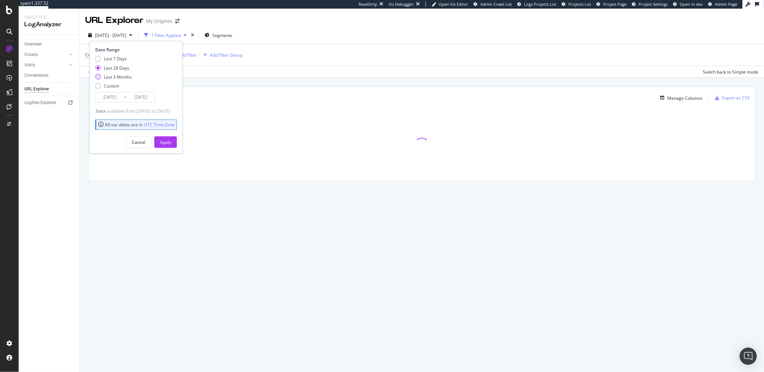
click at [108, 75] on div "Last 3 Months" at bounding box center [118, 77] width 28 height 6
type input "2025/07/02"
click at [171, 146] on div "Apply" at bounding box center [165, 142] width 11 height 11
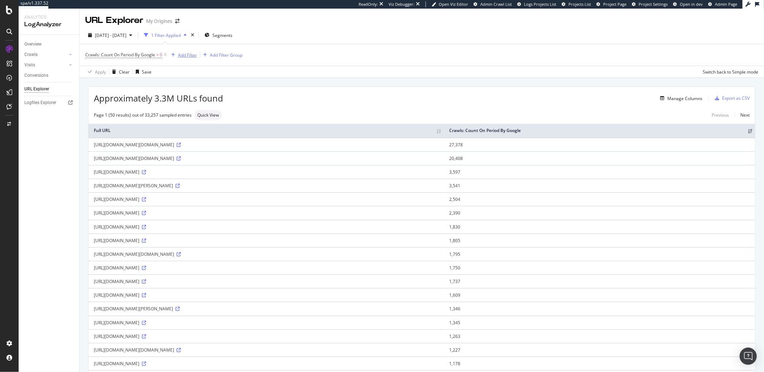
click at [182, 57] on div "Add Filter" at bounding box center [187, 55] width 19 height 6
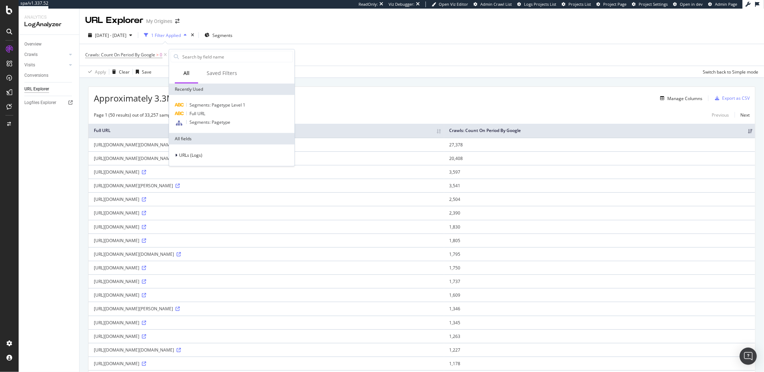
click at [182, 57] on input "text" at bounding box center [237, 56] width 111 height 11
click at [195, 113] on span "Full URL" at bounding box center [198, 113] width 16 height 6
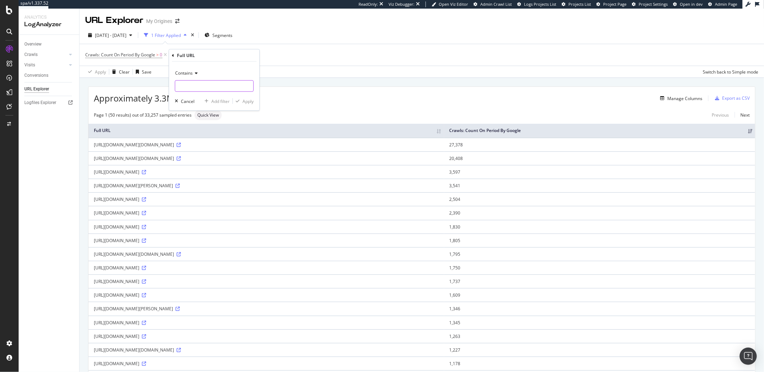
click at [191, 83] on input "text" at bounding box center [214, 85] width 78 height 11
type input "?page="
click at [241, 101] on div "button" at bounding box center [238, 101] width 10 height 4
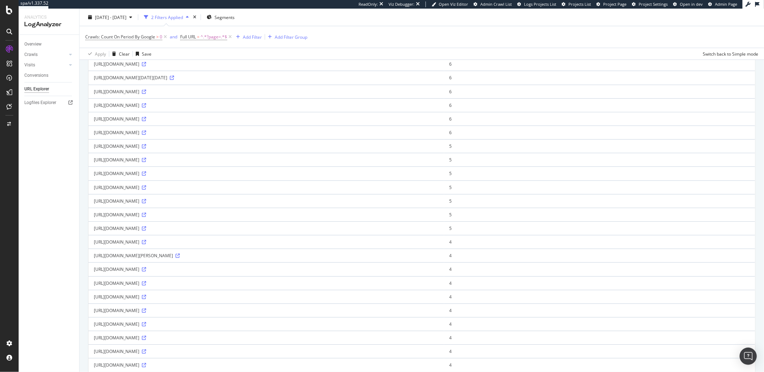
scroll to position [42, 0]
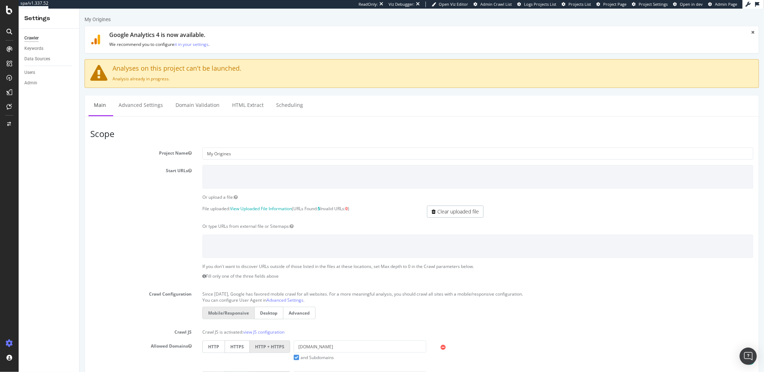
scroll to position [288, 0]
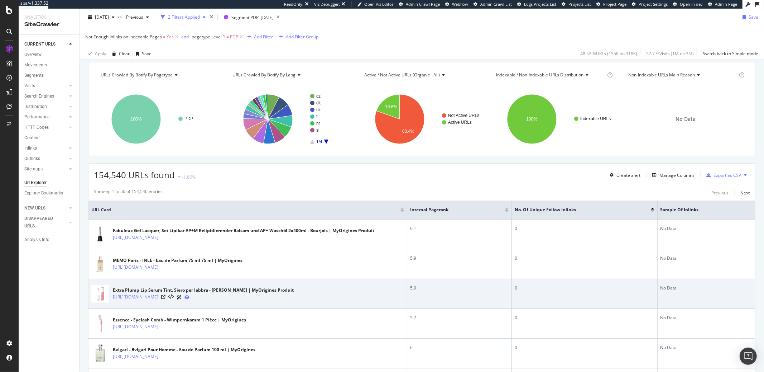
scroll to position [98, 0]
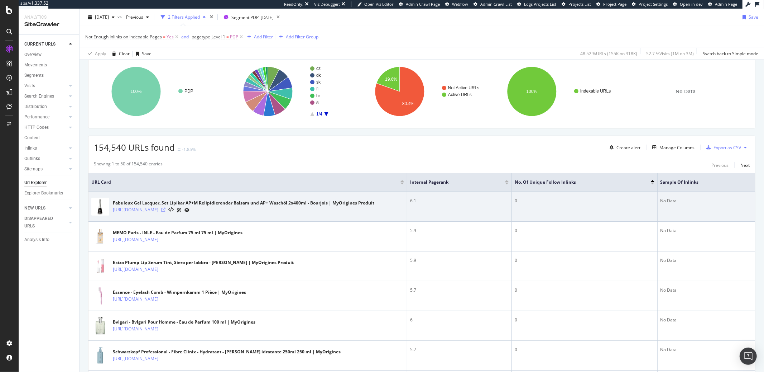
click at [166, 210] on icon at bounding box center [163, 209] width 4 height 4
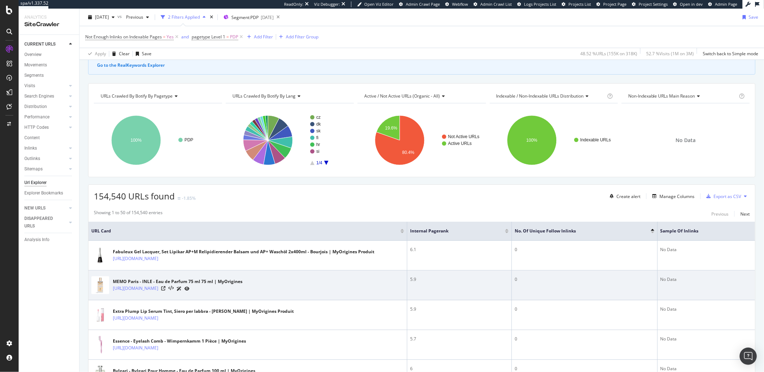
scroll to position [139, 0]
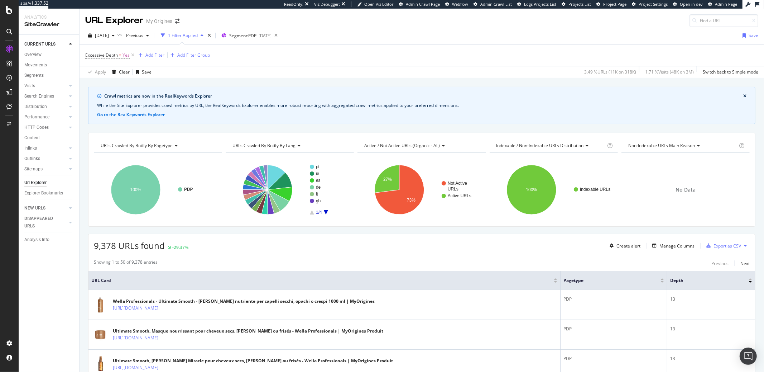
click at [526, 38] on div "[DATE] vs Previous 1 Filter Applied Segment: PDP [DATE] Save" at bounding box center [422, 37] width 685 height 14
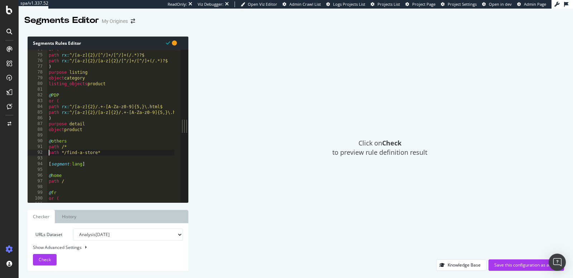
scroll to position [421, 0]
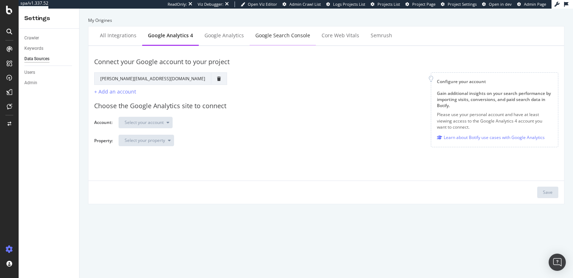
click at [274, 36] on div "Google Search Console" at bounding box center [282, 35] width 55 height 7
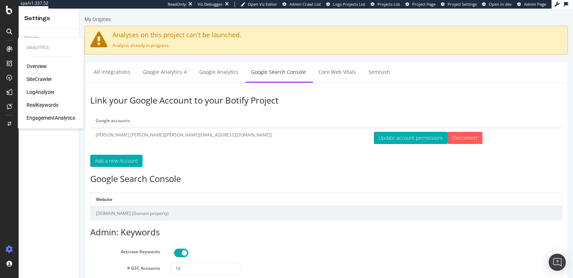
click at [43, 103] on div "RealKeywords" at bounding box center [43, 104] width 32 height 7
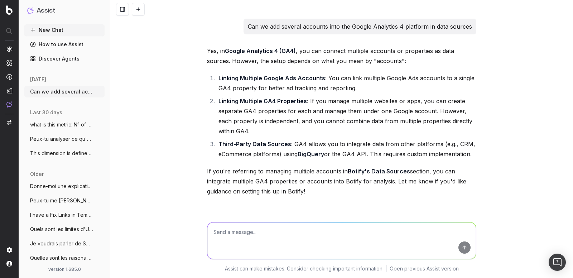
scroll to position [986, 0]
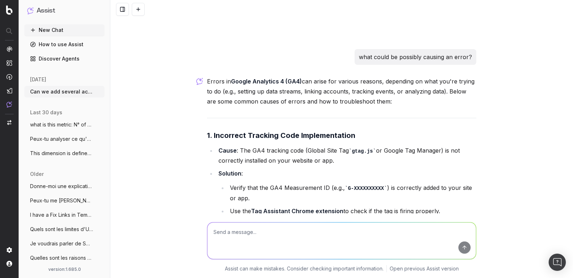
click at [271, 226] on textarea at bounding box center [341, 241] width 269 height 37
type textarea "What admin right you need to have on your GA4 to be able to plug it i,n Botify …"
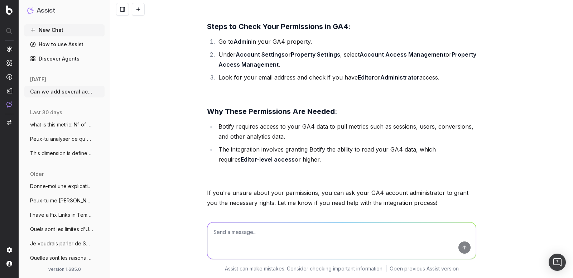
scroll to position [2613, 0]
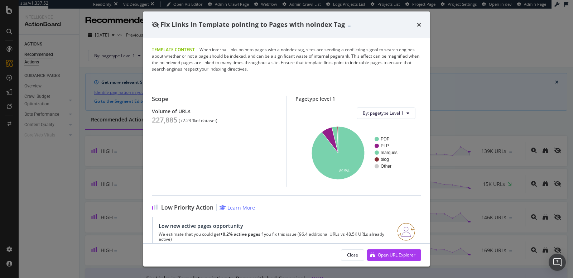
scroll to position [732, 0]
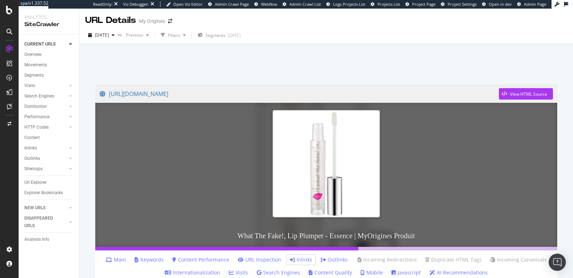
scroll to position [177, 0]
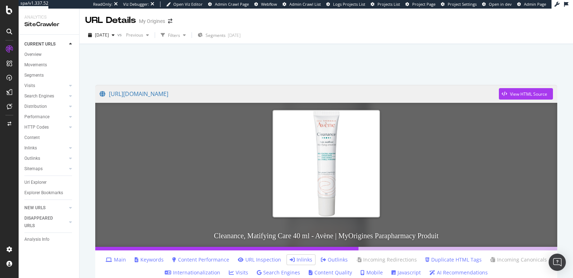
scroll to position [17, 0]
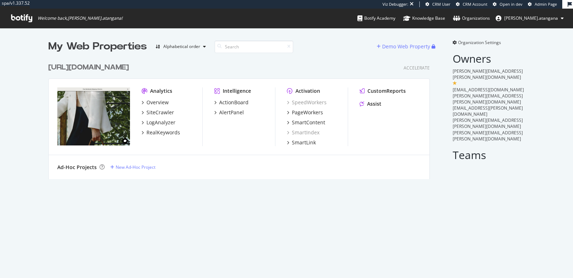
scroll to position [119, 381]
click at [155, 110] on div "SiteCrawler" at bounding box center [161, 112] width 28 height 7
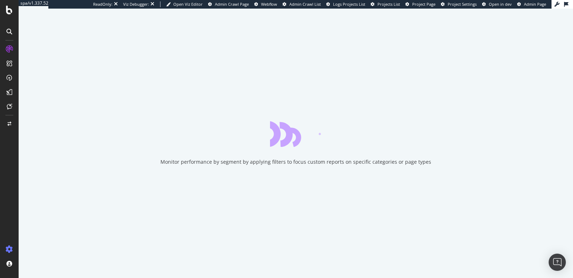
click at [10, 248] on icon at bounding box center [9, 249] width 7 height 7
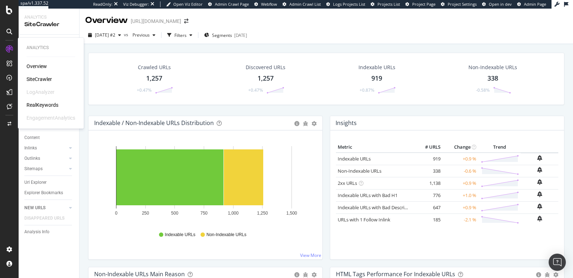
click at [38, 108] on div "RealKeywords" at bounding box center [43, 104] width 32 height 7
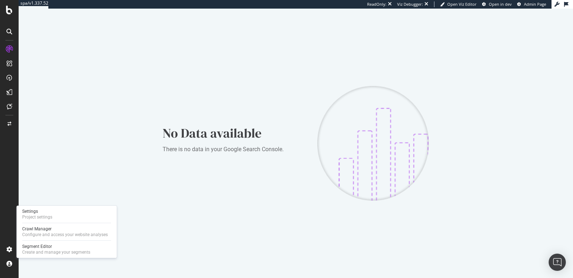
click at [33, 205] on div "No Data available There is no data in your Google Search Console." at bounding box center [296, 143] width 555 height 269
click at [27, 215] on div "Project settings" at bounding box center [37, 217] width 30 height 6
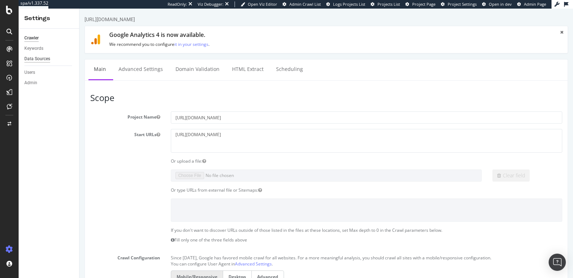
click at [46, 57] on div "Data Sources" at bounding box center [37, 59] width 26 height 8
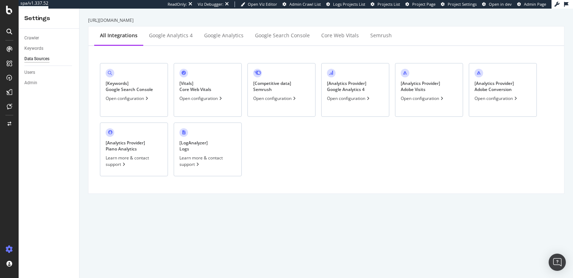
click at [141, 85] on div "[ Keywords ] Google Search Console" at bounding box center [129, 86] width 47 height 12
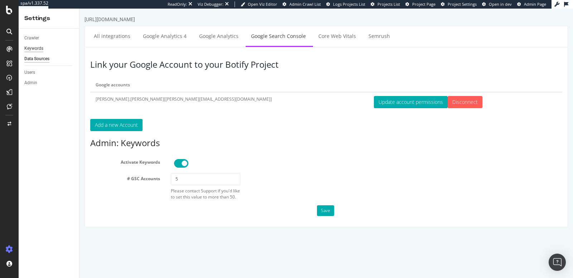
click at [38, 51] on div "Keywords" at bounding box center [33, 49] width 19 height 8
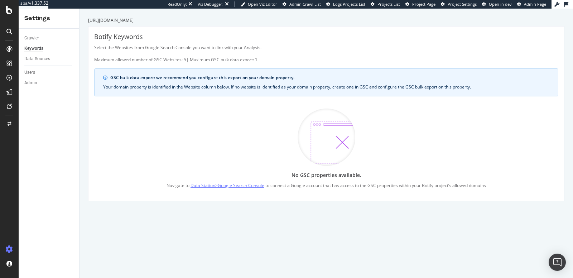
click at [230, 184] on link "Data Station > Google Search Console" at bounding box center [228, 186] width 74 height 8
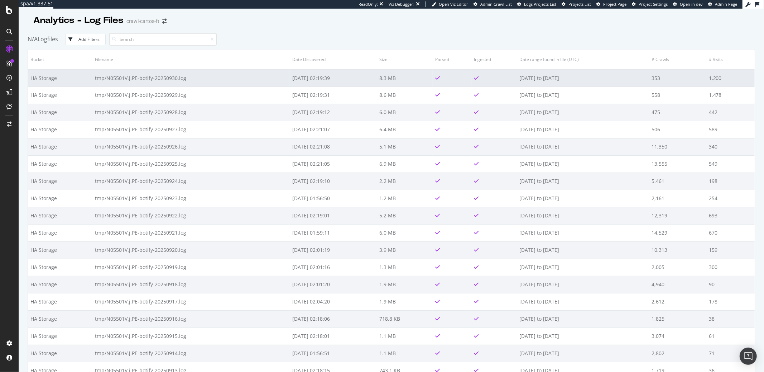
click at [139, 77] on td "tmp/N05501V.j.PE-botify-20250930.log" at bounding box center [190, 77] width 197 height 17
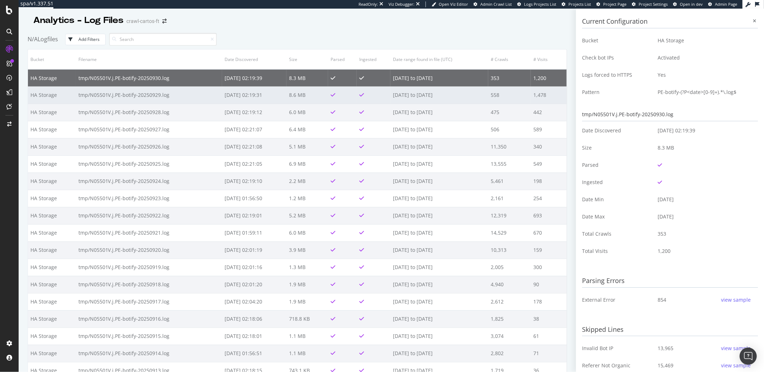
click at [139, 95] on td "tmp/N05501V.j.PE-botify-20250929.log" at bounding box center [149, 94] width 146 height 17
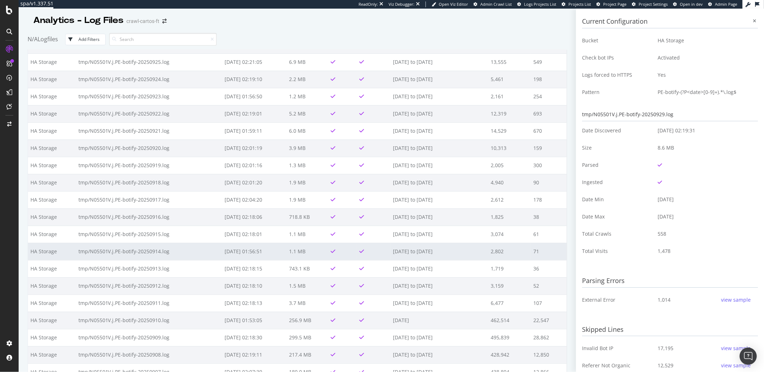
scroll to position [187, 0]
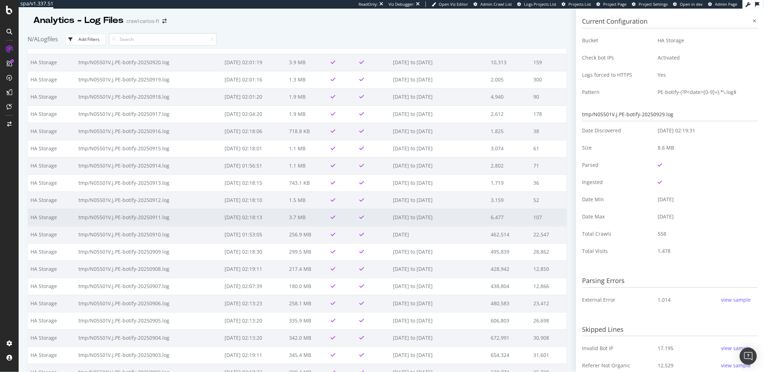
click at [131, 217] on td "tmp/N05501V.j.PE-botify-20250911.log" at bounding box center [149, 217] width 146 height 17
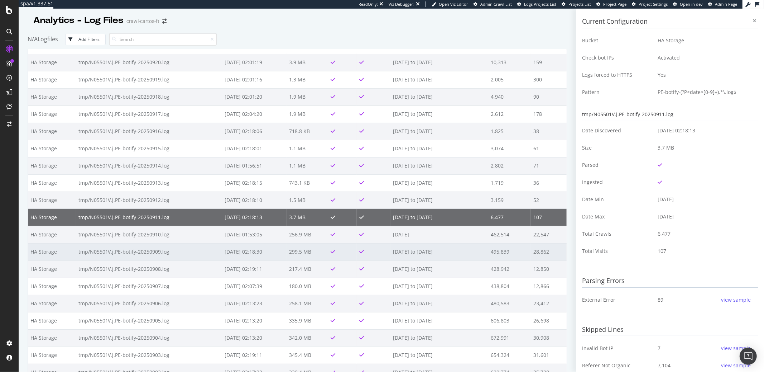
click at [135, 251] on td "tmp/N05501V.j.PE-botify-20250909.log" at bounding box center [149, 251] width 146 height 17
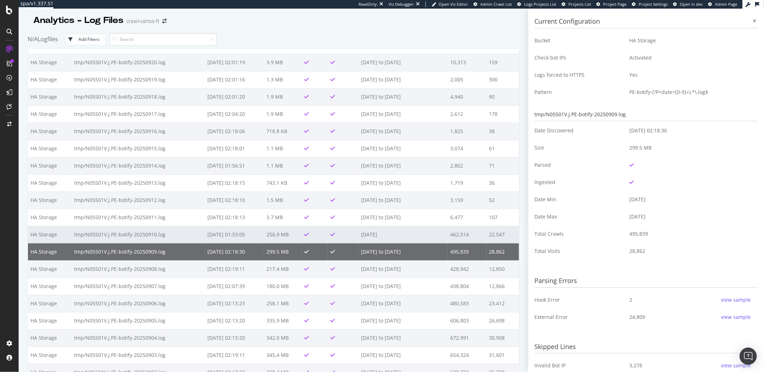
click at [133, 236] on td "tmp/N05501V.j.PE-botify-20250910.log" at bounding box center [138, 234] width 133 height 17
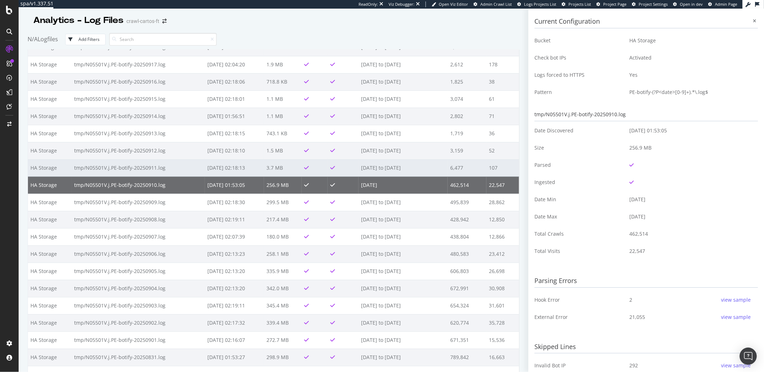
scroll to position [235, 0]
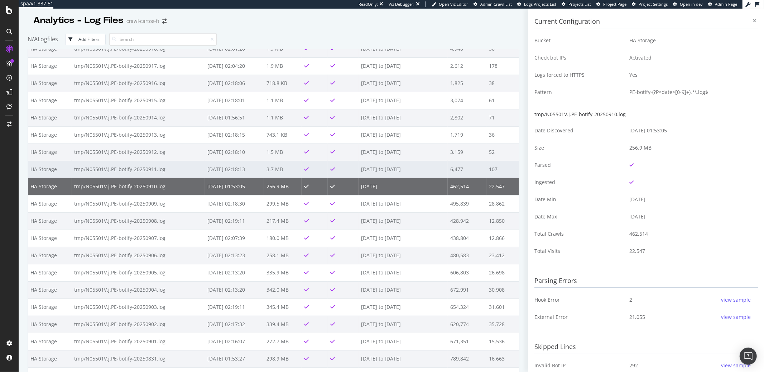
click at [130, 171] on td "tmp/N05501V.j.PE-botify-20250911.log" at bounding box center [138, 169] width 133 height 17
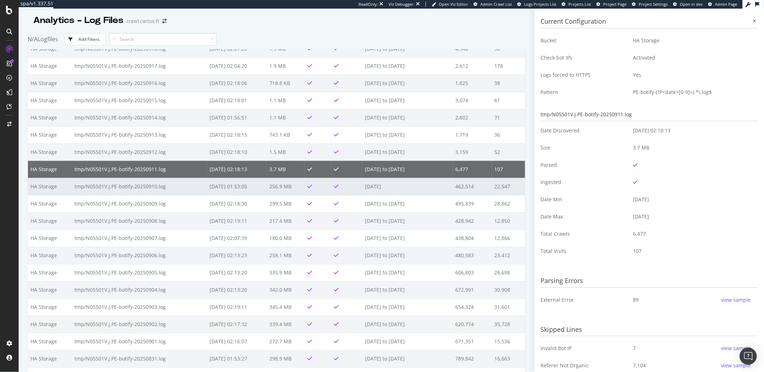
click at [132, 185] on td "tmp/N05501V.j.PE-botify-20250910.log" at bounding box center [139, 186] width 135 height 17
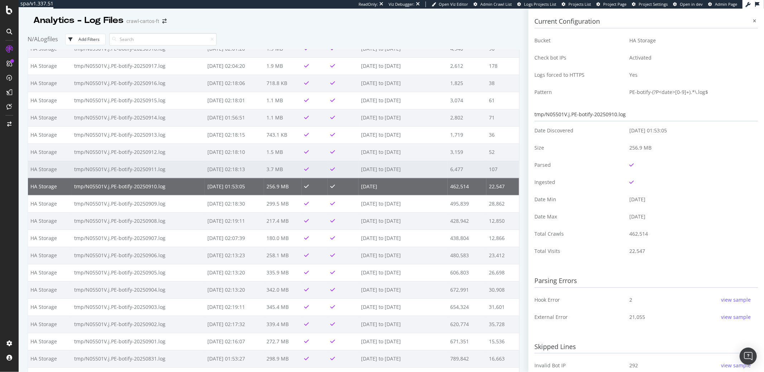
click at [131, 171] on td "tmp/N05501V.j.PE-botify-20250911.log" at bounding box center [138, 169] width 133 height 17
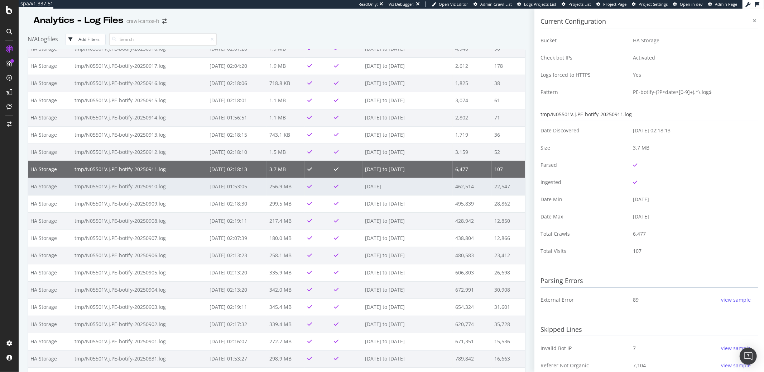
click at [133, 185] on td "tmp/N05501V.j.PE-botify-20250910.log" at bounding box center [139, 186] width 135 height 17
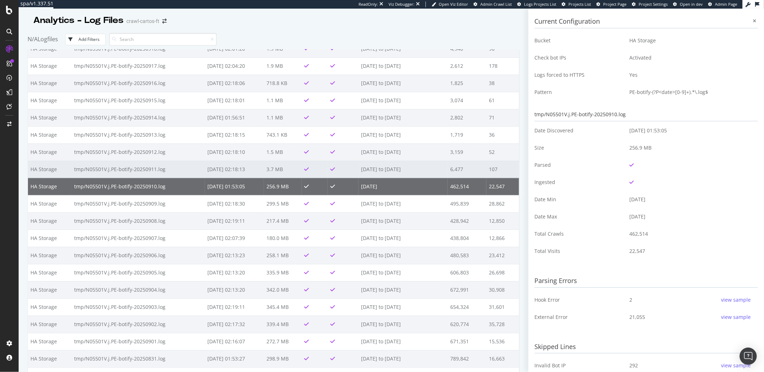
click at [132, 170] on td "tmp/N05501V.j.PE-botify-20250911.log" at bounding box center [138, 169] width 133 height 17
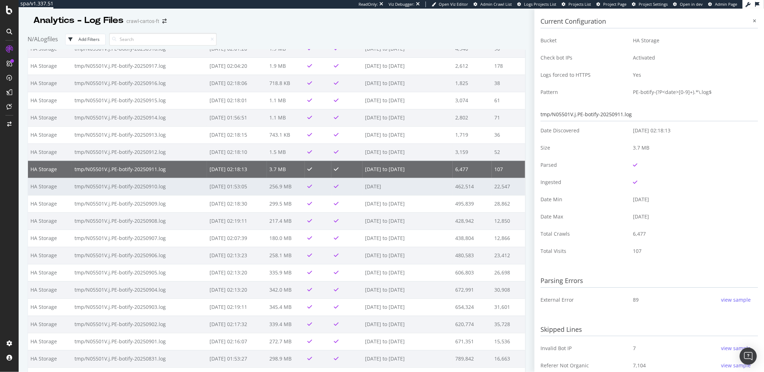
click at [132, 185] on td "tmp/N05501V.j.PE-botify-20250910.log" at bounding box center [139, 186] width 135 height 17
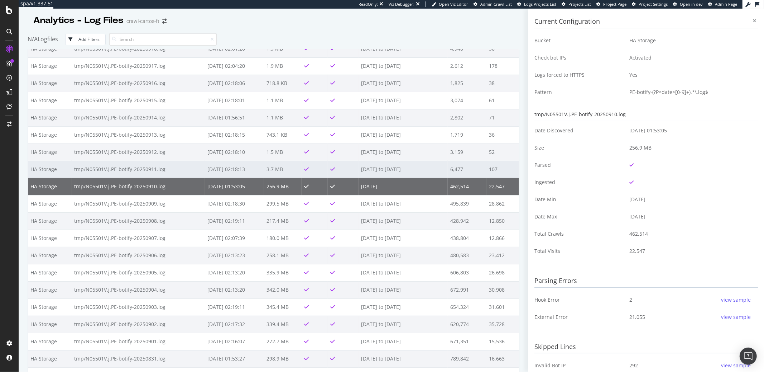
click at [132, 169] on td "tmp/N05501V.j.PE-botify-20250911.log" at bounding box center [138, 169] width 133 height 17
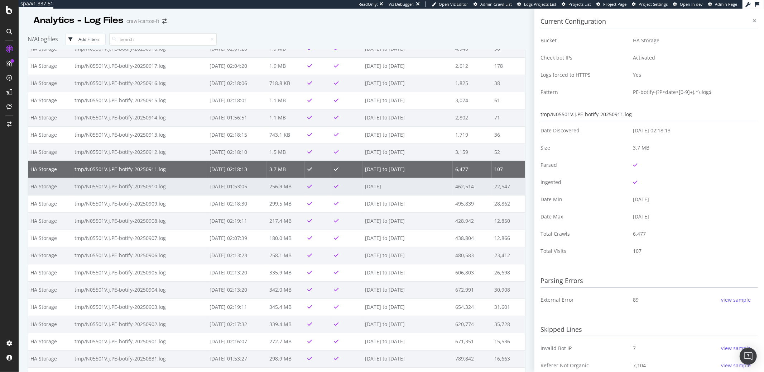
click at [133, 183] on td "tmp/N05501V.j.PE-botify-20250910.log" at bounding box center [139, 186] width 135 height 17
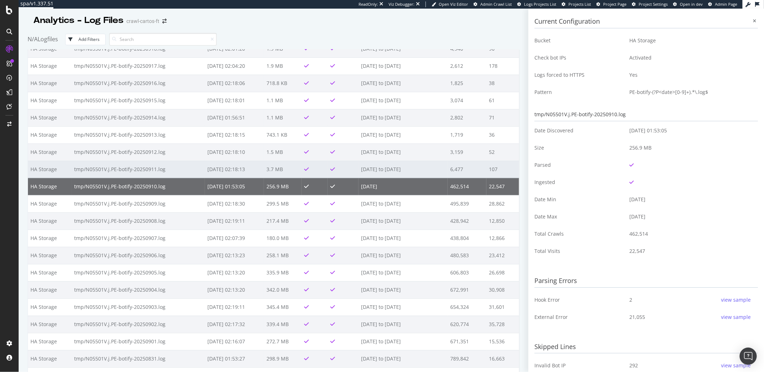
click at [133, 170] on td "tmp/N05501V.j.PE-botify-20250911.log" at bounding box center [138, 169] width 133 height 17
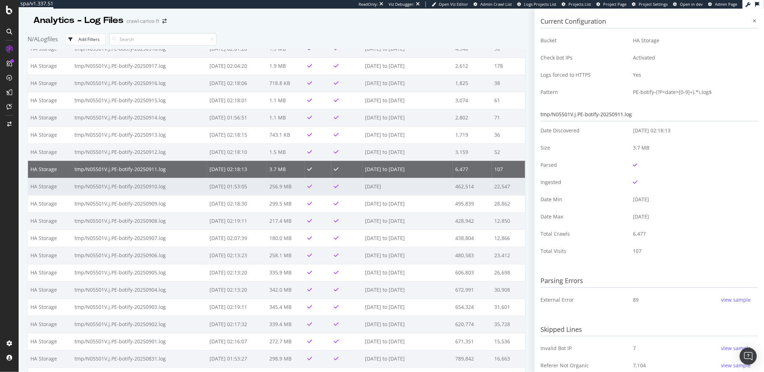
click at [134, 180] on td "tmp/N05501V.j.PE-botify-20250910.log" at bounding box center [139, 186] width 135 height 17
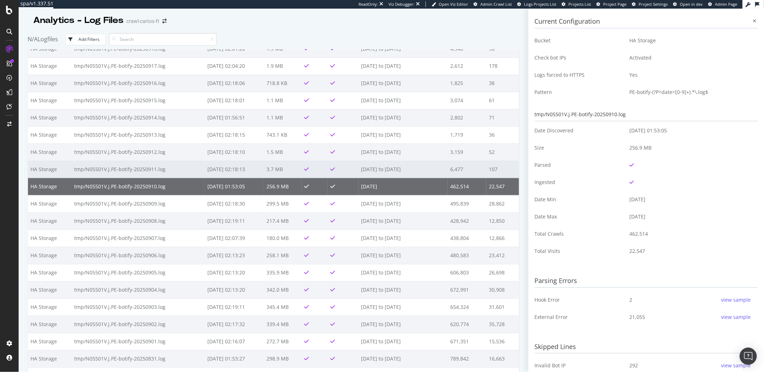
click at [134, 169] on td "tmp/N05501V.j.PE-botify-20250911.log" at bounding box center [138, 169] width 133 height 17
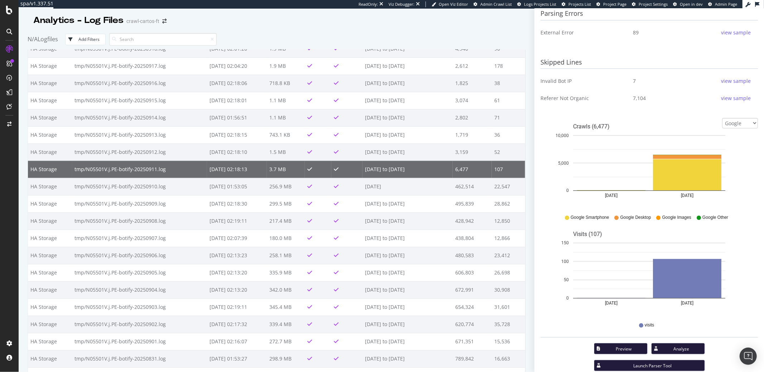
scroll to position [279, 0]
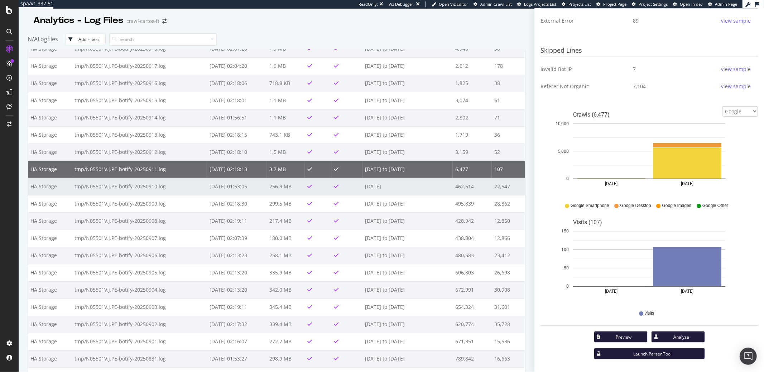
click at [139, 183] on td "tmp/N05501V.j.PE-botify-20250910.log" at bounding box center [139, 186] width 135 height 17
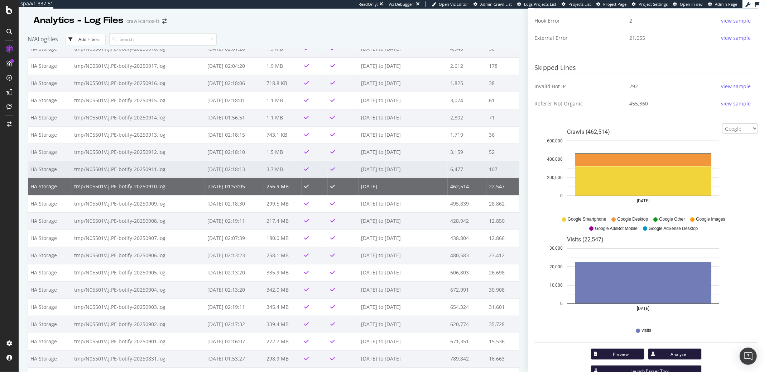
click at [142, 170] on td "tmp/N05501V.j.PE-botify-20250911.log" at bounding box center [138, 169] width 133 height 17
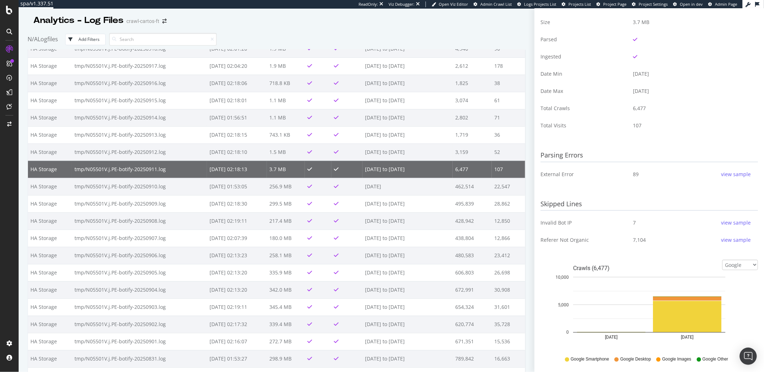
scroll to position [125, 0]
click at [748, 264] on select "Google Bing OpenAI Other AI Bots" at bounding box center [740, 265] width 36 height 10
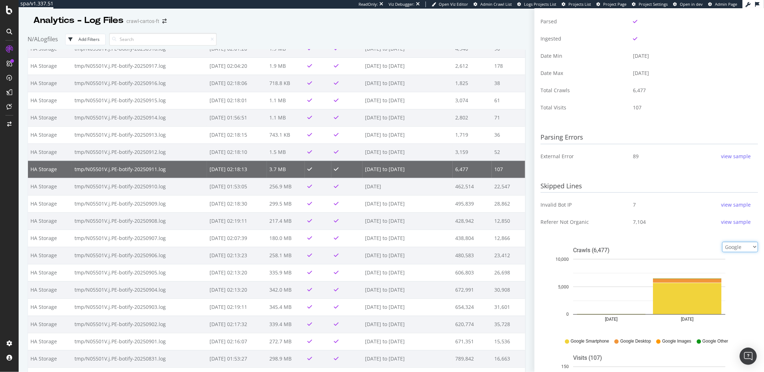
scroll to position [153, 0]
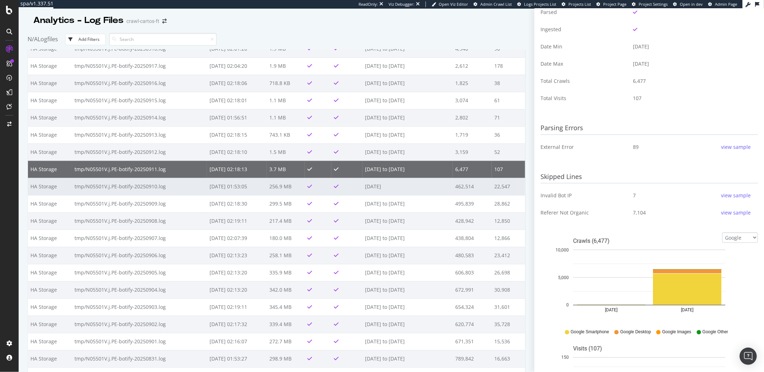
click at [154, 187] on td "tmp/N05501V.j.PE-botify-20250910.log" at bounding box center [139, 186] width 135 height 17
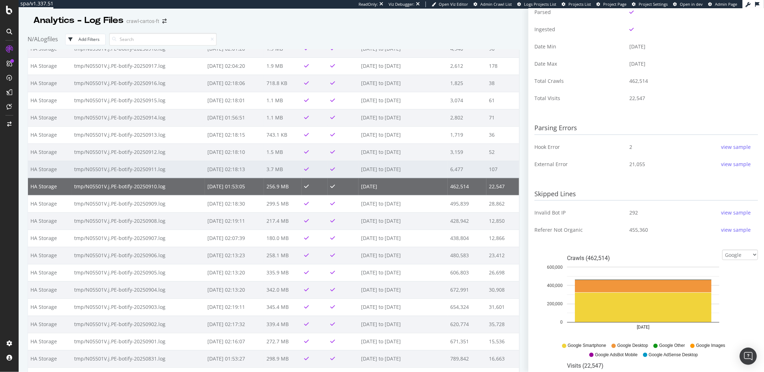
click at [137, 165] on td "tmp/N05501V.j.PE-botify-20250911.log" at bounding box center [138, 169] width 133 height 17
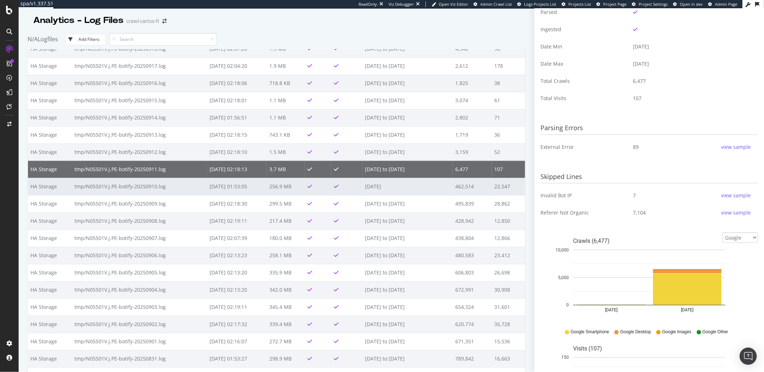
click at [137, 179] on td "tmp/N05501V.j.PE-botify-20250910.log" at bounding box center [139, 186] width 135 height 17
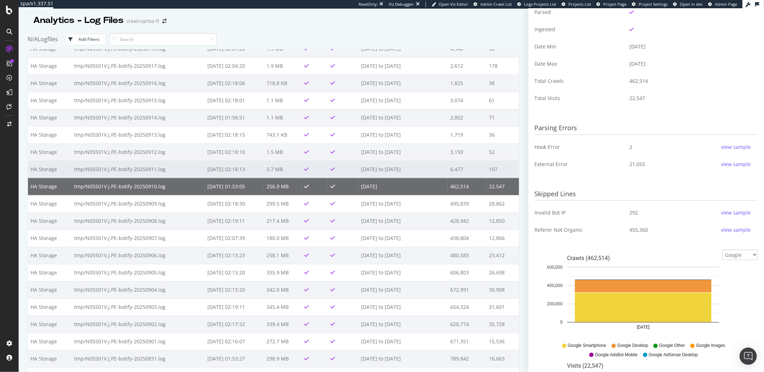
click at [136, 169] on td "tmp/N05501V.j.PE-botify-20250911.log" at bounding box center [138, 169] width 133 height 17
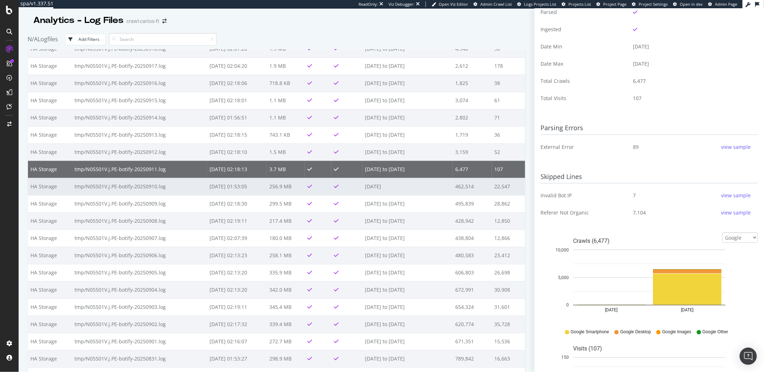
click at [138, 183] on td "tmp/N05501V.j.PE-botify-20250910.log" at bounding box center [139, 186] width 135 height 17
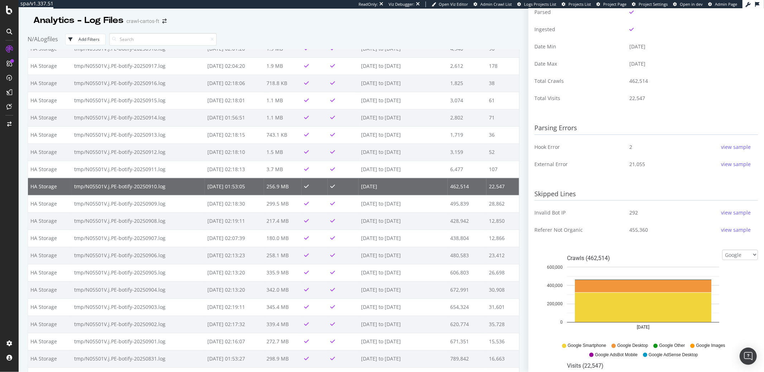
click at [733, 146] on div "view sample" at bounding box center [736, 146] width 30 height 7
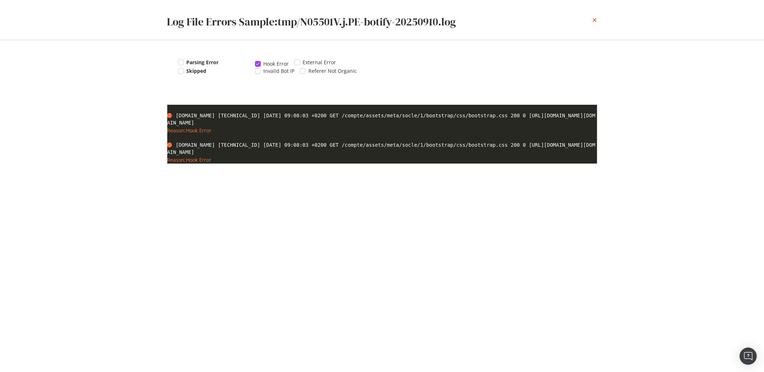
click at [596, 21] on icon "times" at bounding box center [595, 20] width 4 height 6
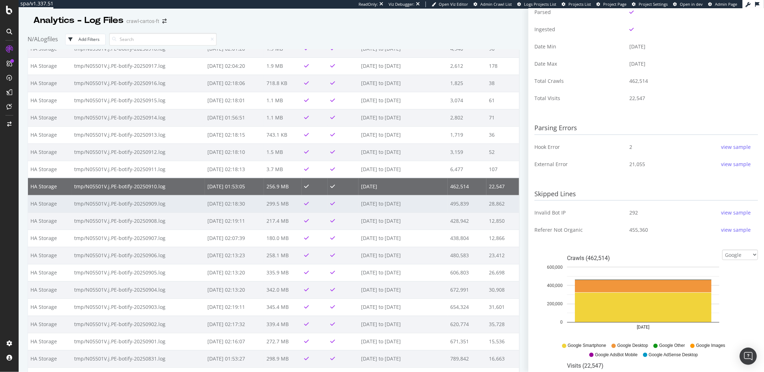
click at [103, 202] on td "tmp/N05501V.j.PE-botify-20250909.log" at bounding box center [138, 203] width 133 height 17
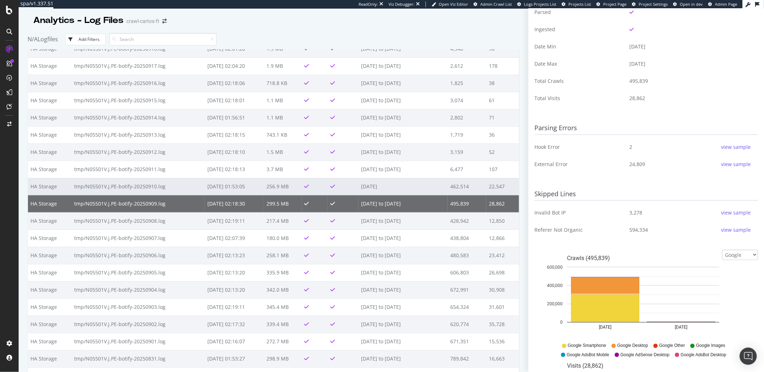
click at [103, 191] on td "tmp/N05501V.j.PE-botify-20250910.log" at bounding box center [138, 186] width 133 height 17
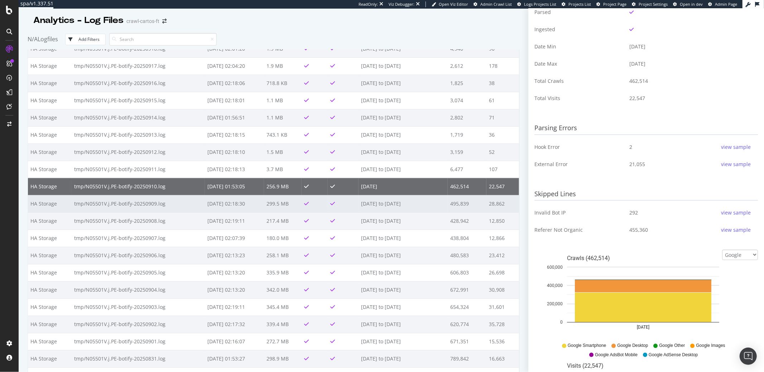
click at [105, 203] on td "tmp/N05501V.j.PE-botify-20250909.log" at bounding box center [138, 203] width 133 height 17
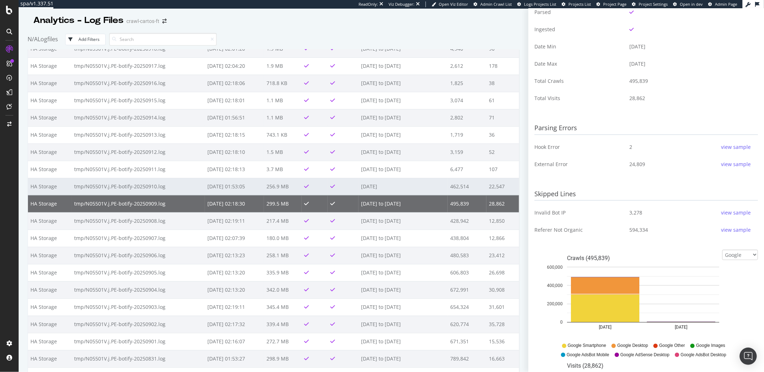
click at [105, 187] on td "tmp/N05501V.j.PE-botify-20250910.log" at bounding box center [138, 186] width 133 height 17
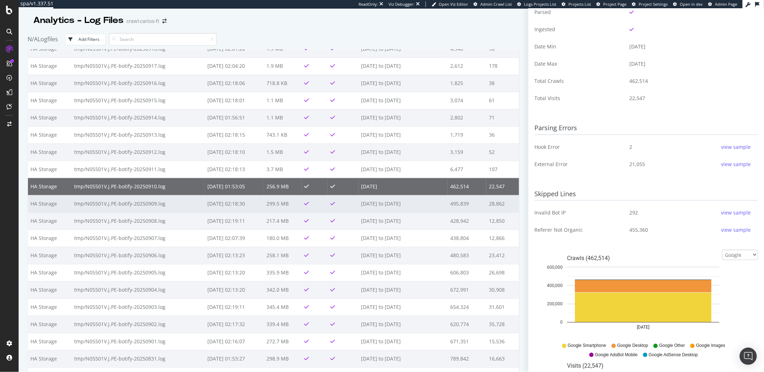
click at [107, 199] on td "tmp/N05501V.j.PE-botify-20250909.log" at bounding box center [138, 203] width 133 height 17
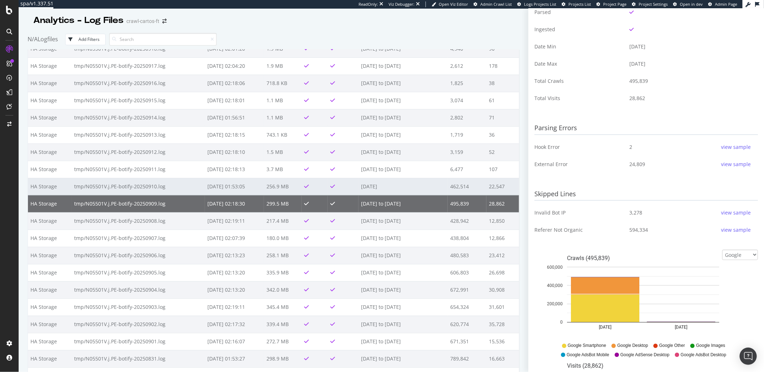
click at [106, 186] on td "tmp/N05501V.j.PE-botify-20250910.log" at bounding box center [138, 186] width 133 height 17
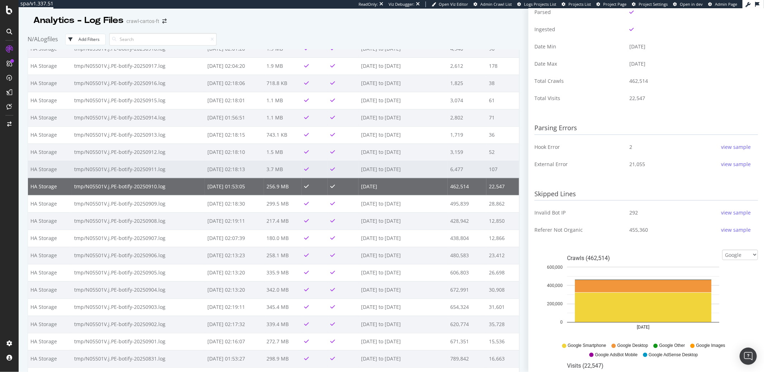
click at [106, 172] on td "tmp/N05501V.j.PE-botify-20250911.log" at bounding box center [138, 169] width 133 height 17
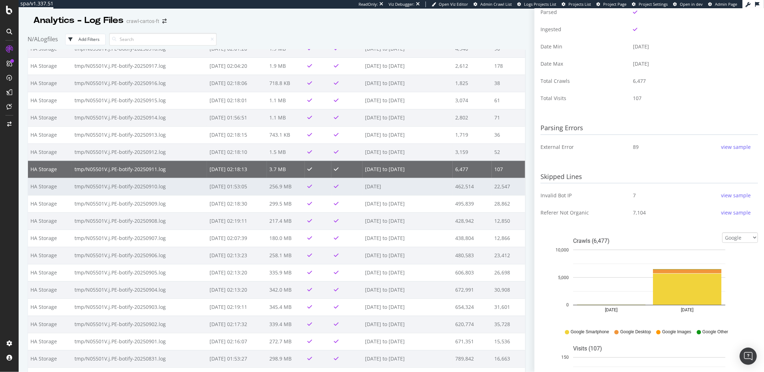
click at [108, 181] on td "tmp/N05501V.j.PE-botify-20250910.log" at bounding box center [139, 186] width 135 height 17
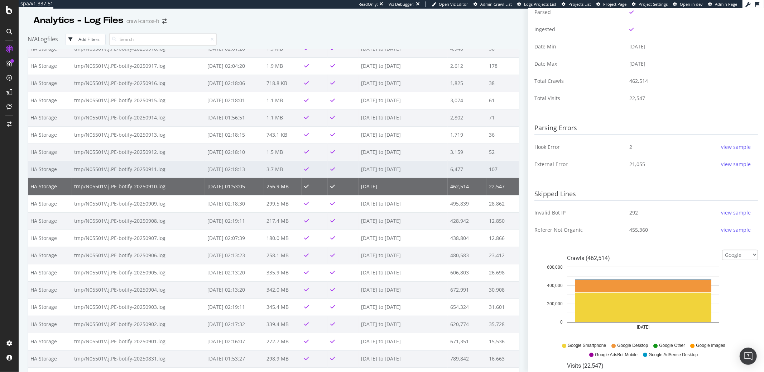
click at [107, 172] on td "tmp/N05501V.j.PE-botify-20250911.log" at bounding box center [138, 169] width 133 height 17
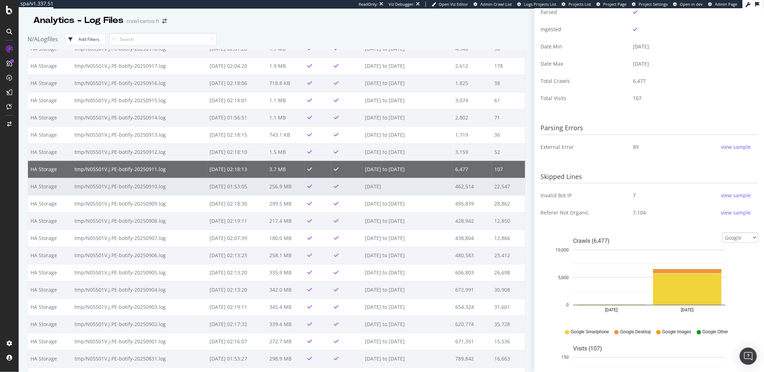
click at [111, 184] on td "tmp/N05501V.j.PE-botify-20250910.log" at bounding box center [139, 186] width 135 height 17
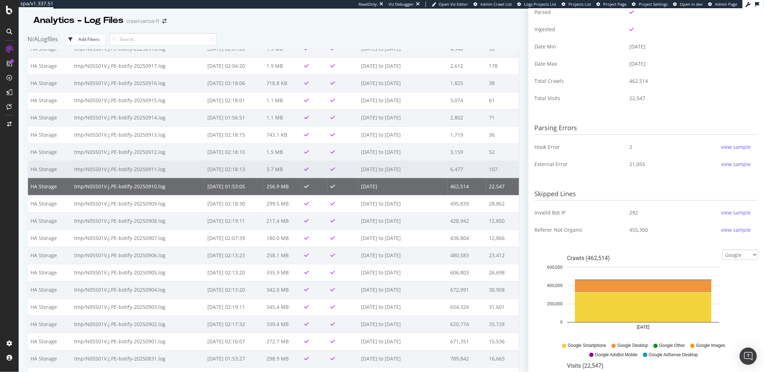
click at [110, 174] on td "tmp/N05501V.j.PE-botify-20250911.log" at bounding box center [138, 169] width 133 height 17
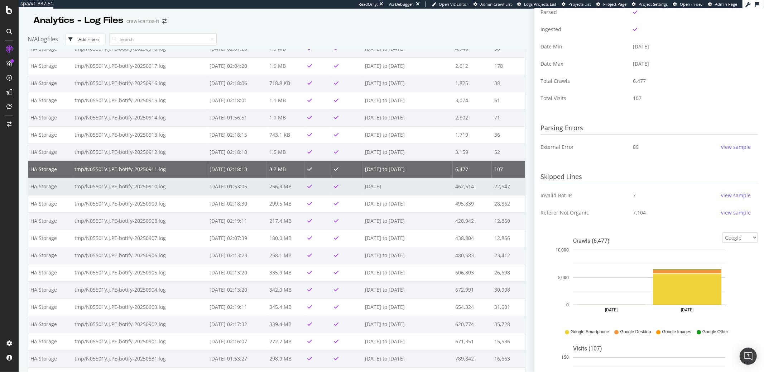
click at [113, 186] on td "tmp/N05501V.j.PE-botify-20250910.log" at bounding box center [139, 186] width 135 height 17
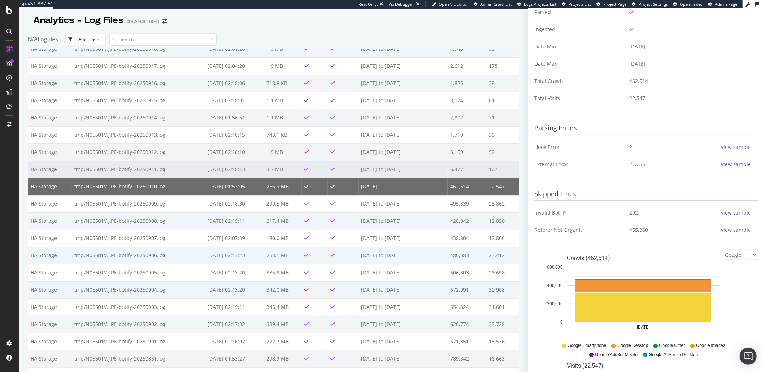
click at [112, 172] on td "tmp/N05501V.j.PE-botify-20250911.log" at bounding box center [138, 169] width 133 height 17
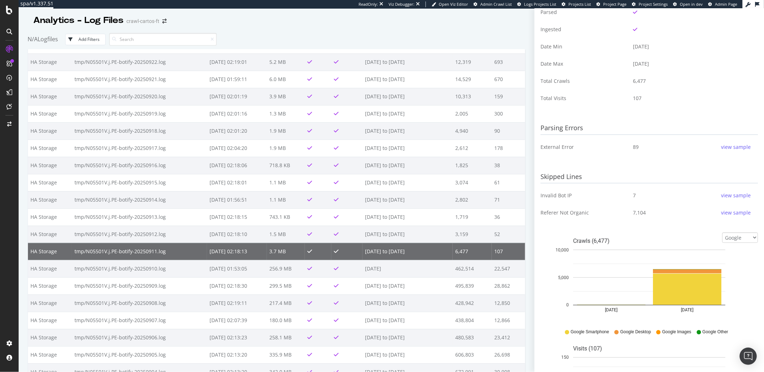
scroll to position [219, 0]
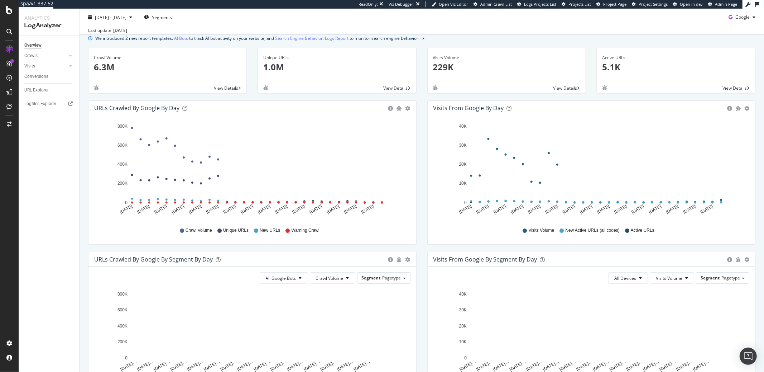
scroll to position [27, 0]
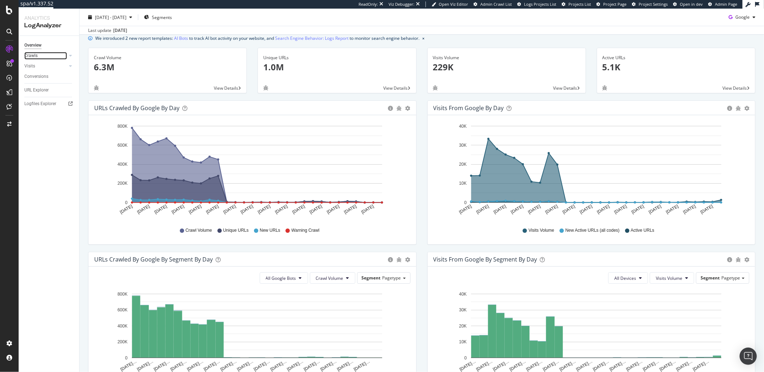
click at [60, 54] on div at bounding box center [63, 55] width 7 height 7
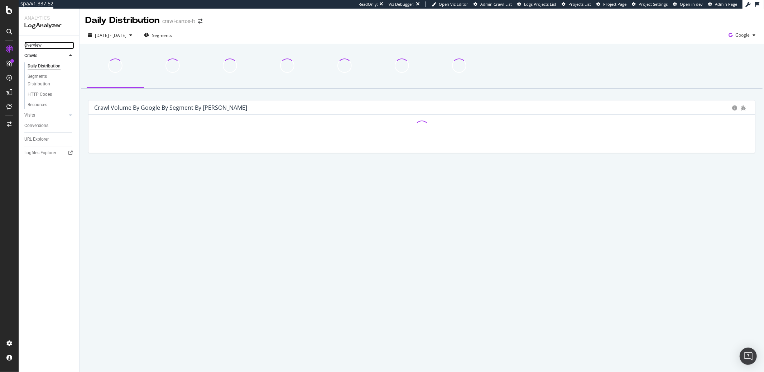
click at [46, 46] on link "Overview" at bounding box center [49, 46] width 50 height 8
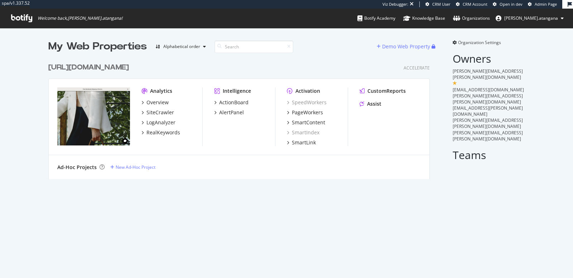
scroll to position [119, 381]
click at [468, 46] on div "Organization Settings Owners [PERSON_NAME][EMAIL_ADDRESS][PERSON_NAME][DOMAIN_N…" at bounding box center [489, 99] width 72 height 121
click at [467, 43] on span "Organization Settings" at bounding box center [479, 42] width 43 height 6
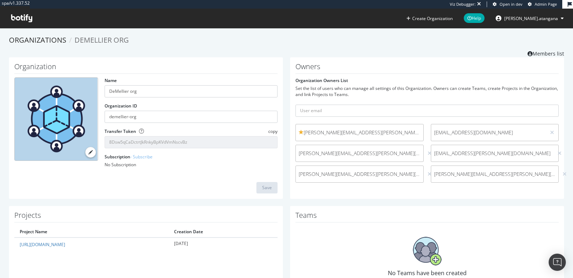
click at [306, 134] on span "[PERSON_NAME][EMAIL_ADDRESS][PERSON_NAME][DOMAIN_NAME]" at bounding box center [360, 132] width 122 height 7
click at [533, 52] on link "Members list" at bounding box center [546, 52] width 37 height 9
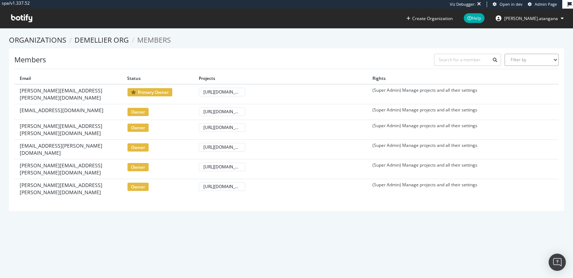
click at [521, 60] on select "Filter by Primary Owner Owner Member Admin Collaborator Guest Collaborator" at bounding box center [532, 60] width 54 height 12
click at [505, 54] on select "Filter by Primary Owner Owner Member Admin Collaborator Guest Collaborator" at bounding box center [532, 60] width 54 height 12
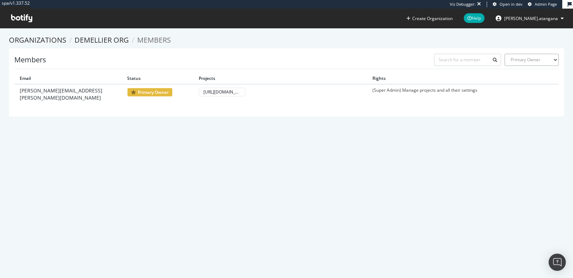
click at [533, 61] on select "Filter by Primary Owner Owner Member Admin Collaborator Guest Collaborator" at bounding box center [532, 60] width 54 height 12
click at [505, 54] on select "Filter by Primary Owner Owner Member Admin Collaborator Guest Collaborator" at bounding box center [532, 60] width 54 height 12
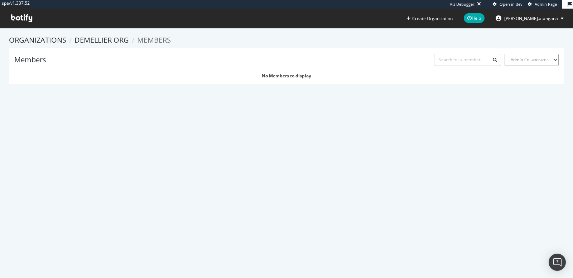
click at [530, 63] on select "Filter by Primary Owner Owner Member Admin Collaborator Guest Collaborator" at bounding box center [532, 60] width 54 height 12
click at [505, 54] on select "Filter by Primary Owner Owner Member Admin Collaborator Guest Collaborator" at bounding box center [532, 60] width 54 height 12
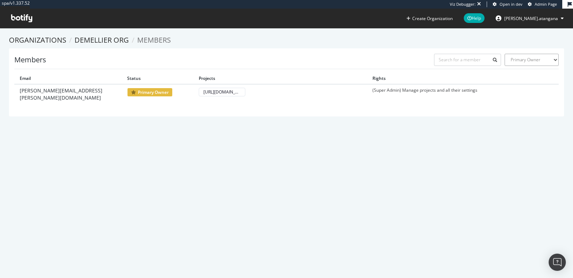
click at [532, 58] on select "Filter by Primary Owner Owner Member Admin Collaborator Guest Collaborator" at bounding box center [532, 60] width 54 height 12
click at [505, 54] on select "Filter by Primary Owner Owner Member Admin Collaborator Guest Collaborator" at bounding box center [532, 60] width 54 height 12
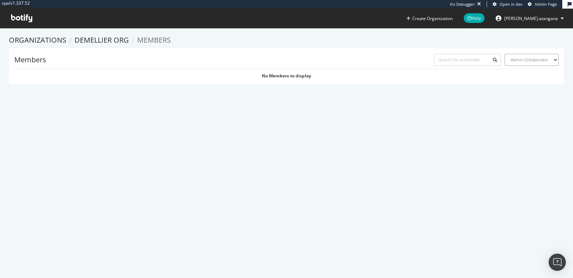
click at [529, 58] on select "Filter by Primary Owner Owner Member Admin Collaborator Guest Collaborator" at bounding box center [532, 60] width 54 height 12
click at [505, 54] on select "Filter by Primary Owner Owner Member Admin Collaborator Guest Collaborator" at bounding box center [532, 60] width 54 height 12
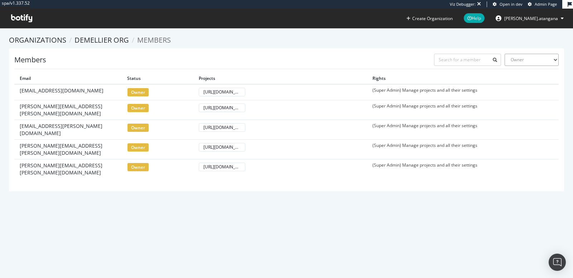
click at [512, 61] on select "Filter by Primary Owner Owner Member Admin Collaborator Guest Collaborator" at bounding box center [532, 60] width 54 height 12
select select "primary-owner"
click at [505, 54] on select "Filter by Primary Owner Owner Member Admin Collaborator Guest Collaborator" at bounding box center [532, 60] width 54 height 12
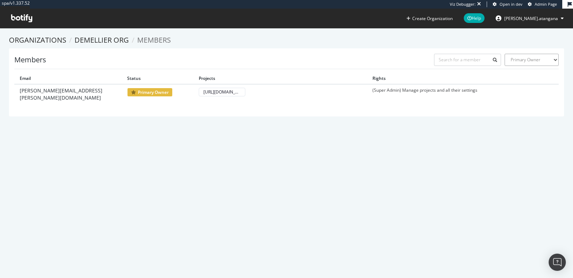
click at [525, 62] on select "Filter by Primary Owner Owner Member Admin Collaborator Guest Collaborator" at bounding box center [532, 60] width 54 height 12
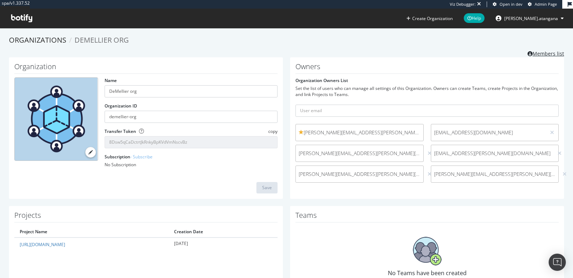
click at [533, 56] on link "Members list" at bounding box center [546, 52] width 37 height 9
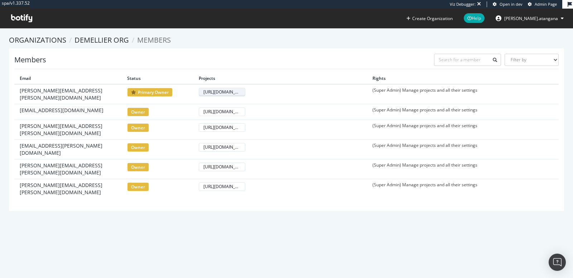
click at [223, 91] on div "[URL][DOMAIN_NAME]" at bounding box center [222, 92] width 37 height 6
click at [410, 105] on td "(Super Admin) Manage projects and all their settings" at bounding box center [454, 112] width 174 height 16
drag, startPoint x: 371, startPoint y: 106, endPoint x: 364, endPoint y: 107, distance: 6.5
click at [371, 106] on td "(Super Admin) Manage projects and all their settings" at bounding box center [454, 112] width 174 height 16
click at [555, 59] on div "Members Filter by Primary Owner Owner Member Admin Collaborator Guest Collabora…" at bounding box center [286, 129] width 555 height 163
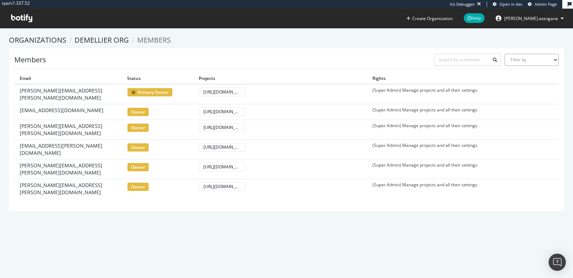
click at [550, 59] on select "Filter by Primary Owner Owner Member Admin Collaborator Guest Collaborator" at bounding box center [532, 60] width 54 height 12
click at [505, 54] on select "Filter by Primary Owner Owner Member Admin Collaborator Guest Collaborator" at bounding box center [532, 60] width 54 height 12
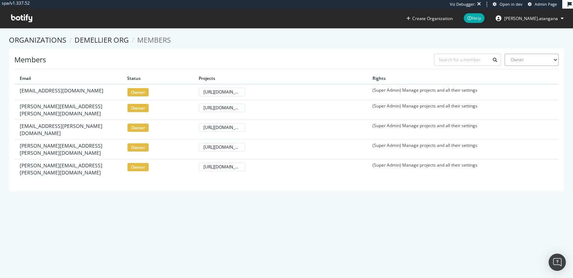
click at [541, 60] on select "Filter by Primary Owner Owner Member Admin Collaborator Guest Collaborator" at bounding box center [532, 60] width 54 height 12
click at [505, 54] on select "Filter by Primary Owner Owner Member Admin Collaborator Guest Collaborator" at bounding box center [532, 60] width 54 height 12
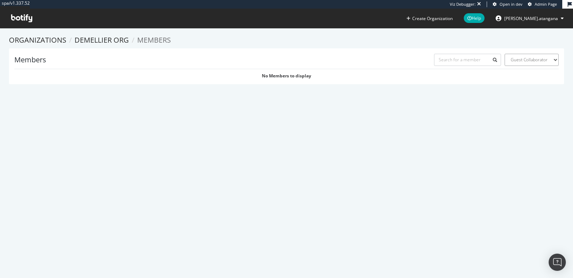
click at [541, 62] on select "Filter by Primary Owner Owner Member Admin Collaborator Guest Collaborator" at bounding box center [532, 60] width 54 height 12
click at [505, 54] on select "Filter by Primary Owner Owner Member Admin Collaborator Guest Collaborator" at bounding box center [532, 60] width 54 height 12
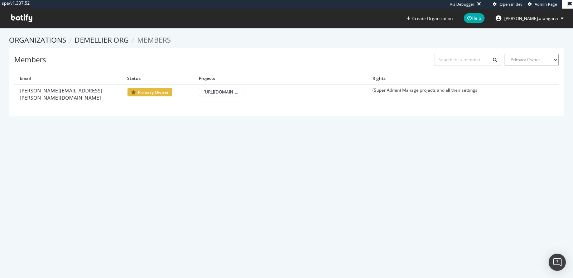
click at [525, 61] on select "Filter by Primary Owner Owner Member Admin Collaborator Guest Collaborator" at bounding box center [532, 60] width 54 height 12
select select "admin-collaborator"
click at [505, 54] on select "Filter by Primary Owner Owner Member Admin Collaborator Guest Collaborator" at bounding box center [532, 60] width 54 height 12
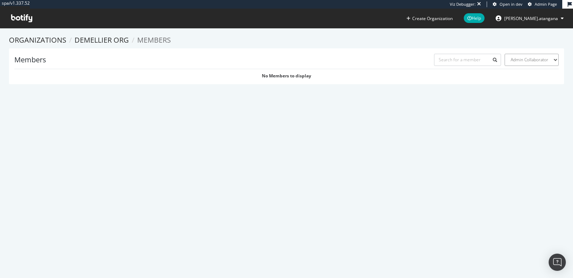
click at [512, 56] on select "Filter by Primary Owner Owner Member Admin Collaborator Guest Collaborator" at bounding box center [532, 60] width 54 height 12
select select
click at [505, 54] on select "Filter by Primary Owner Owner Member Admin Collaborator Guest Collaborator" at bounding box center [532, 60] width 54 height 12
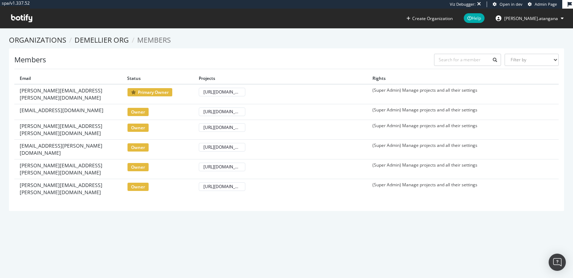
drag, startPoint x: 464, startPoint y: 96, endPoint x: 474, endPoint y: 96, distance: 10.4
click at [465, 96] on td "(Super Admin) Manage projects and all their settings" at bounding box center [454, 94] width 174 height 20
click at [502, 92] on td "(Super Admin) Manage projects and all their settings" at bounding box center [454, 94] width 174 height 20
click at [526, 91] on td "(Super Admin) Manage projects and all their settings" at bounding box center [454, 94] width 174 height 20
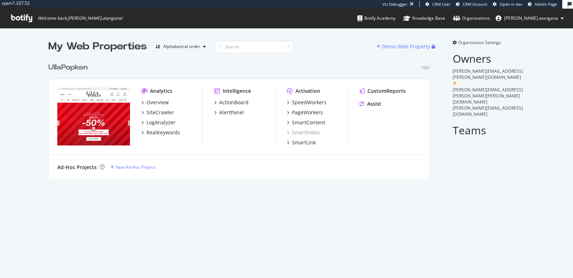
scroll to position [119, 381]
click at [464, 41] on span "Organization Settings" at bounding box center [479, 42] width 43 height 6
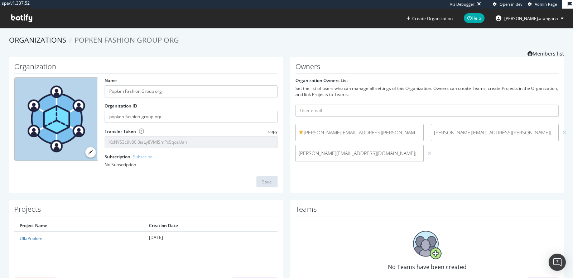
click at [533, 54] on link "Members list" at bounding box center [546, 52] width 37 height 9
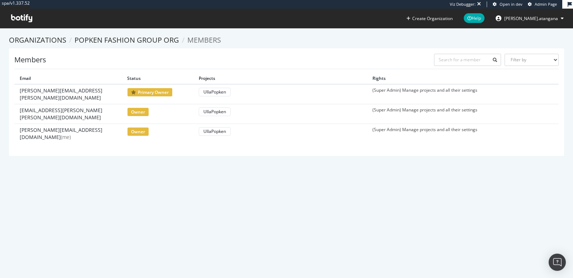
click at [129, 107] on span "owner" at bounding box center [138, 111] width 22 height 9
click at [143, 35] on link "Popken Fashion Group org" at bounding box center [127, 40] width 105 height 10
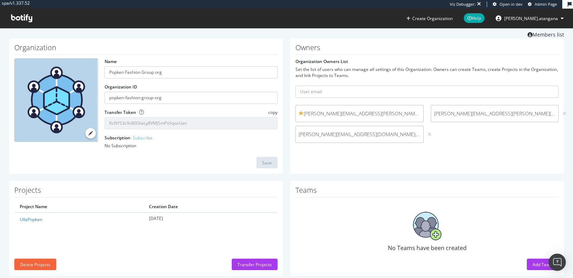
scroll to position [30, 0]
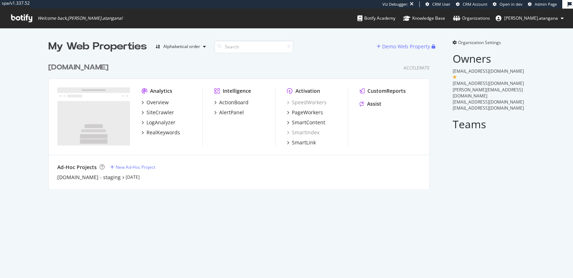
scroll to position [129, 381]
click at [163, 122] on div "LogAnalyzer" at bounding box center [161, 122] width 29 height 7
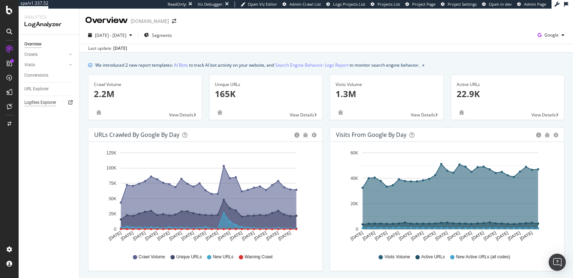
click at [45, 105] on div "Logfiles Explorer" at bounding box center [40, 103] width 32 height 8
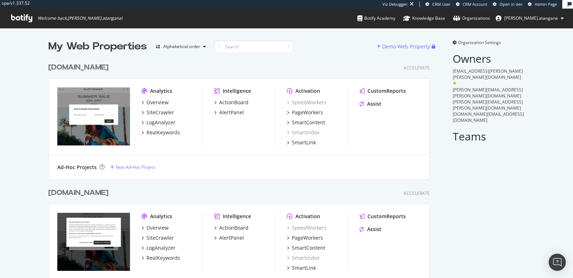
scroll to position [390, 381]
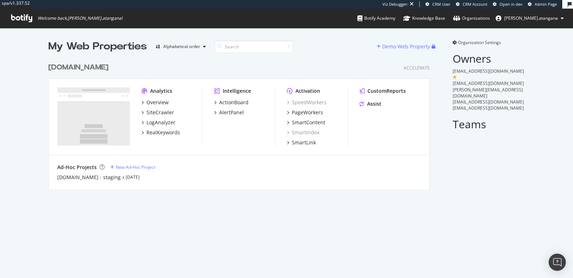
scroll to position [129, 381]
click at [467, 41] on span "Organization Settings" at bounding box center [479, 42] width 43 height 6
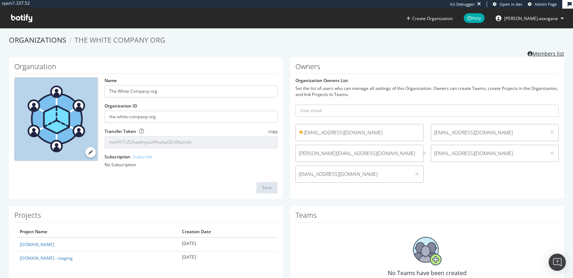
click at [535, 53] on link "Members list" at bounding box center [546, 52] width 37 height 9
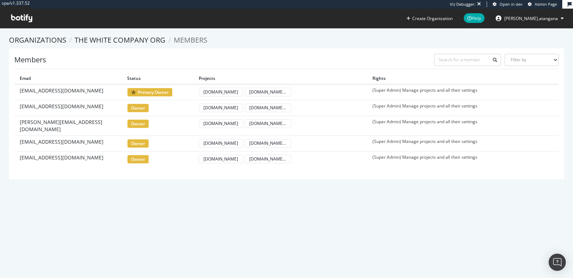
click at [25, 17] on icon at bounding box center [21, 18] width 21 height 8
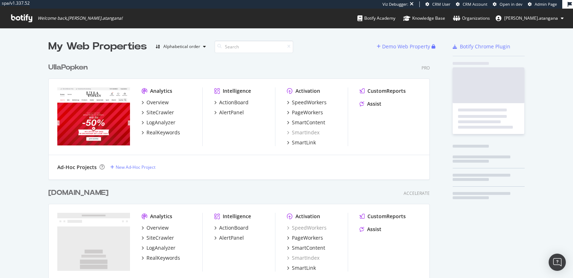
scroll to position [272, 561]
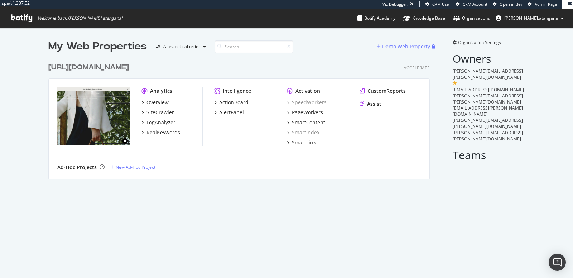
scroll to position [119, 381]
click at [159, 102] on div "Overview" at bounding box center [158, 102] width 22 height 7
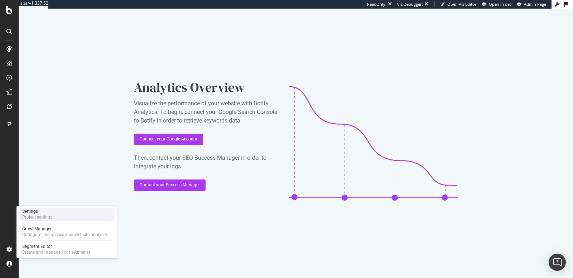
click at [44, 211] on div "Settings" at bounding box center [37, 212] width 30 height 6
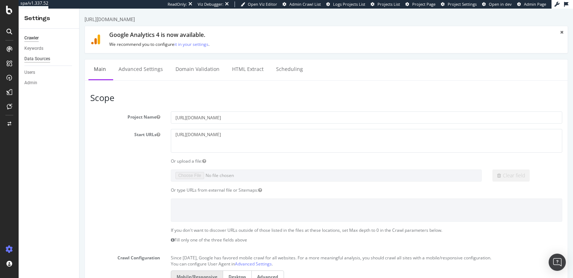
click at [40, 61] on div "Data Sources" at bounding box center [37, 59] width 26 height 8
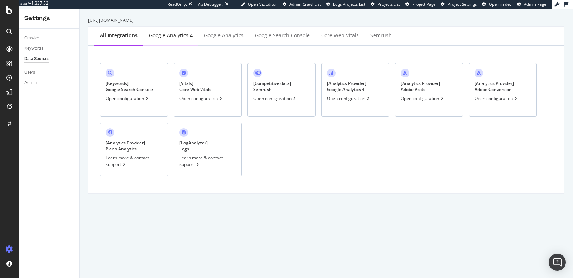
click at [181, 36] on div "Google Analytics 4" at bounding box center [171, 35] width 44 height 7
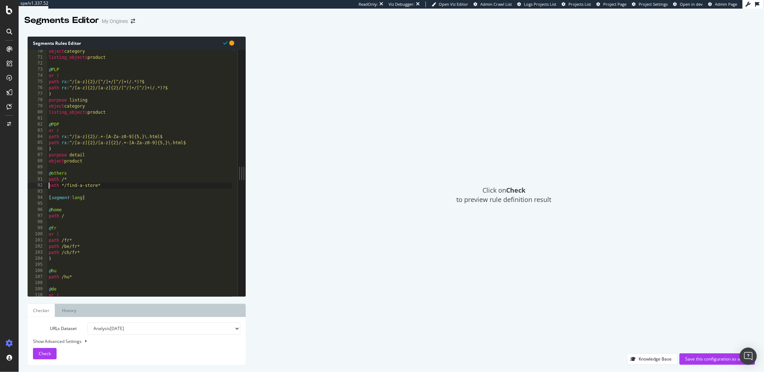
scroll to position [421, 0]
click at [688, 357] on div "Save this configuration as active" at bounding box center [717, 358] width 64 height 6
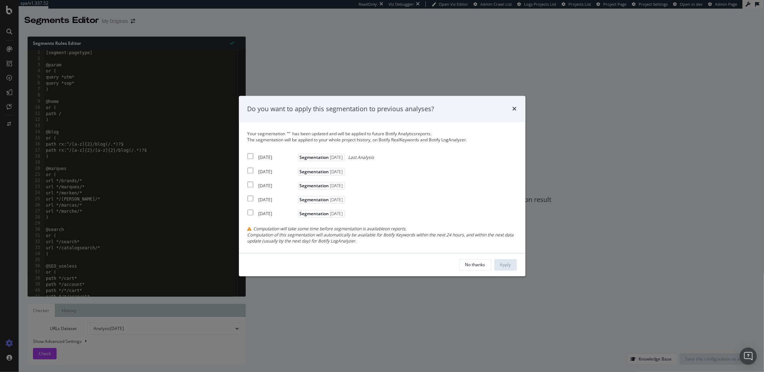
click at [249, 158] on input "modal" at bounding box center [251, 156] width 6 height 6
checkbox input "true"
click at [251, 164] on div "Your segmentation " " has been updated and will be applied to future Botify Ana…" at bounding box center [382, 187] width 269 height 113
click at [253, 172] on input "modal" at bounding box center [251, 170] width 6 height 6
checkbox input "true"
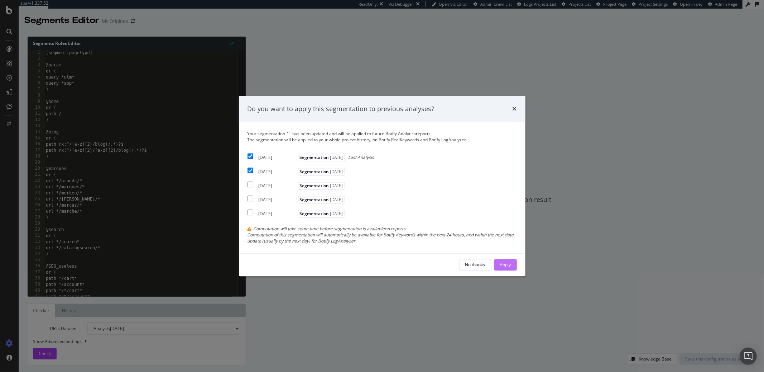
click at [501, 264] on div "Apply" at bounding box center [505, 264] width 11 height 6
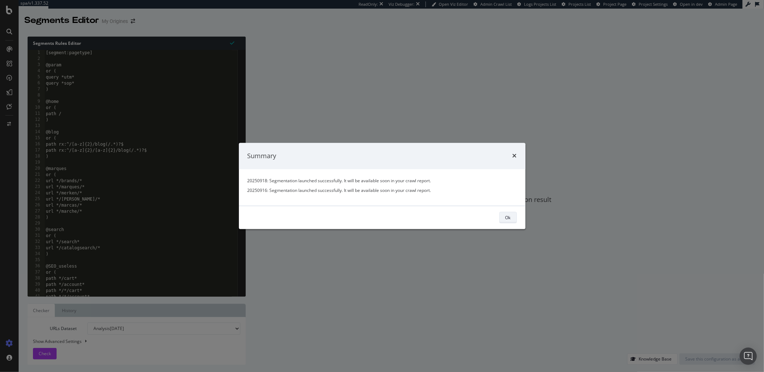
click at [509, 215] on div "Ok" at bounding box center [508, 217] width 5 height 6
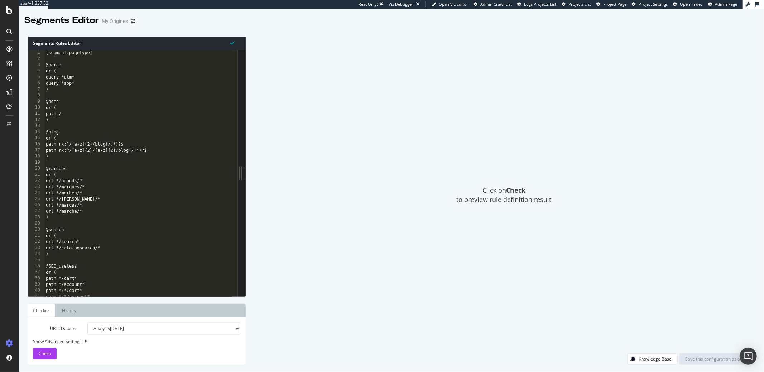
click at [389, 129] on div "Click on Check to preview rule definition result" at bounding box center [504, 195] width 502 height 316
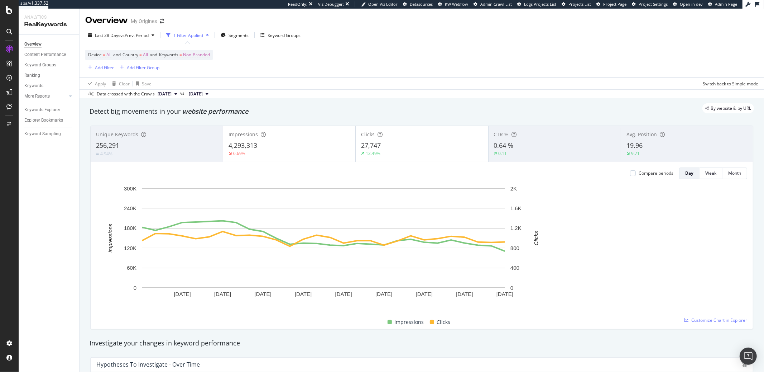
scroll to position [73, 0]
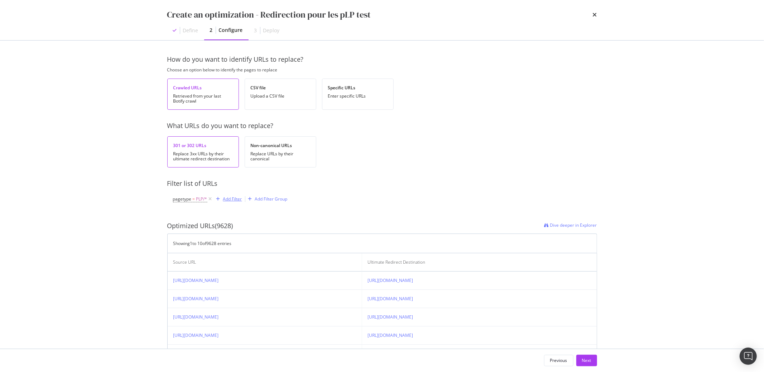
scroll to position [137, 0]
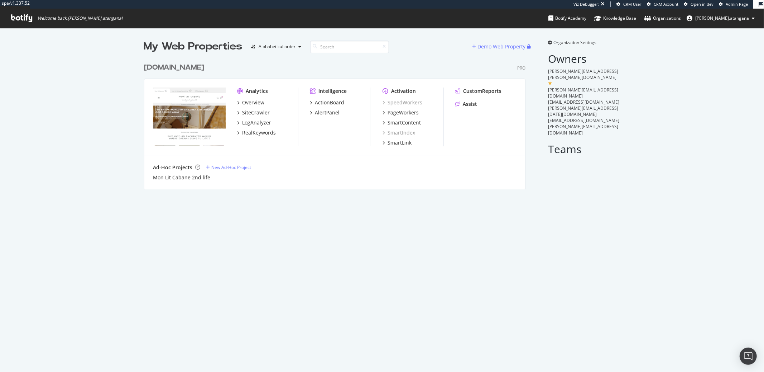
scroll to position [129, 381]
click at [249, 113] on div "SiteCrawler" at bounding box center [256, 112] width 28 height 7
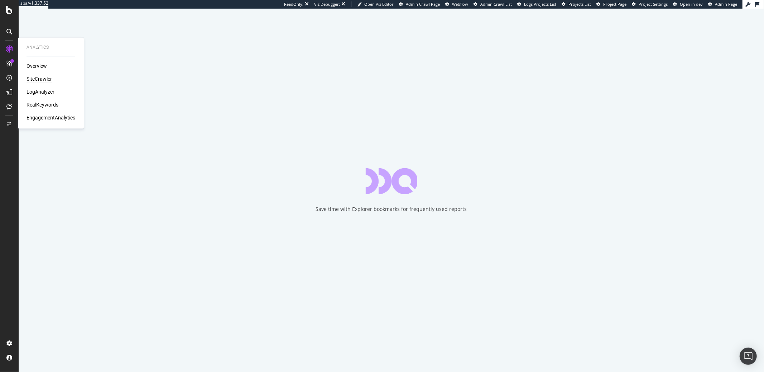
click at [35, 80] on div "SiteCrawler" at bounding box center [39, 79] width 25 height 7
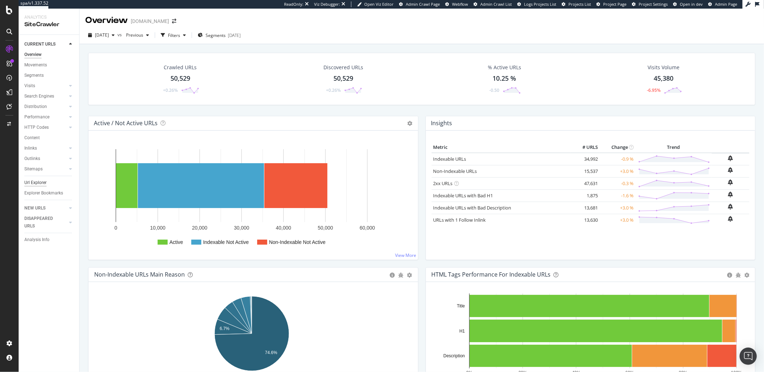
click at [37, 183] on div "Url Explorer" at bounding box center [35, 183] width 22 height 8
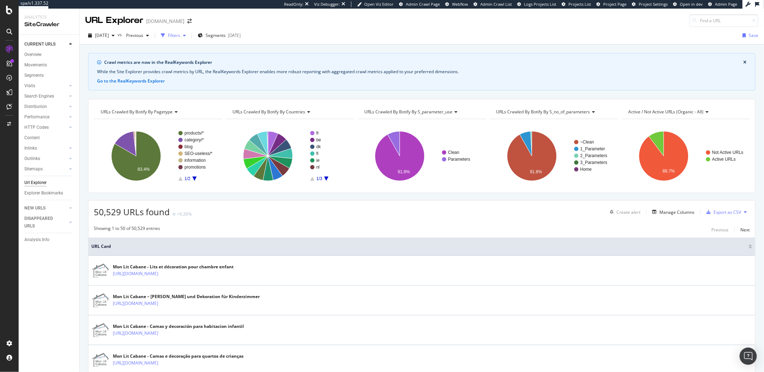
click at [180, 36] on div "Filters" at bounding box center [174, 35] width 12 height 6
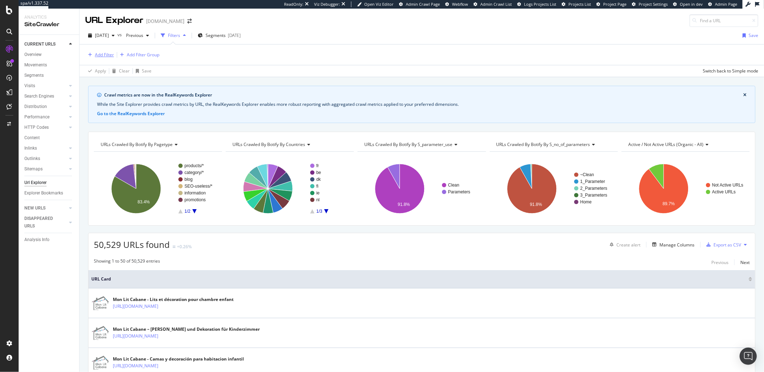
click at [109, 55] on div "Add Filter" at bounding box center [104, 55] width 19 height 6
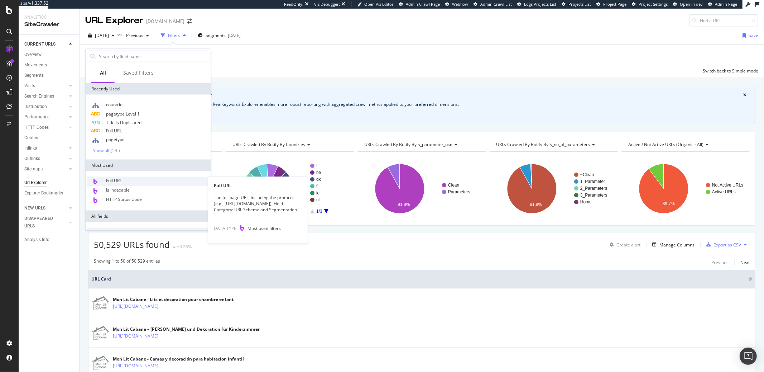
click at [116, 180] on span "Full URL" at bounding box center [114, 181] width 16 height 6
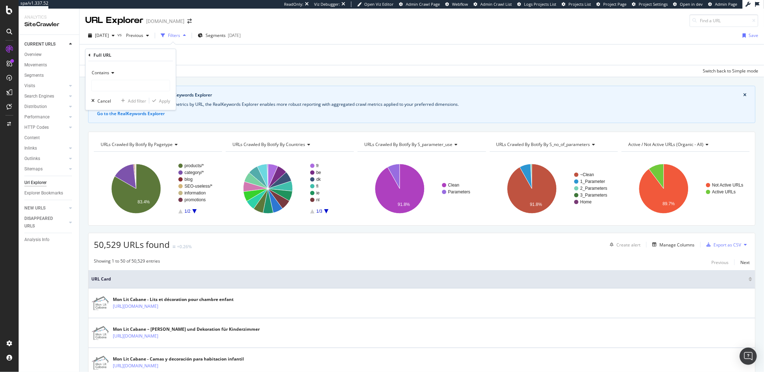
click at [107, 76] on div "Contains" at bounding box center [130, 72] width 79 height 11
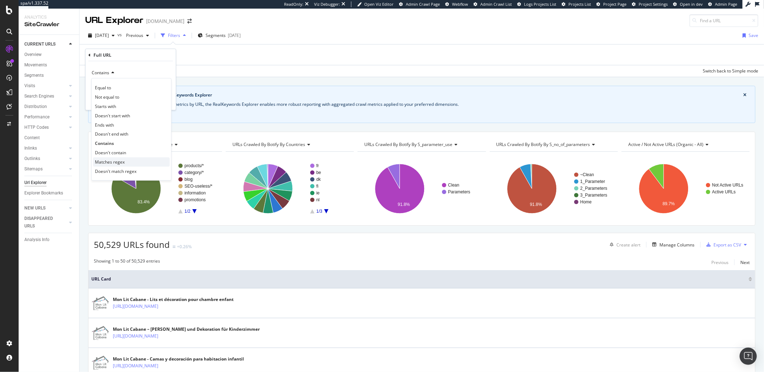
click at [105, 163] on span "Matches regex" at bounding box center [110, 162] width 30 height 6
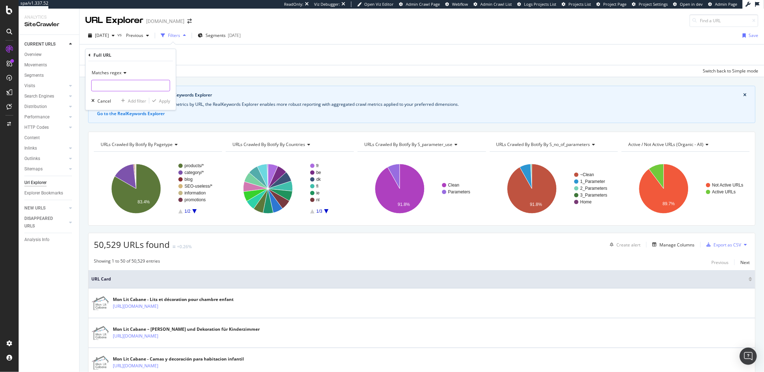
click at [117, 87] on input "text" at bounding box center [131, 85] width 78 height 11
paste input "^https:\/\/monlitcabane\.com\/fr\/\d+-[a-z0-9-]+$"
type input "^https:\/\/monlitcabane\.com\/fr\/\d+-[a-z0-9-]+$"
click at [162, 99] on div "Apply" at bounding box center [164, 100] width 11 height 6
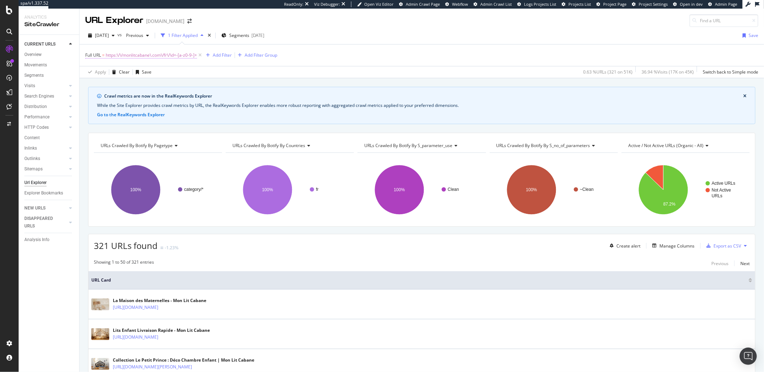
click at [184, 57] on span "https:\/\/monlitcabane\.com\/fr\/\d+-[a-z0-9-]+" at bounding box center [151, 55] width 91 height 10
click at [149, 85] on input "^https:\/\/monlitcabane\.com\/fr\/\d+-[a-z0-9-]+$" at bounding box center [126, 85] width 68 height 11
paste input "(77-lit-cabane-k|116-lit-cabane-dk|835-lit-cabane-a|21-lit-cabane-b-premium|57-…"
type input "^https:\/\/monlitcabane\.com\/fr\/(77-lit-cabane-k|116-lit-cabane-dk|835-lit-ca…"
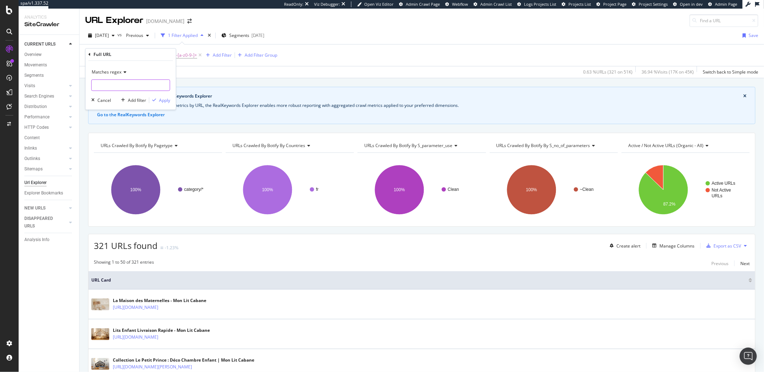
click at [122, 85] on input "text" at bounding box center [131, 85] width 78 height 11
paste input "^https:\/\/monlitcabane\.com\/fr\/(77-lit-cabane-k|116-lit-cabane-dk|835-lit-ca…"
type input "^https:\/\/monlitcabane\.com\/fr\/(77-lit-cabane-k|116-lit-cabane-dk|835-lit-ca…"
click at [123, 74] on icon at bounding box center [123, 72] width 5 height 4
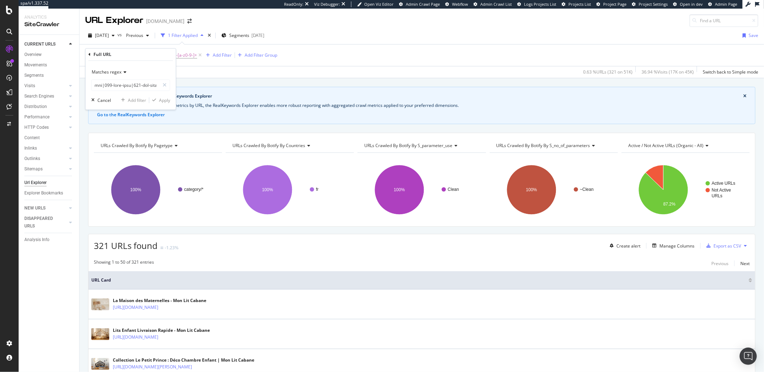
scroll to position [0, 0]
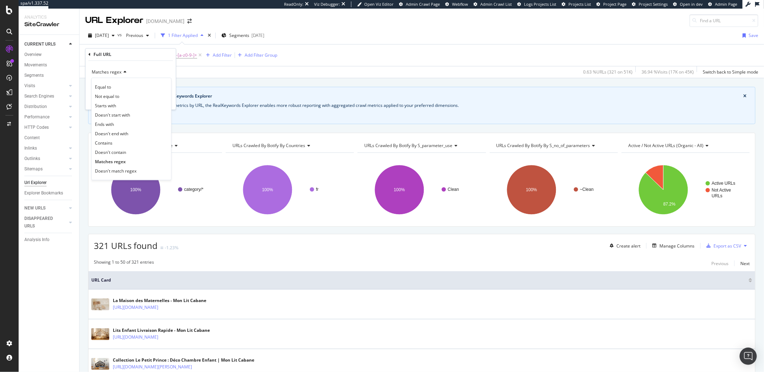
click at [124, 59] on div "Full URL" at bounding box center [131, 54] width 85 height 12
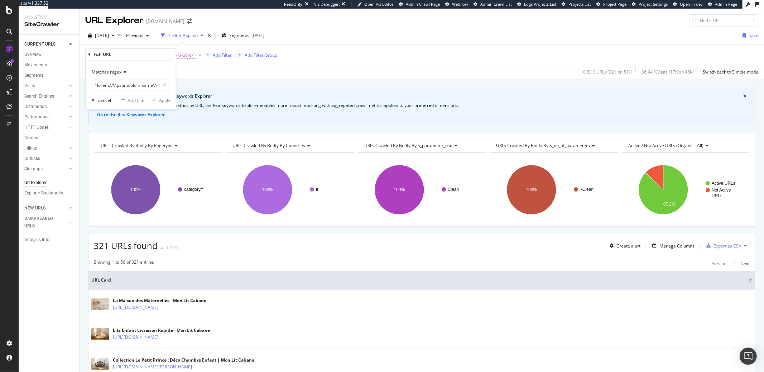
click at [89, 56] on icon at bounding box center [90, 54] width 2 height 4
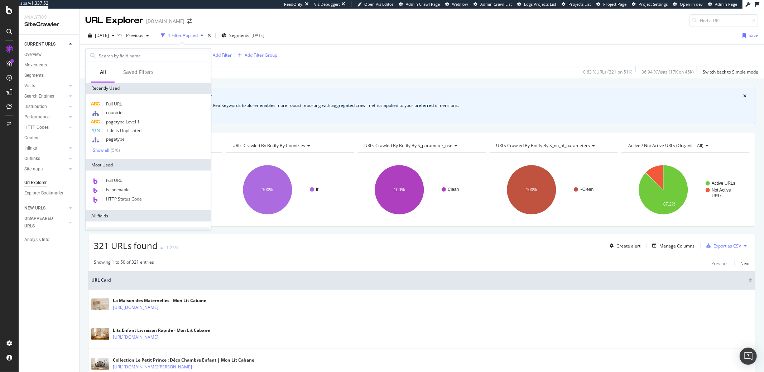
click at [340, 40] on div "2025 Sep. 27th vs Previous 1 Filter Applied Segments 2025-06-19 Save" at bounding box center [422, 37] width 685 height 14
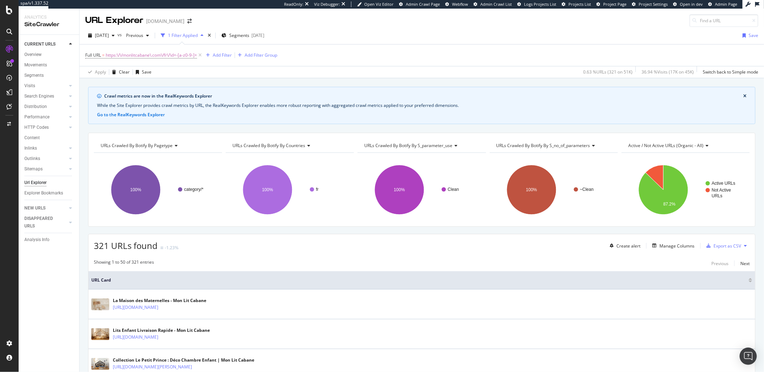
click at [203, 56] on icon at bounding box center [200, 55] width 6 height 7
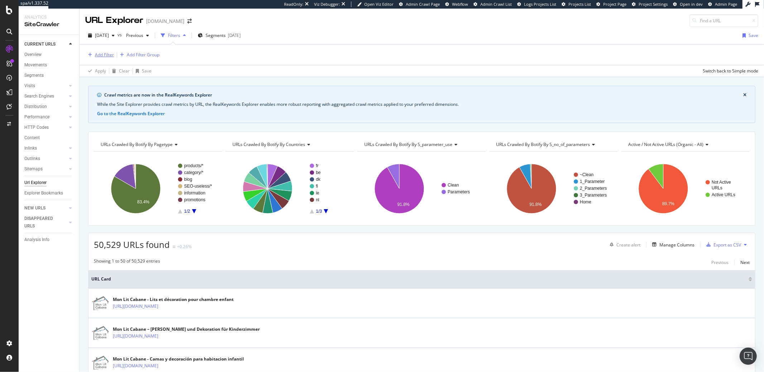
click at [107, 56] on div "Add Filter" at bounding box center [104, 55] width 19 height 6
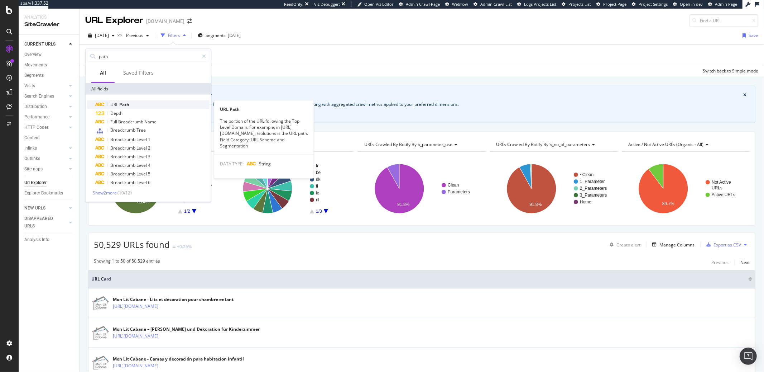
type input "path"
click at [123, 106] on span "Path" at bounding box center [124, 104] width 10 height 6
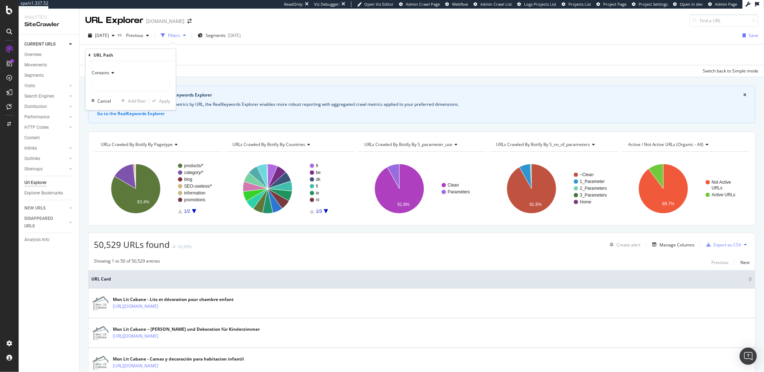
click at [110, 75] on div "Contains" at bounding box center [130, 72] width 79 height 11
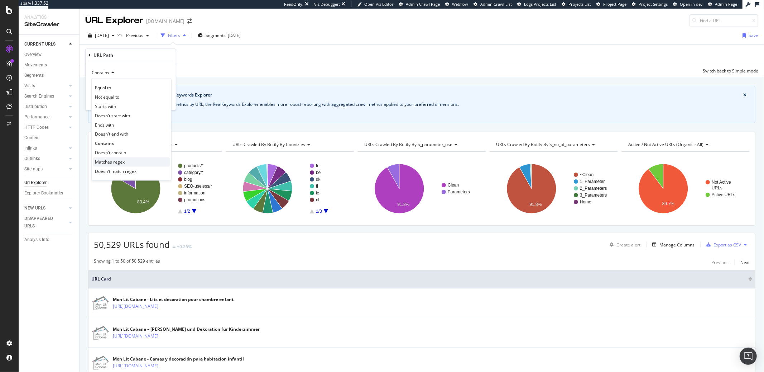
click at [111, 162] on span "Matches regex" at bounding box center [110, 162] width 30 height 6
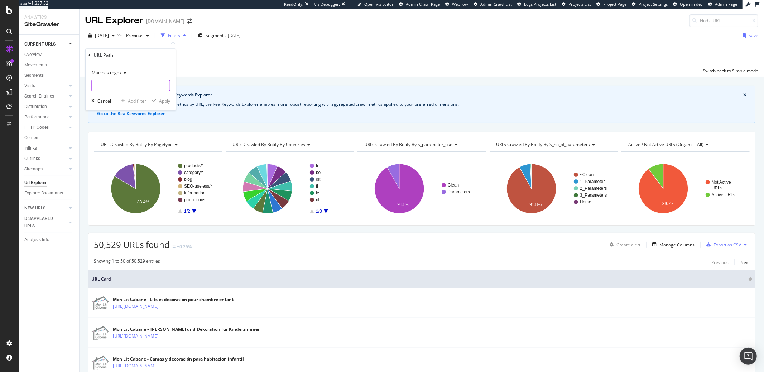
click at [106, 88] on input "text" at bounding box center [131, 85] width 78 height 11
paste input "^https:\/\/monlitcabane\.com\/fr\/(77-lit-cabane-k|116-lit-cabane-dk|835-lit-ca…"
click at [109, 84] on input "text" at bounding box center [126, 85] width 68 height 11
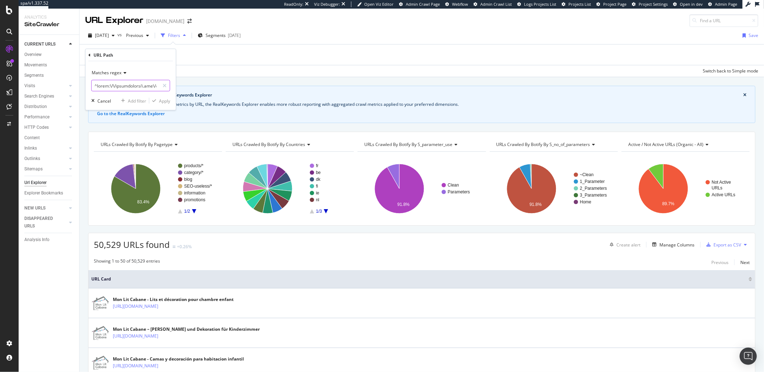
click at [109, 84] on input "text" at bounding box center [126, 85] width 68 height 11
paste input "path rx:^/(fr/)"
type input "path rx:^/(fr/)(77-lit-cabane-k|116-lit-cabane-dk|835-lit-cabane-a|21-lit-caban…"
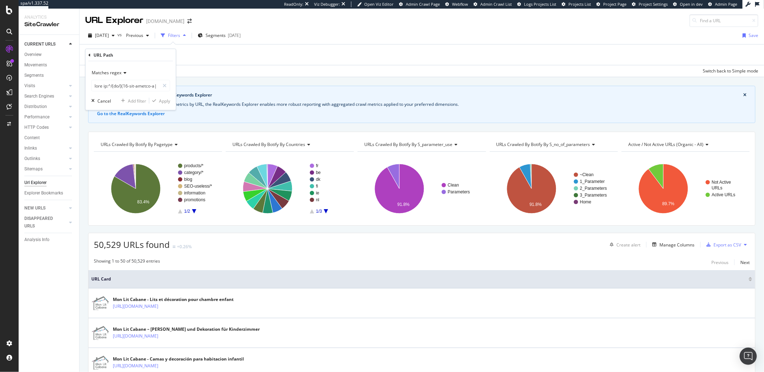
click at [89, 55] on icon at bounding box center [90, 55] width 2 height 4
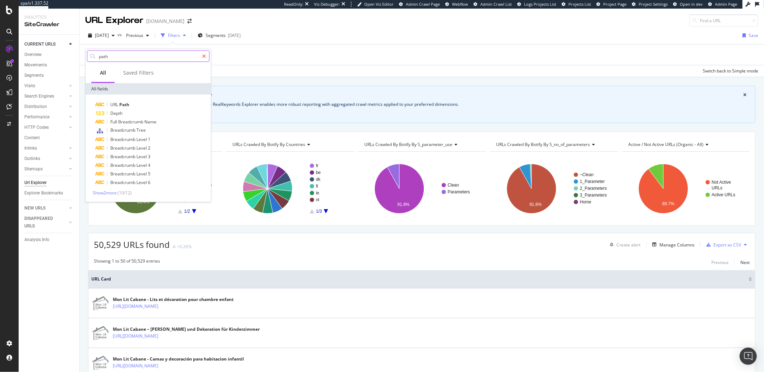
click at [204, 57] on icon at bounding box center [204, 56] width 4 height 5
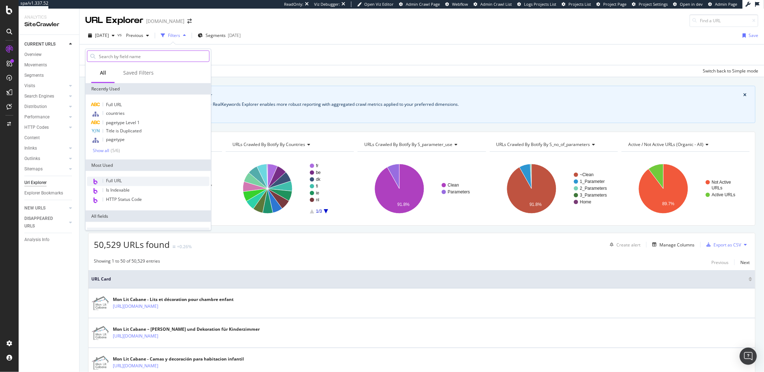
click at [114, 178] on span "Full URL" at bounding box center [114, 181] width 16 height 6
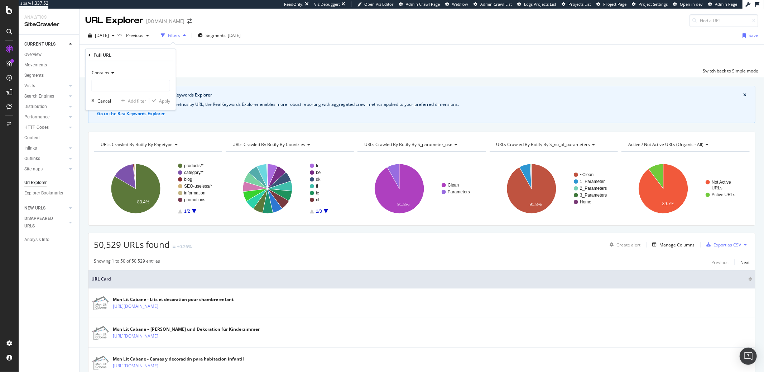
click at [111, 74] on icon at bounding box center [111, 73] width 5 height 4
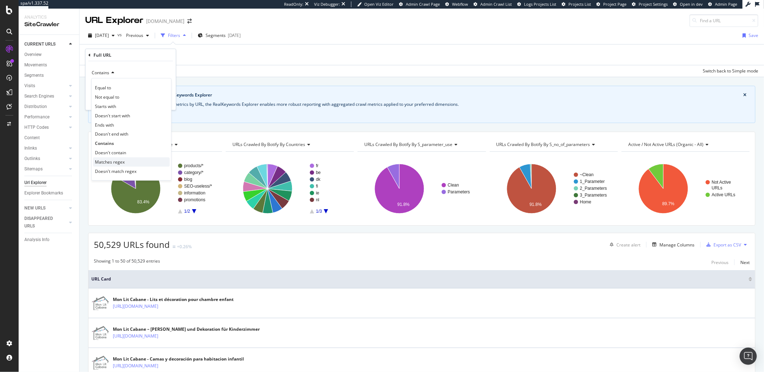
click at [115, 164] on span "Matches regex" at bounding box center [110, 162] width 30 height 6
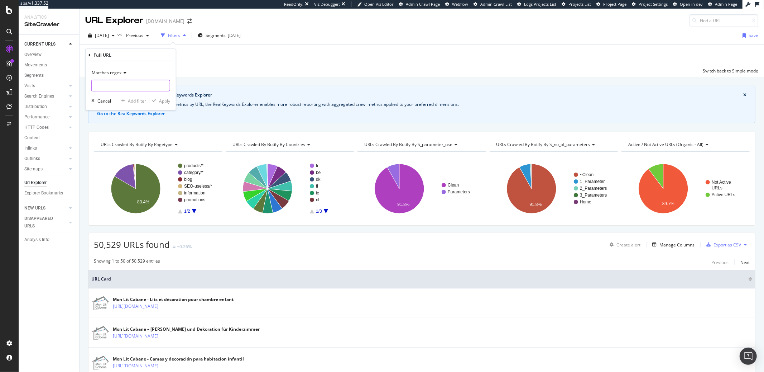
click at [113, 89] on input "text" at bounding box center [131, 85] width 78 height 11
paste input "^https:\/\/monlitcabane\.com\/fr\/(77-lit-cabane-k|116-lit-cabane-dk|835-lit-ca…"
click at [97, 86] on input "^https:\/\/monlitcabane\.com\/fr\/(77-lit-cabane-k|116-lit-cabane-dk|835-lit-ca…" at bounding box center [126, 85] width 68 height 11
click at [96, 87] on input "^https:\/\/monlitcabane\.com\/fr\/(77-lit-cabane-k|116-lit-cabane-dk|835-lit-ca…" at bounding box center [126, 85] width 68 height 11
click at [97, 86] on input "^https:\/\/monlitcabane\.com\/fr\/(77-lit-cabane-k|116-lit-cabane-dk|835-lit-ca…" at bounding box center [126, 85] width 68 height 11
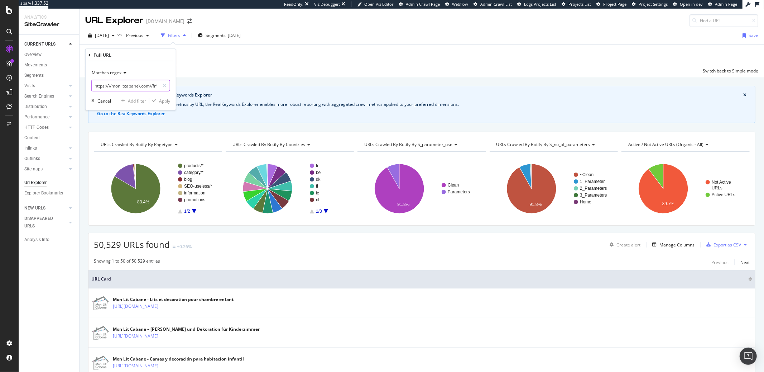
click at [156, 87] on input "https:\/\/monlitcabane\.com\/fr\/(77-lit-cabane-k|116-lit-cabane-dk|835-lit-cab…" at bounding box center [126, 85] width 68 height 11
drag, startPoint x: 155, startPoint y: 86, endPoint x: 120, endPoint y: 87, distance: 35.1
click at [120, 87] on input "https:\/\/monlitcabane\.com\/fr\/(77-lit-cabane-k|116-lit-cabane-dk|835-lit-cab…" at bounding box center [126, 85] width 68 height 11
click at [142, 86] on input "https:\/\/monlitcabane\.com\/fr\/(77-lit-cabane-k|116-lit-cabane-dk|835-lit-cab…" at bounding box center [126, 85] width 68 height 11
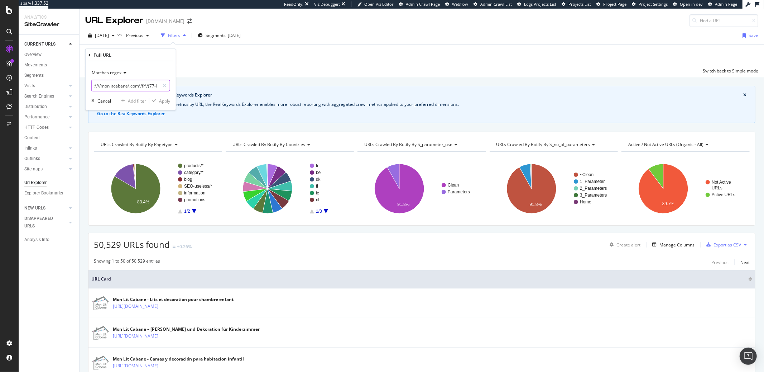
scroll to position [0, 0]
drag, startPoint x: 142, startPoint y: 86, endPoint x: 82, endPoint y: 87, distance: 59.5
click at [82, 87] on body "spa/v1.337.52 ReadOnly: Viz Debugger: Open Viz Editor Admin Crawl Page Webflow …" at bounding box center [382, 186] width 764 height 372
click at [153, 85] on input "https:\/\/monlitcabane\.com\/fr\/(77-lit-cabane-k|116-lit-cabane-dk|835-lit-cab…" at bounding box center [126, 85] width 68 height 11
drag, startPoint x: 152, startPoint y: 86, endPoint x: 65, endPoint y: 86, distance: 87.1
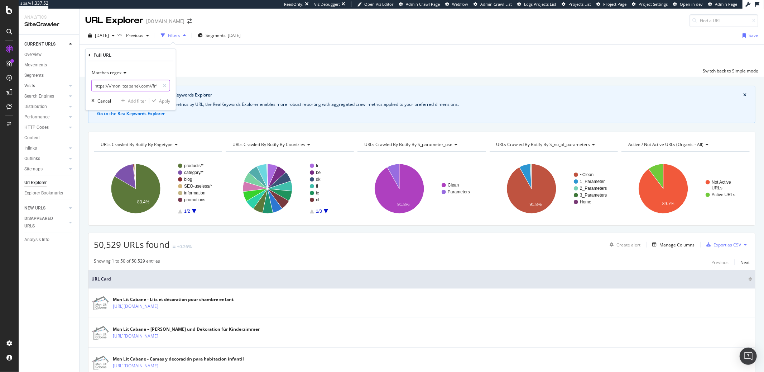
click at [65, 86] on body "spa/v1.337.52 ReadOnly: Viz Debugger: Open Viz Editor Admin Crawl Page Webflow …" at bounding box center [382, 186] width 764 height 372
click at [154, 88] on input "https:\/\/monlitcabane\.com\/fr\/(77-lit-cabane-k|116-lit-cabane-dk|835-lit-cab…" at bounding box center [126, 85] width 68 height 11
drag, startPoint x: 119, startPoint y: 87, endPoint x: 408, endPoint y: 96, distance: 289.0
click at [408, 96] on body "spa/v1.337.52 ReadOnly: Viz Debugger: Open Viz Editor Admin Crawl Page Webflow …" at bounding box center [382, 186] width 764 height 372
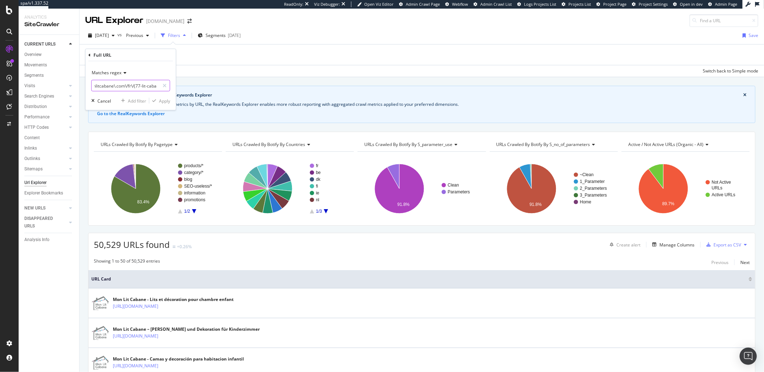
scroll to position [0, 23]
type input "https:\/\/monlitcabane\.com\/fr\/(77-lit-cab"
click at [119, 72] on span "Matches regex" at bounding box center [107, 73] width 30 height 6
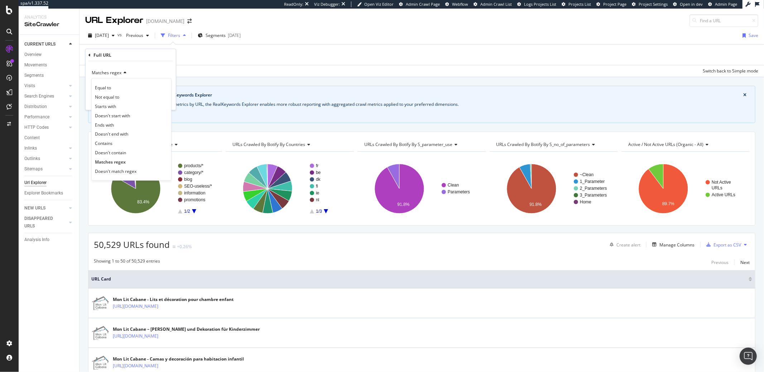
click at [120, 43] on div "2025 Sep. 27th vs Previous Filters Segments 2025-06-19 Save" at bounding box center [422, 37] width 685 height 14
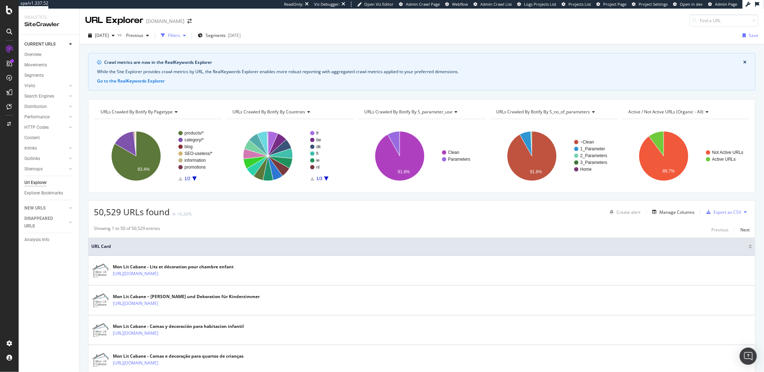
click at [180, 33] on div "Filters" at bounding box center [174, 35] width 12 height 6
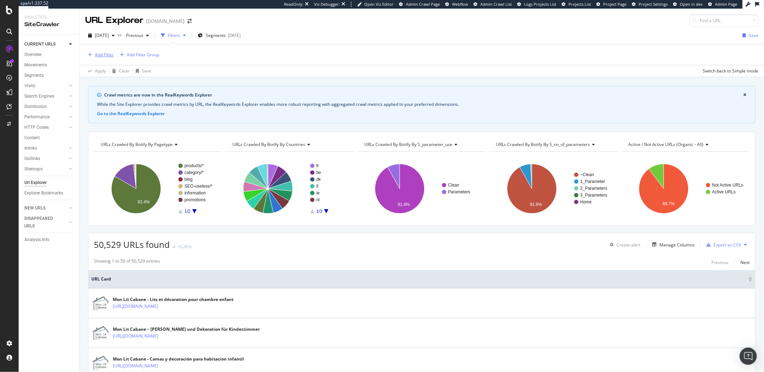
click at [108, 56] on div "Add Filter" at bounding box center [104, 55] width 19 height 6
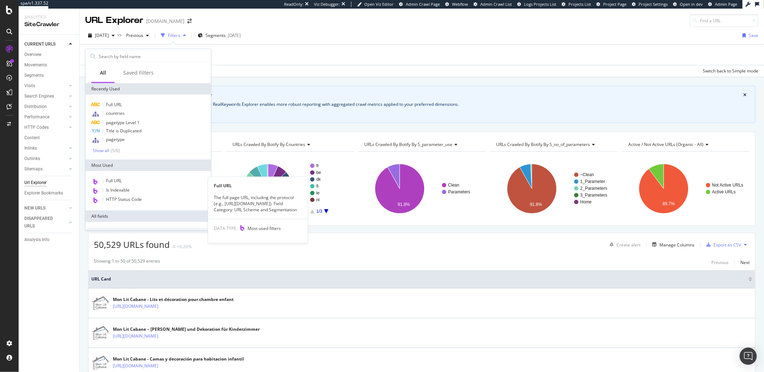
click at [115, 178] on span "Full URL" at bounding box center [114, 181] width 16 height 6
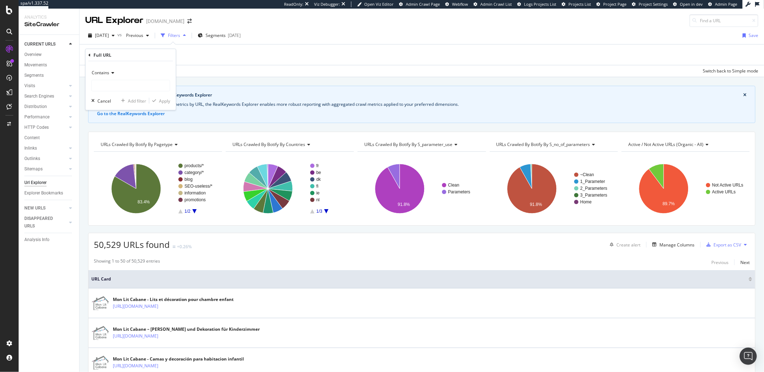
click at [108, 77] on div "Contains" at bounding box center [130, 72] width 79 height 11
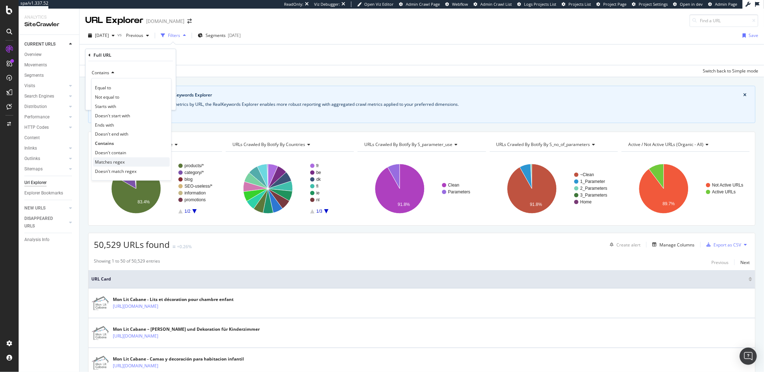
click at [110, 163] on span "Matches regex" at bounding box center [110, 162] width 30 height 6
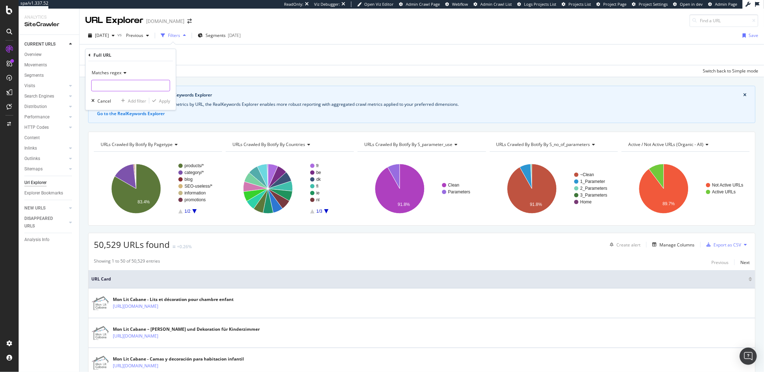
click at [110, 84] on input "text" at bounding box center [131, 85] width 78 height 11
paste input "^fr\/(77-lit-cabane-k|116-lit-cabane-dk|835-lit-cabane-a|21-lit-cabane-b-premiu…"
click at [120, 86] on input "text" at bounding box center [126, 85] width 68 height 11
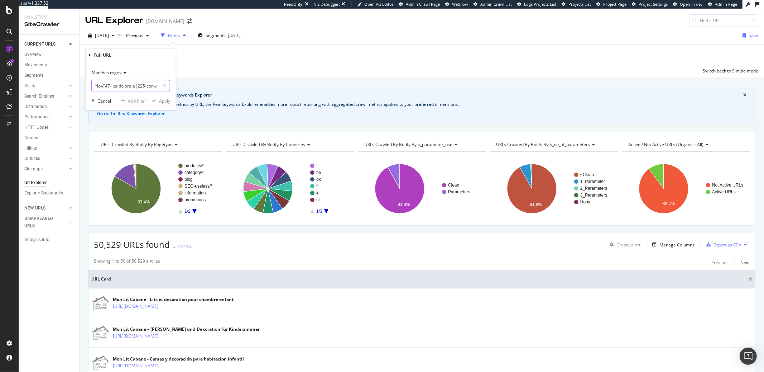
paste input "lit-cabane-|lit-mezzanine-|lit-superpose-|lit-tipi-)"
type input "^fr\/(lit-cabane-|lit-mezzanine-|lit-superpose-|lit-tipi-)"
click at [166, 98] on div "Apply" at bounding box center [164, 100] width 11 height 6
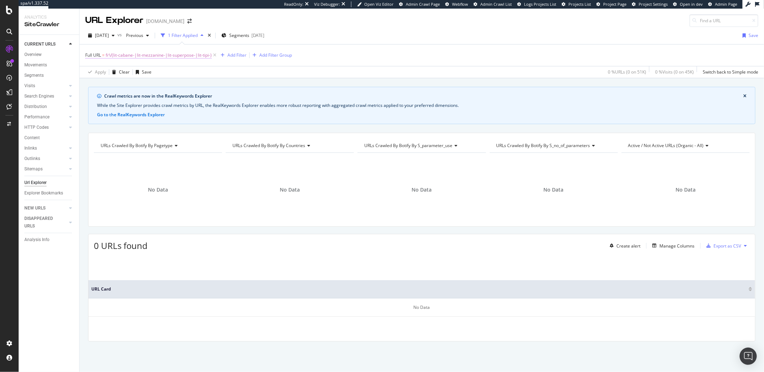
click at [137, 56] on span "fr\/(lit-cabane-|lit-mezzanine-|lit-superpose-|lit-tipi-)" at bounding box center [159, 55] width 106 height 10
click at [124, 72] on icon at bounding box center [123, 72] width 5 height 4
click at [98, 54] on div "Full URL" at bounding box center [103, 54] width 18 height 6
click at [89, 55] on icon at bounding box center [90, 54] width 2 height 4
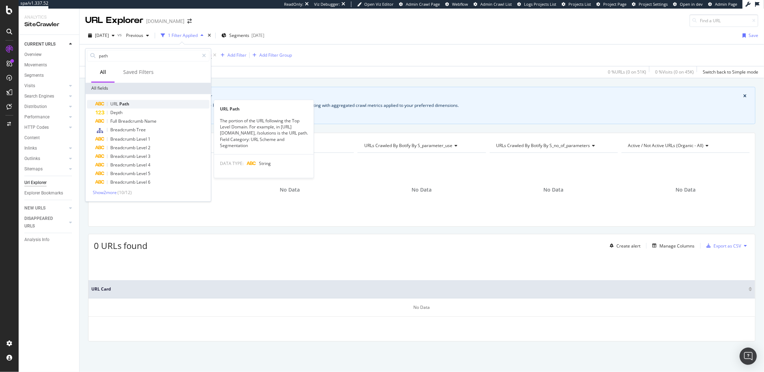
type input "path"
click at [120, 104] on span "Path" at bounding box center [124, 104] width 10 height 6
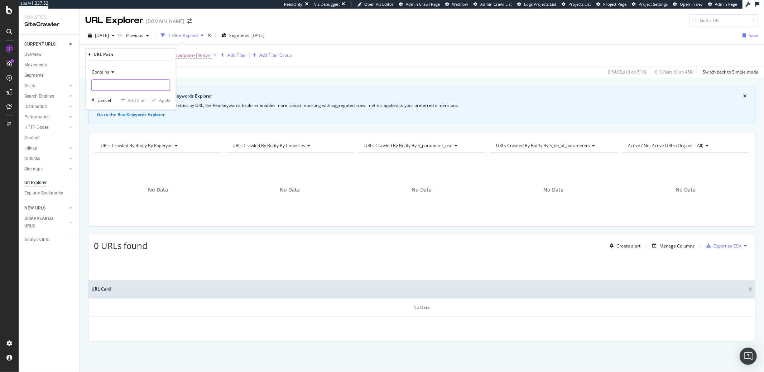
click at [109, 88] on input "text" at bounding box center [131, 85] width 78 height 11
click at [99, 72] on span "Contains" at bounding box center [101, 72] width 18 height 6
click at [106, 163] on span "Matches regex" at bounding box center [110, 161] width 30 height 6
click at [105, 90] on input "text" at bounding box center [131, 85] width 78 height 11
paste input "^fr\/(lit-cabane-|lit-mezzanine-|lit-superpose-|lit-tipi-)"
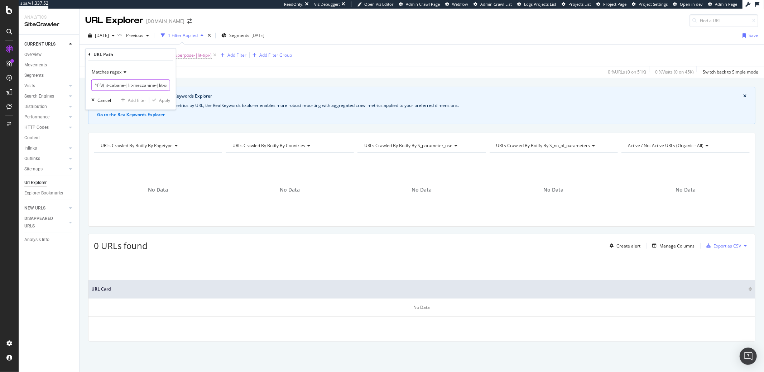
scroll to position [0, 46]
type input "^fr\/(lit-cabane-|lit-mezzanine-|lit-superpose-|lit-tipi-)"
click at [159, 99] on div "Apply" at bounding box center [164, 100] width 11 height 6
click at [123, 73] on div "Clear" at bounding box center [124, 72] width 11 height 6
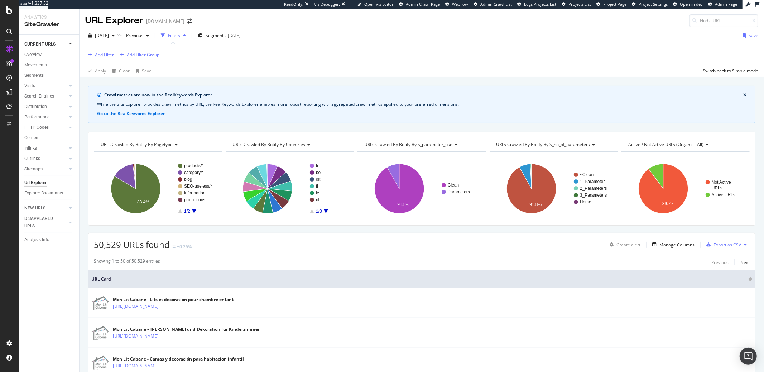
click at [106, 56] on div "Add Filter" at bounding box center [104, 55] width 19 height 6
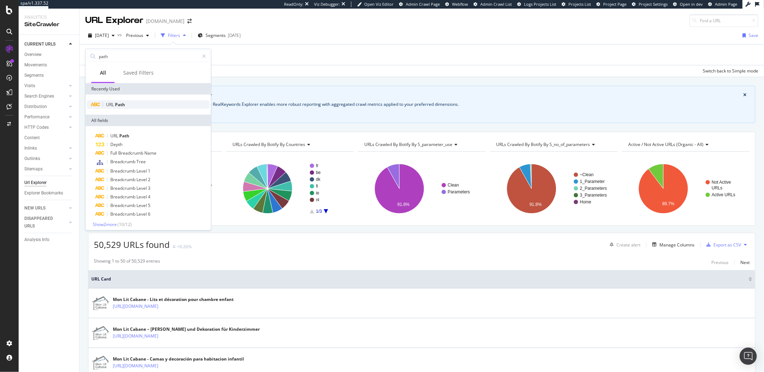
click at [117, 101] on span "Path" at bounding box center [120, 104] width 10 height 6
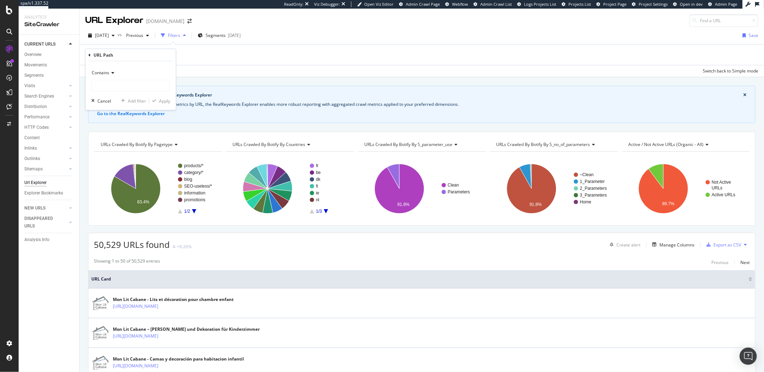
click at [110, 72] on icon at bounding box center [111, 73] width 5 height 4
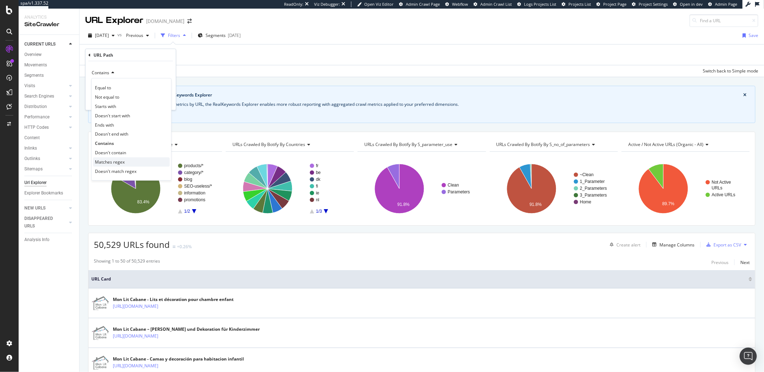
click at [119, 163] on span "Matches regex" at bounding box center [110, 162] width 30 height 6
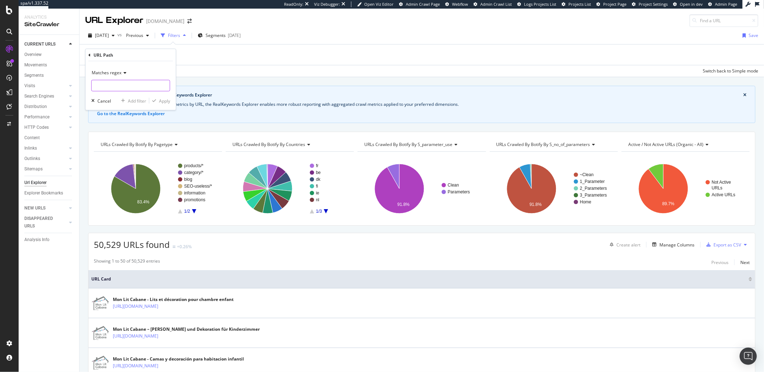
click at [111, 87] on input "text" at bounding box center [131, 85] width 78 height 11
paste input "^fr\/(lit-cabane-|lit-mezzanine-|lit-superpose-|lit-tipi-)"
type input "^fr\/(lit-cabane-|lit-mezzanine-|lit-superpose-|lit-tipi-)"
click at [162, 99] on div "Apply" at bounding box center [164, 100] width 11 height 6
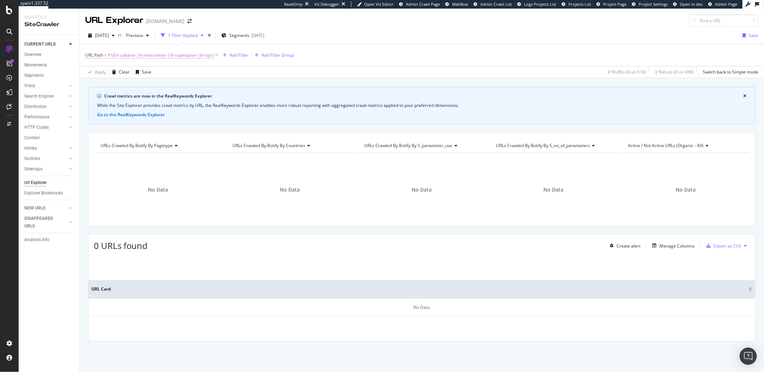
click at [157, 57] on span "fr\/(lit-cabane-|lit-mezzanine-|lit-superpose-|lit-tipi-)" at bounding box center [161, 55] width 106 height 10
click at [142, 82] on input "^fr\/(lit-cabane-|lit-mezzanine-|lit-superpose-|lit-tipi-)" at bounding box center [126, 85] width 68 height 11
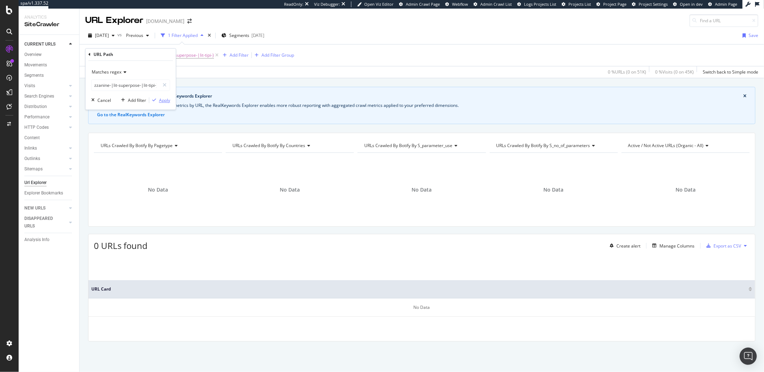
click at [159, 100] on div "Apply" at bounding box center [164, 100] width 11 height 6
click at [153, 54] on span "fr\/(lit-cabane-|lit-mezzanine-|lit-superpose-|lit-tipi-)" at bounding box center [161, 55] width 106 height 10
click at [90, 55] on icon at bounding box center [90, 54] width 2 height 4
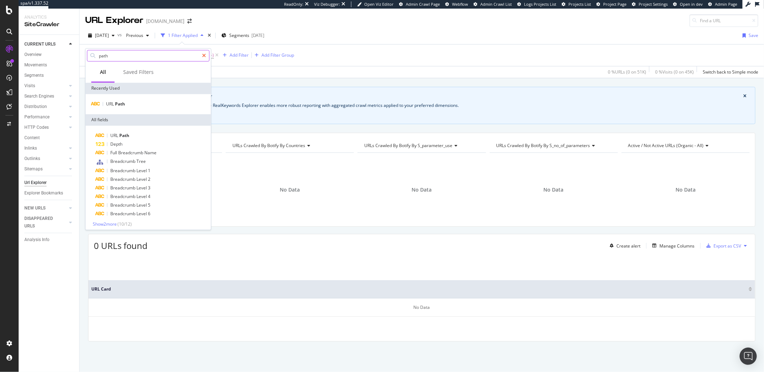
click at [204, 56] on icon at bounding box center [204, 55] width 4 height 5
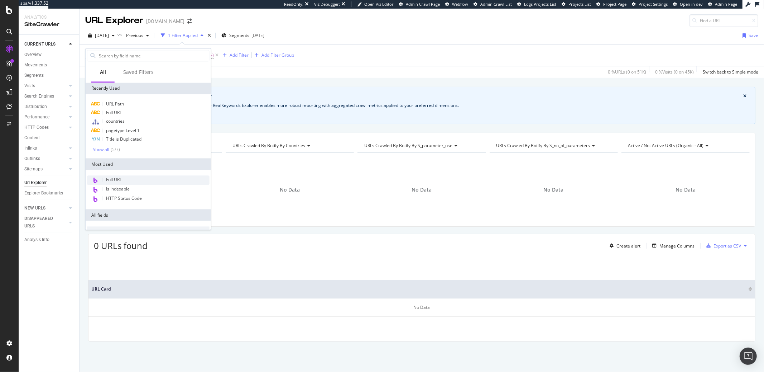
click at [114, 179] on span "Full URL" at bounding box center [114, 180] width 16 height 6
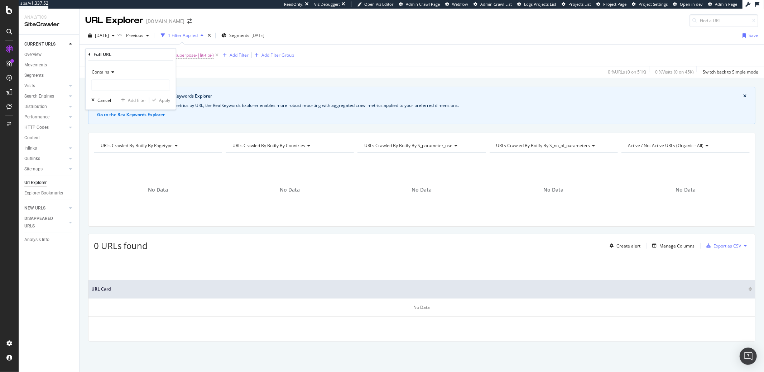
click at [104, 77] on div "Contains" at bounding box center [130, 72] width 79 height 11
click at [106, 161] on span "Matches regex" at bounding box center [110, 161] width 30 height 6
click at [92, 82] on input "text" at bounding box center [131, 85] width 78 height 11
paste input "^fr\/(lit-cabane-|lit-mezzanine-|lit-superpose-|lit-tipi-)"
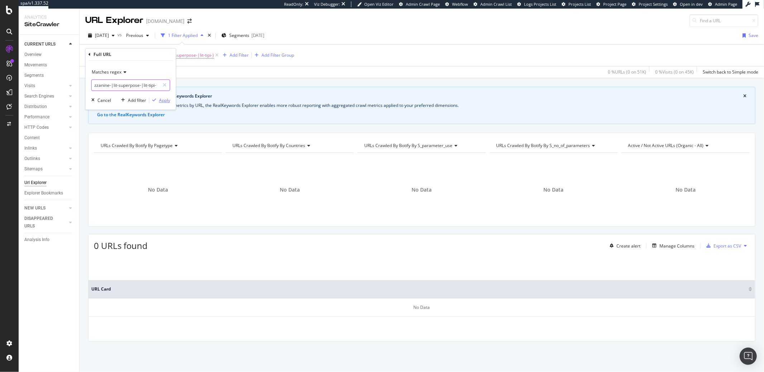
type input "^fr\/(lit-cabane-|lit-mezzanine-|lit-superpose-|lit-tipi-)"
click at [158, 98] on div "button" at bounding box center [154, 100] width 10 height 4
click at [109, 37] on span "[DATE]" at bounding box center [102, 35] width 14 height 6
click at [109, 35] on span "[DATE]" at bounding box center [102, 35] width 14 height 6
click at [123, 52] on span "fr\/(lit-cabane-|lit-mezzanine-|lit-superpose-|lit-tipi-)" at bounding box center [159, 55] width 106 height 10
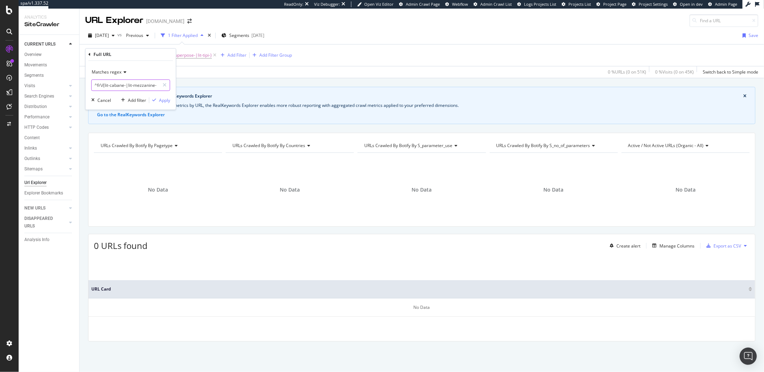
click at [119, 83] on input "^fr\/(lit-cabane-|lit-mezzanine-|lit-superpose-|lit-tipi-)" at bounding box center [126, 85] width 68 height 11
click at [128, 85] on input "^fr\/(lit-cabane-|lit-mezzanine-|lit-superpose-|lit-tipi-)" at bounding box center [126, 85] width 68 height 11
click at [123, 85] on input "^fr\/(lit-cabane-|lit-mezzanine-|lit-superpose-|lit-tipi-)" at bounding box center [126, 85] width 68 height 11
paste input "77-|116-|835-|21-|57-|22-|54-|32-|33-|34-|161-|647-|607-|126-|94-|96-|98-|164-|…"
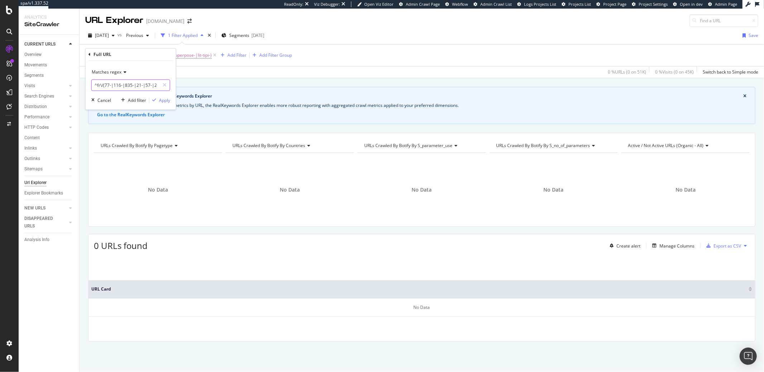
scroll to position [0, 524]
type input "^fr\/(77-|116-|835-|21-|57-|22-|54-|32-|33-|34-|161-|647-|607-|126-|94-|96-|98-…"
click at [163, 98] on div "Apply" at bounding box center [164, 100] width 11 height 6
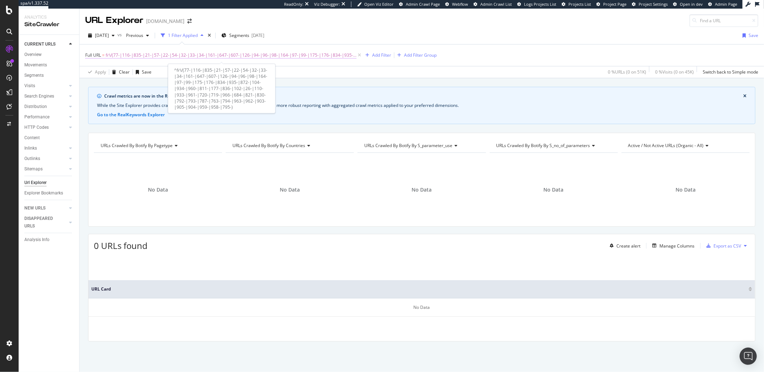
click at [171, 52] on span "fr\/(77-|116-|835-|21-|57-|22-|54-|32-|33-|34-|161-|647-|607-|126-|94-|96-|98-|…" at bounding box center [231, 55] width 251 height 10
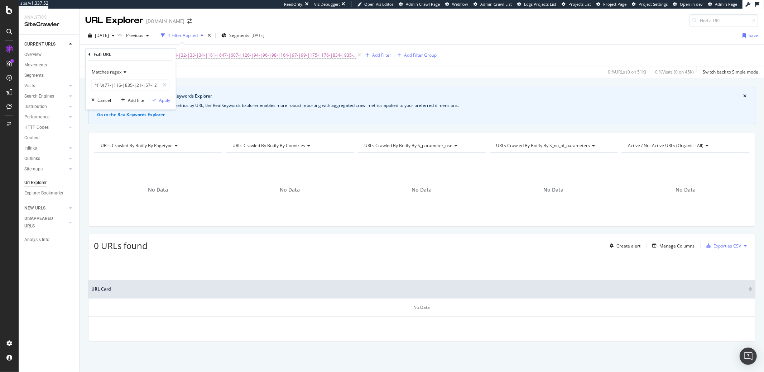
click at [118, 70] on span "Matches regex" at bounding box center [107, 72] width 30 height 6
click at [89, 55] on icon at bounding box center [90, 54] width 2 height 4
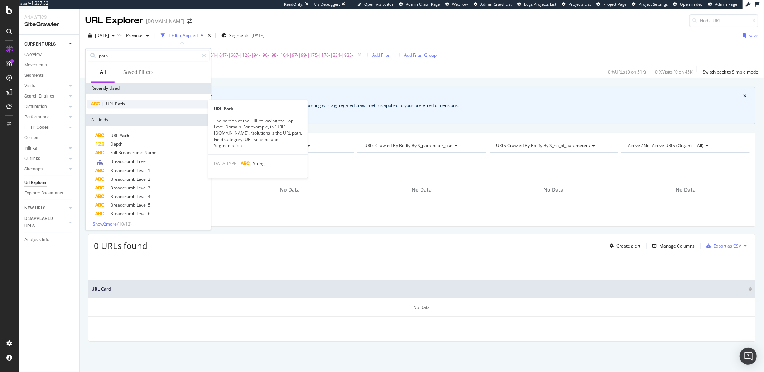
type input "path"
click at [128, 104] on div "URL Path" at bounding box center [148, 104] width 123 height 9
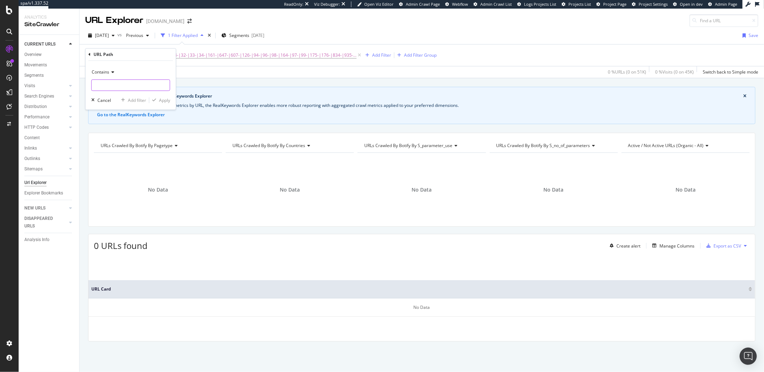
click at [112, 84] on input "text" at bounding box center [131, 85] width 78 height 11
paste input "^fr\/(77-|116-|835-|21-|57-|22-|54-|32-|33-|34-|161-|647-|607-|126-|94-|96-|98-…"
type input "^fr\/(77-|116-|835-|21-|57-|22-|54-|32-|33-|34-|161-|647-|607-|126-|94-|96-|98-…"
click at [160, 101] on div "Apply" at bounding box center [164, 100] width 11 height 6
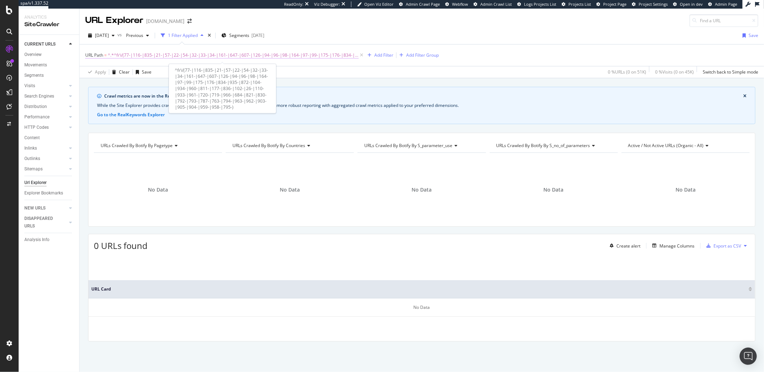
click at [145, 57] on span "^.*^fr\/(77-|116-|835-|21-|57-|22-|54-|32-|33-|34-|161-|647-|607-|126-|94-|96-|…" at bounding box center [233, 55] width 251 height 10
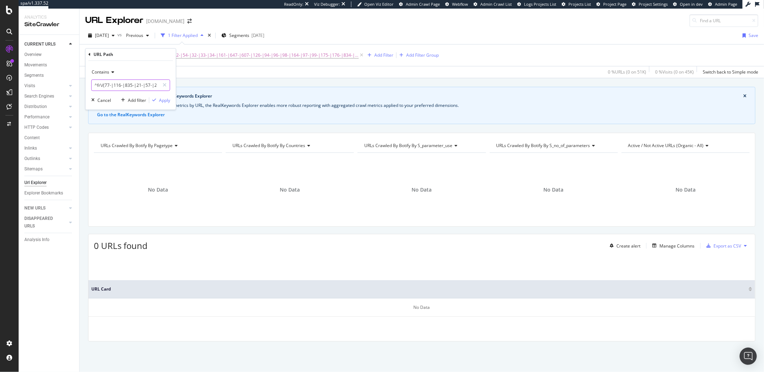
click at [137, 83] on input "^fr\/(77-|116-|835-|21-|57-|22-|54-|32-|33-|34-|161-|647-|607-|126-|94-|96-|98-…" at bounding box center [126, 85] width 68 height 11
paste input "\d+-lit-cabane-[a-z0-9-]+$"
type input "^fr\/\d+-lit-cabane-[a-z0-9-]+$"
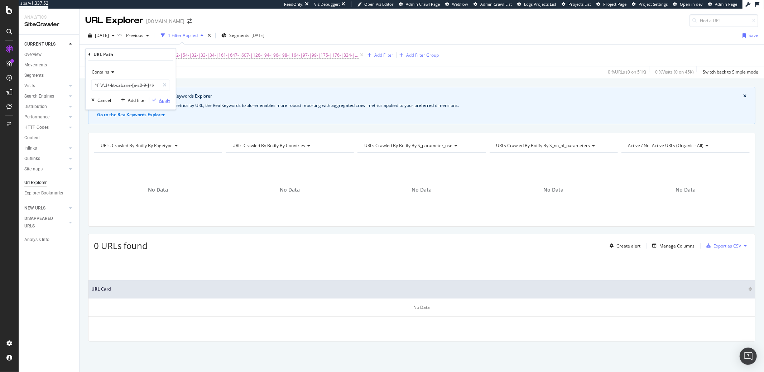
click at [159, 100] on div "Apply" at bounding box center [164, 100] width 11 height 6
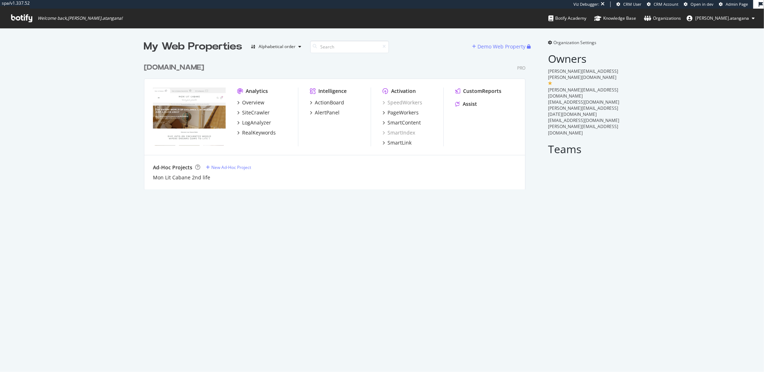
scroll to position [129, 381]
click at [254, 111] on div "SiteCrawler" at bounding box center [256, 112] width 28 height 7
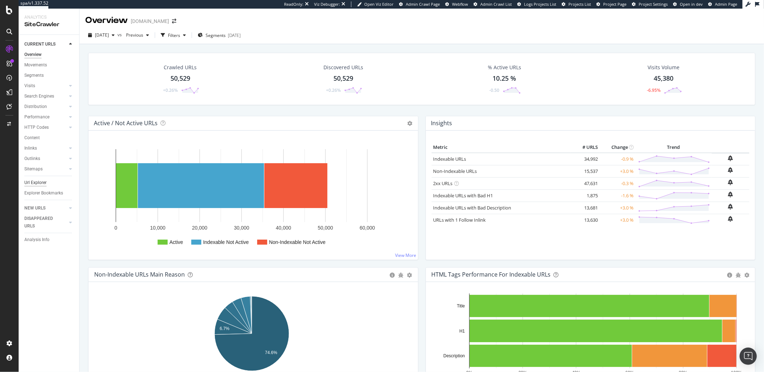
click at [32, 179] on div "Url Explorer" at bounding box center [35, 183] width 22 height 8
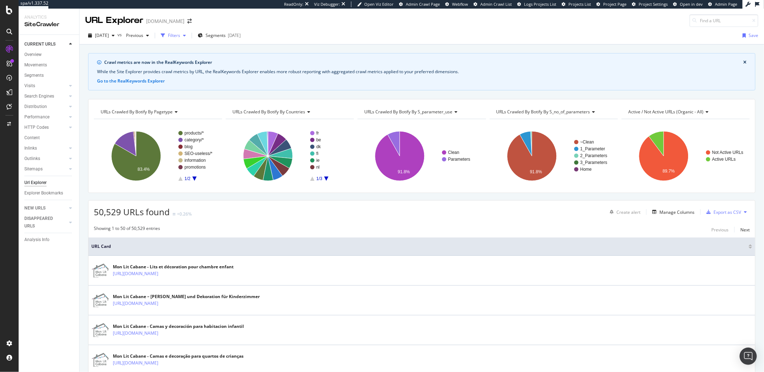
click at [180, 35] on div "Filters" at bounding box center [174, 35] width 12 height 6
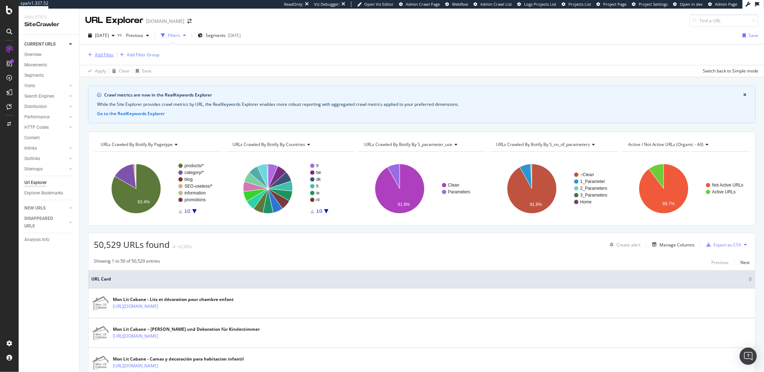
click at [100, 56] on div "Add Filter" at bounding box center [104, 55] width 19 height 6
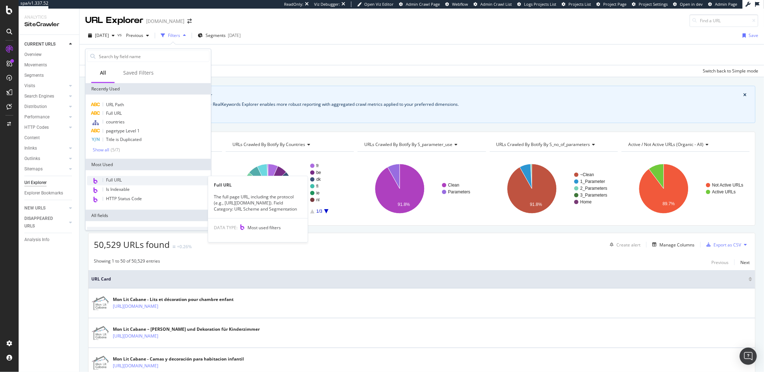
click at [113, 176] on div "Full URL" at bounding box center [148, 180] width 123 height 9
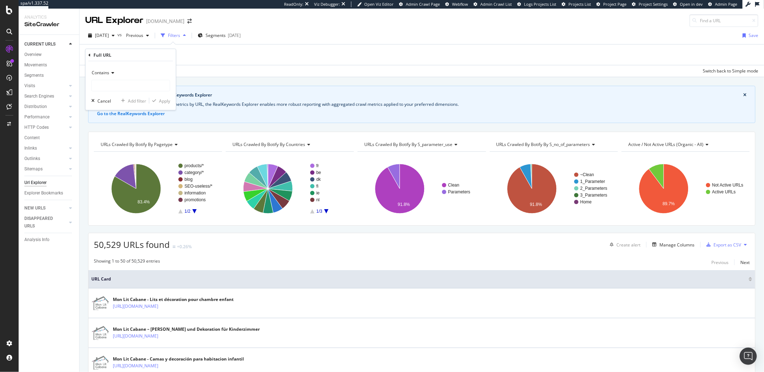
click at [100, 72] on span "Contains" at bounding box center [101, 73] width 18 height 6
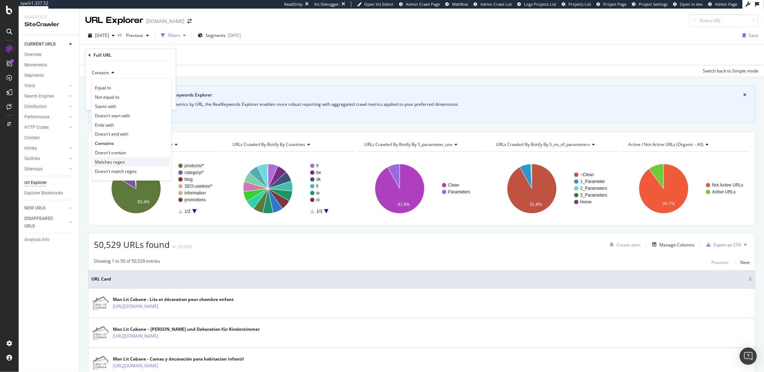
click at [110, 162] on span "Matches regex" at bounding box center [110, 162] width 30 height 6
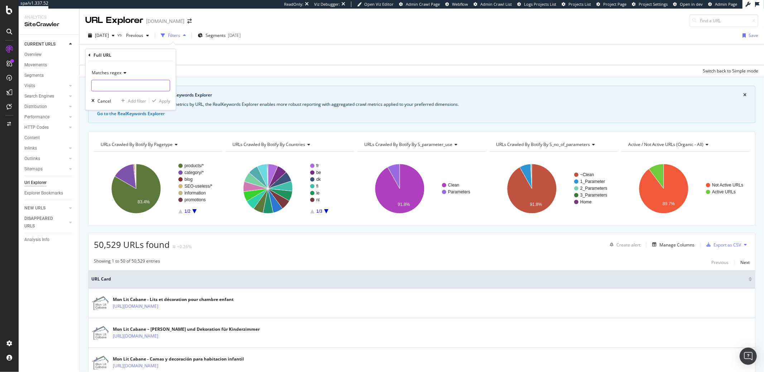
click at [108, 86] on input "text" at bounding box center [131, 85] width 78 height 11
paste input "^fr\/\d+-lit-cabane-[a-z0-9-]+$"
type input "^fr\/\d+-lit-cabane-[a-z0-9-]+$"
click at [160, 99] on div "Apply" at bounding box center [164, 100] width 11 height 6
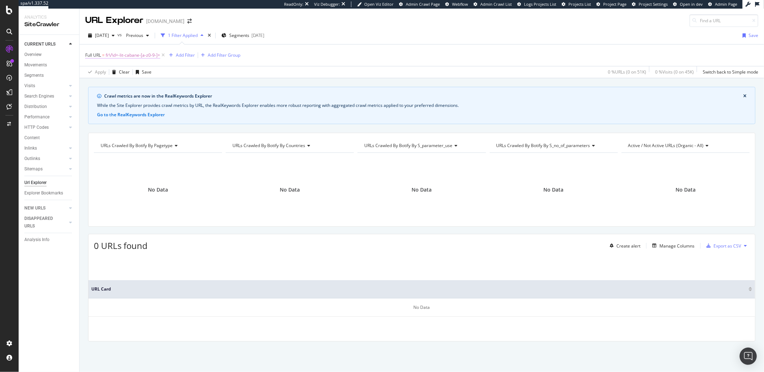
click at [140, 56] on span "fr\/\d+-lit-cabane-[a-z0-9-]+" at bounding box center [133, 55] width 54 height 10
click at [136, 84] on input "^fr\/\d+-lit-cabane-[a-z0-9-]+$" at bounding box center [126, 85] width 68 height 11
paste input "tipi"
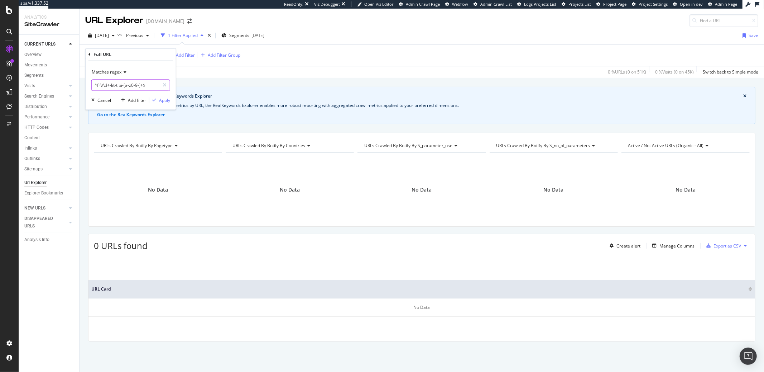
type input "^fr\/\d+-lit-tipi-[a-z0-9-]+$"
click at [160, 100] on div "Apply" at bounding box center [164, 100] width 11 height 6
click at [134, 56] on span "fr\/\d+-lit-tipi-[a-z0-9-]+" at bounding box center [129, 55] width 46 height 10
click at [134, 85] on input "^fr\/\d+-lit-tipi-[a-z0-9-]+$" at bounding box center [126, 85] width 68 height 11
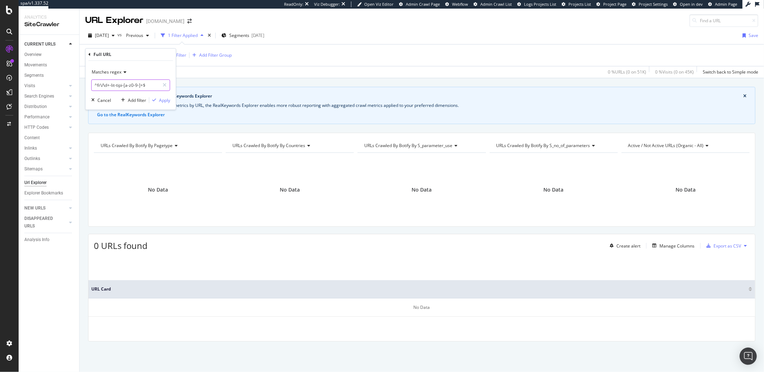
click at [134, 85] on input "^fr\/\d+-lit-tipi-[a-z0-9-]+$" at bounding box center [126, 85] width 68 height 11
paste input "/fr/\d+-lit-cabane-[a-z0-9-]+/?"
type input "^/fr/\d+-lit-cabane-[a-z0-9-]+/?$"
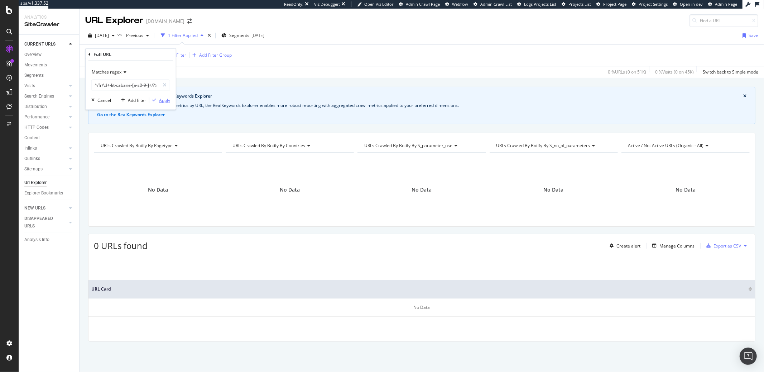
click at [158, 99] on div "button" at bounding box center [154, 100] width 10 height 4
click at [126, 53] on span "/fr/\d+-lit-cabane-[a-z0-9-]+/?" at bounding box center [135, 55] width 58 height 10
drag, startPoint x: 103, startPoint y: 86, endPoint x: 98, endPoint y: 86, distance: 4.7
click at [96, 86] on input "^/fr/\d+-lit-cabane-[a-z0-9-]+/?$" at bounding box center [126, 85] width 68 height 11
drag, startPoint x: 105, startPoint y: 85, endPoint x: 102, endPoint y: 87, distance: 3.7
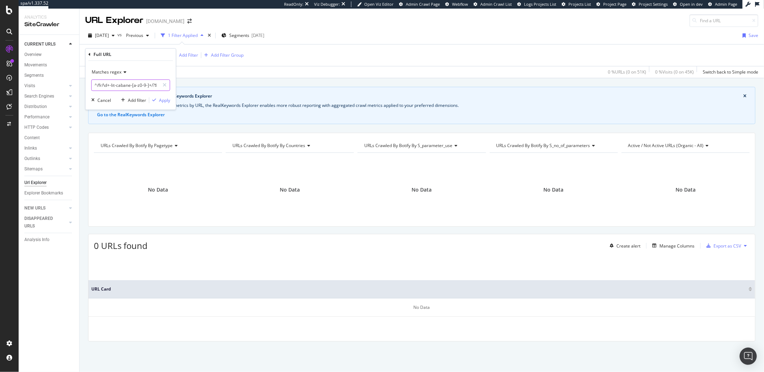
click at [105, 85] on input "^/fr/\d+-lit-cabane-[a-z0-9-]+/?$" at bounding box center [126, 85] width 68 height 11
drag, startPoint x: 103, startPoint y: 86, endPoint x: 93, endPoint y: 86, distance: 10.4
click at [93, 86] on input "^/fr/\d+-lit-cabane-[a-z0-9-]+/?$" at bounding box center [126, 85] width 68 height 11
type input "\d+-lit-cabane-[a-z0-9-]+/?$"
click at [159, 98] on div "Apply" at bounding box center [164, 100] width 11 height 6
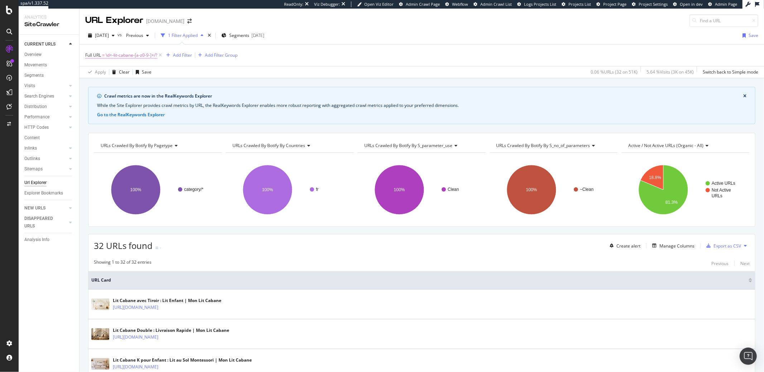
click at [134, 57] on span "\d+-lit-cabane-[a-z0-9-]+/?" at bounding box center [132, 55] width 52 height 10
click at [90, 56] on icon at bounding box center [90, 54] width 2 height 4
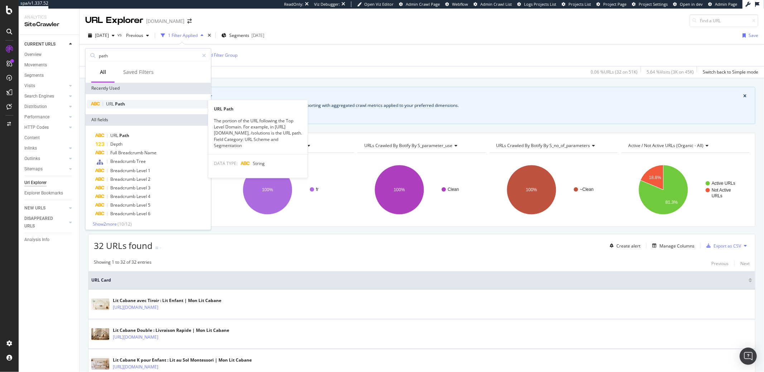
type input "path"
click at [119, 104] on span "Path" at bounding box center [120, 104] width 10 height 6
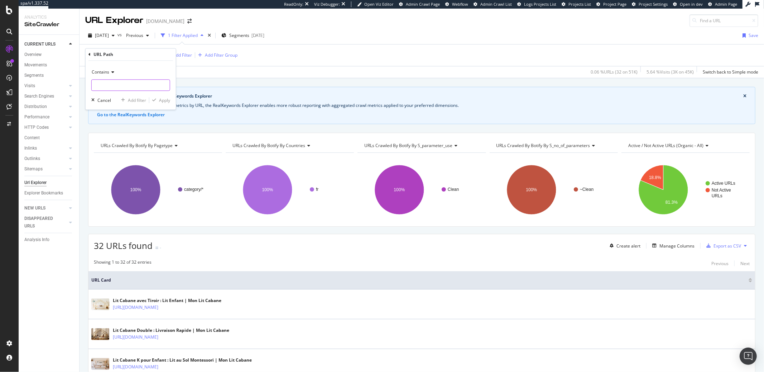
click at [113, 83] on input "text" at bounding box center [131, 85] width 78 height 11
paste input "url rx:^https?:\/\/(?:www\.)?monlitcabane\.com\/fr\/(77-lit-cabane-k|116-lit-ca…"
type input "url rx:^https?:\/\/(?:www\.)?monlitcabane\.com\/fr\/(77-lit-cabane-k|116-lit-ca…"
click at [99, 72] on span "Contains" at bounding box center [101, 72] width 18 height 6
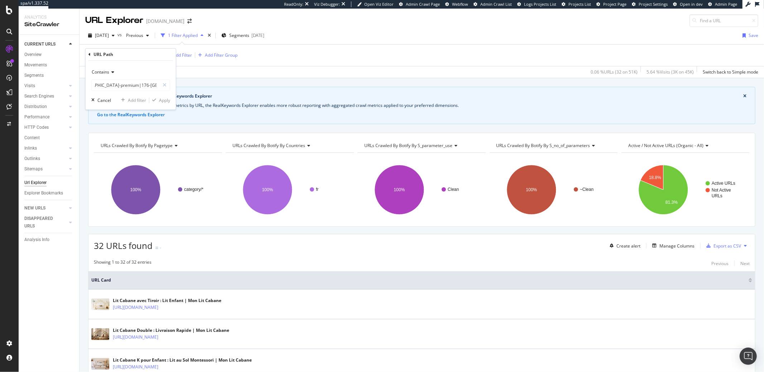
scroll to position [0, 0]
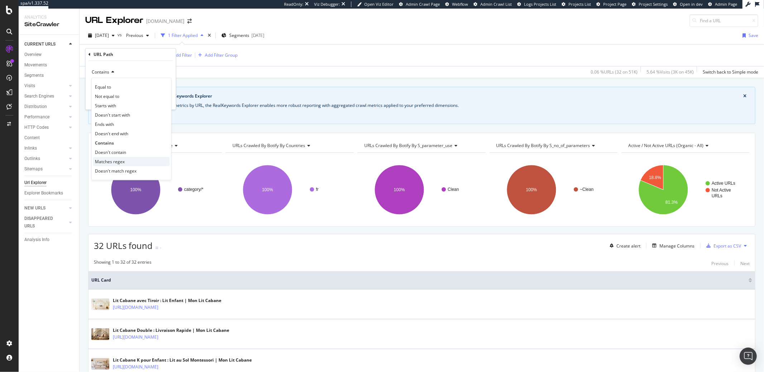
click at [111, 162] on span "Matches regex" at bounding box center [110, 161] width 30 height 6
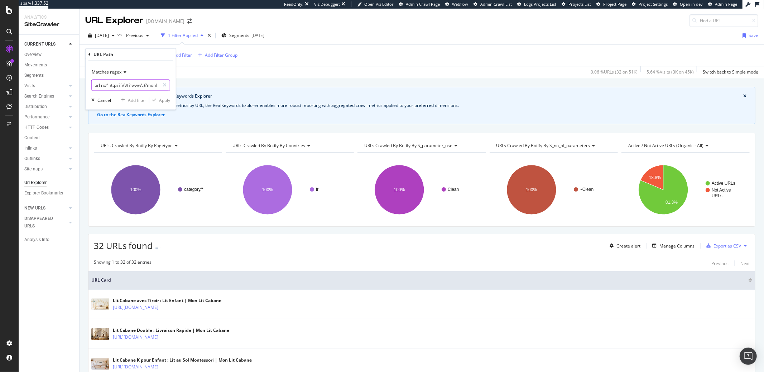
drag, startPoint x: 105, startPoint y: 86, endPoint x: 93, endPoint y: 87, distance: 12.2
click at [93, 87] on input "url rx:^https?:\/\/(?:www\.)?monlitcabane\.com\/fr\/(77-lit-cabane-k|116-lit-ca…" at bounding box center [126, 85] width 68 height 11
click at [106, 85] on input "url rx:^https?:\/\/(?:www\.)?monlitcabane\.com\/fr\/(77-lit-cabane-k|116-lit-ca…" at bounding box center [126, 85] width 68 height 11
drag, startPoint x: 107, startPoint y: 86, endPoint x: 78, endPoint y: 89, distance: 28.4
click at [78, 89] on body "spa/v1.337.52 ReadOnly: Viz Debugger: Open Viz Editor Admin Crawl Page Webflow …" at bounding box center [382, 186] width 764 height 372
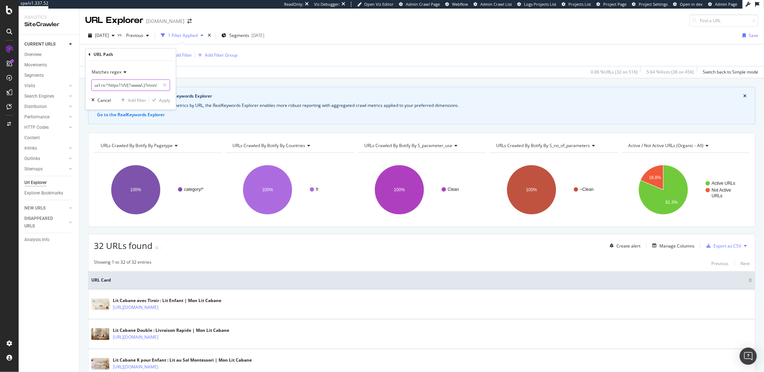
click at [103, 86] on input "url rx:^https?:\/\/(?:www\.)?monlitcabane\.com\/fr\/(77-lit-cabane-k|116-lit-ca…" at bounding box center [126, 85] width 68 height 11
drag, startPoint x: 107, startPoint y: 86, endPoint x: 88, endPoint y: 87, distance: 19.4
click at [88, 88] on div "Matches regex url rx:^https?:\/\/(?:www\.)?monlitcabane\.com\/fr\/(77-lit-caban…" at bounding box center [131, 85] width 90 height 49
drag, startPoint x: 130, startPoint y: 86, endPoint x: 252, endPoint y: 89, distance: 122.2
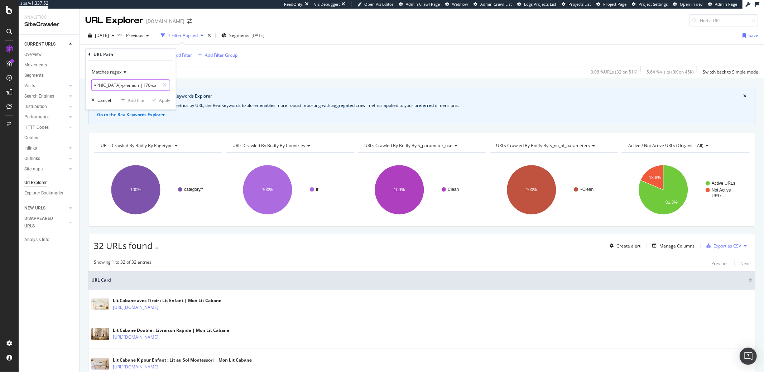
click at [252, 89] on body "spa/v1.337.52 ReadOnly: Viz Debugger: Open Viz Editor Admin Crawl Page Webflow …" at bounding box center [382, 186] width 764 height 372
click at [135, 85] on input "^monlitcabane\.com\/fr\/(77-lit-cabane-k|116-lit-cabane-dk|835-lit-cabane-a|21-…" at bounding box center [126, 85] width 68 height 11
click at [119, 82] on input "^monlitcabane\.com\/fr\/(77-lit-cabane-k|116-lit-cabane-dk|835-lit-cabane-a|21-…" at bounding box center [126, 85] width 68 height 11
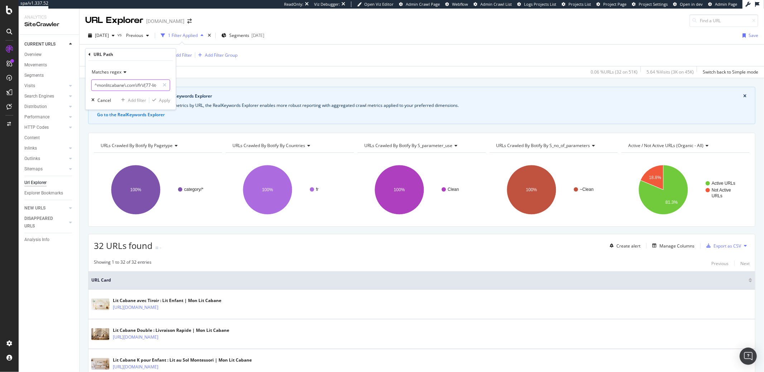
click at [119, 82] on input "^monlitcabane\.com\/fr\/(77-lit-cabane-k|116-lit-cabane-dk|835-lit-cabane-a|21-…" at bounding box center [126, 85] width 68 height 11
paste input "/fr/(77-lit-cabane-k|116-lit-cabane-dk|835-lit-cabane-a|21-lit-cabane-b-premium…"
type input "^/fr/(77-lit-cabane-k|116-lit-cabane-dk|835-lit-cabane-a|21-lit-cabane-b-premiu…"
click at [157, 98] on div "button" at bounding box center [154, 100] width 10 height 4
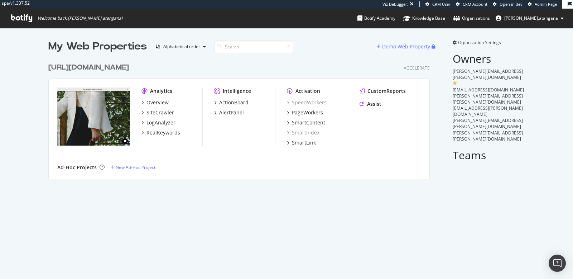
scroll to position [119, 381]
click at [154, 109] on div "SiteCrawler" at bounding box center [161, 112] width 28 height 7
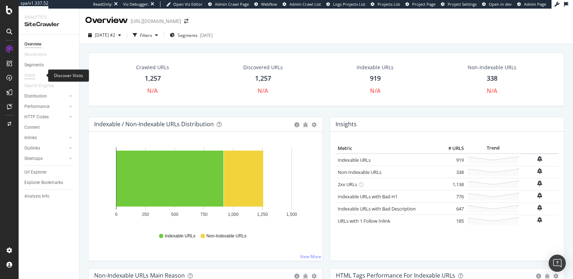
click at [32, 73] on div "Visits" at bounding box center [29, 76] width 11 height 8
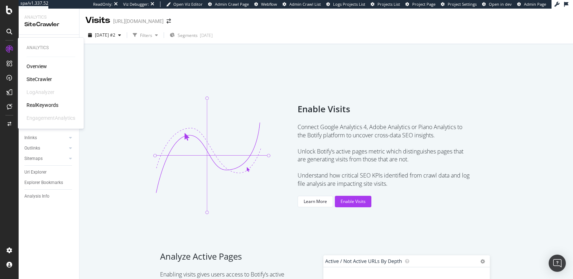
click at [29, 67] on div "Overview" at bounding box center [37, 66] width 20 height 7
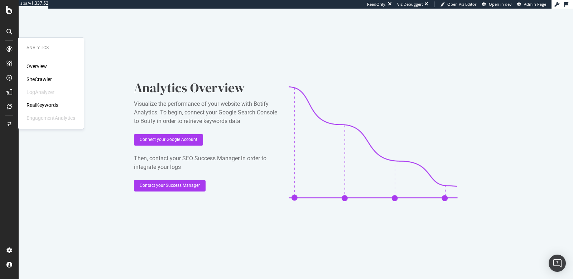
click at [29, 76] on div "SiteCrawler" at bounding box center [39, 79] width 25 height 7
